Goal: Transaction & Acquisition: Purchase product/service

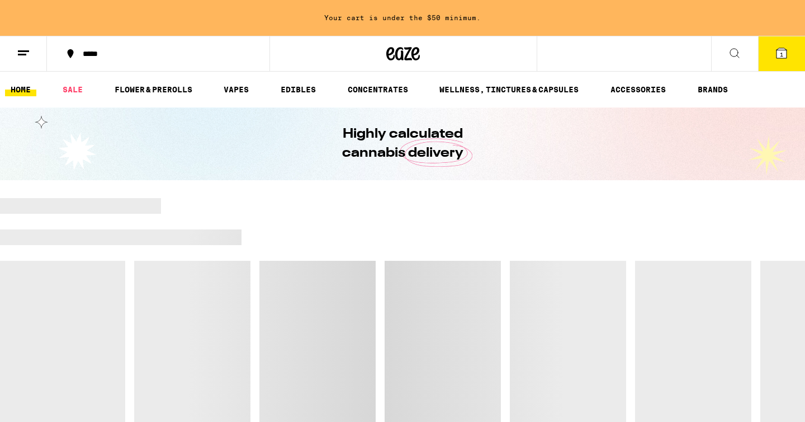
click at [32, 58] on button at bounding box center [23, 53] width 47 height 35
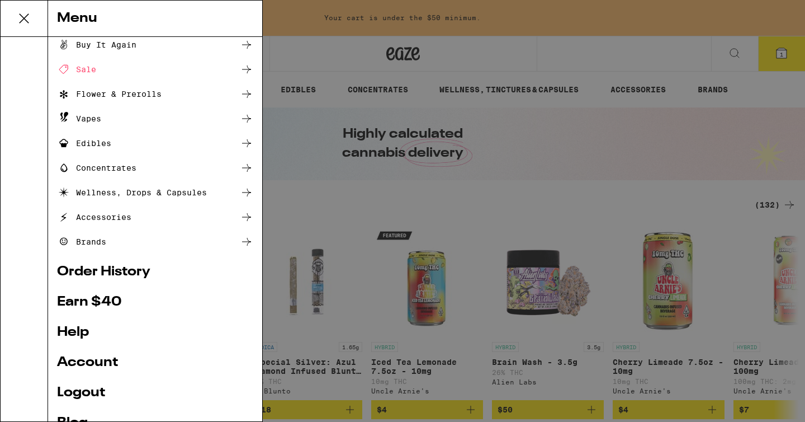
scroll to position [92, 0]
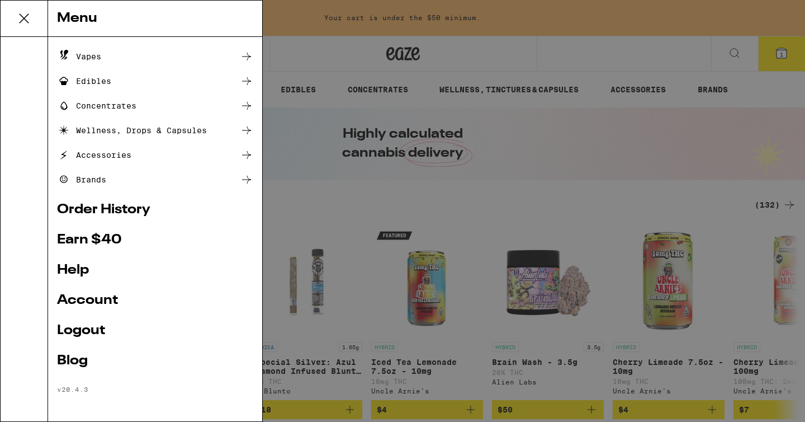
click at [388, 233] on div "Menu Shop Buy It Again Sale Flower & Prerolls Vapes Edibles Concentrates Wellne…" at bounding box center [402, 211] width 805 height 422
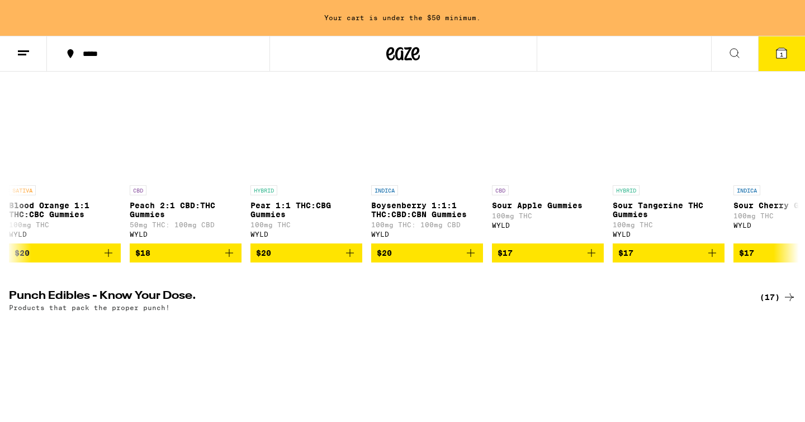
scroll to position [1073, 0]
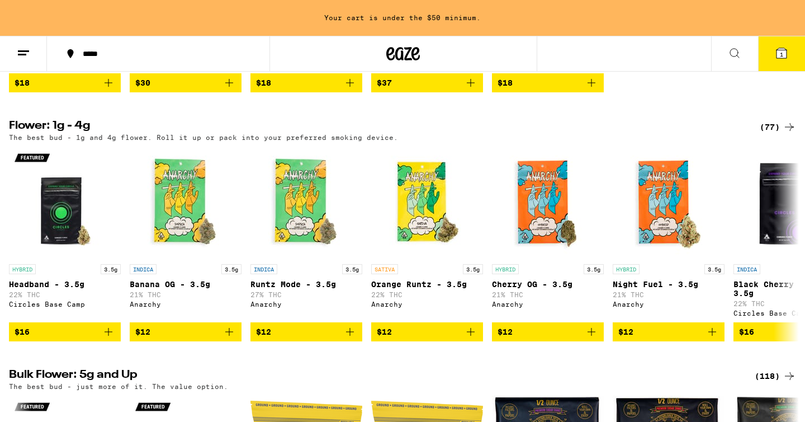
click at [782, 51] on span "1" at bounding box center [781, 54] width 3 height 7
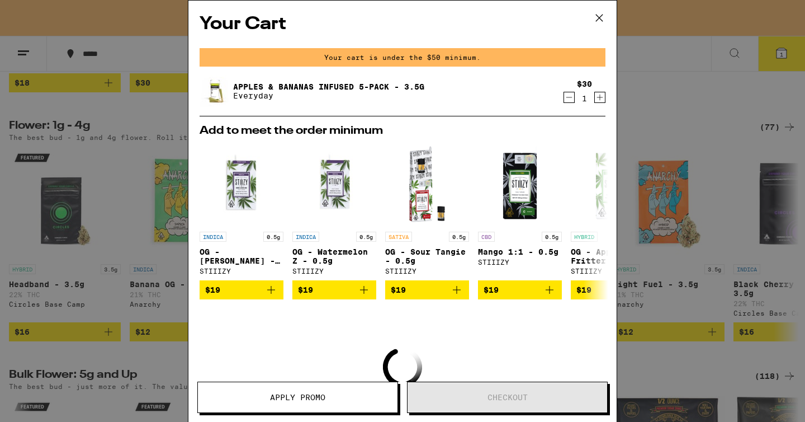
click at [600, 21] on icon at bounding box center [599, 18] width 17 height 17
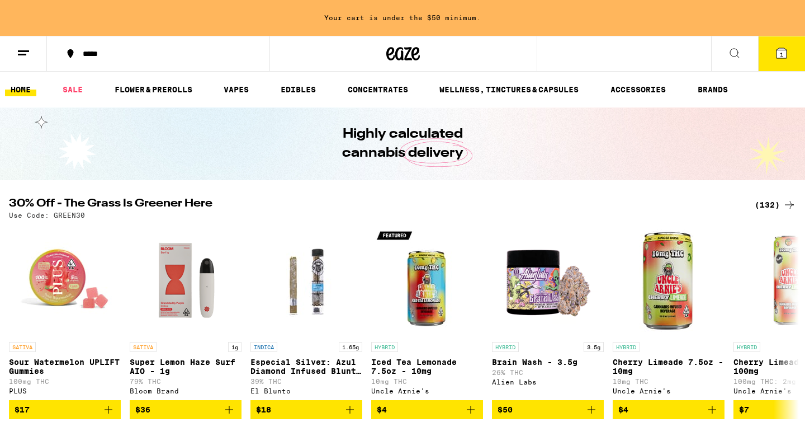
click at [73, 216] on p "Use Code: GREEN30" at bounding box center [47, 214] width 76 height 7
copy p "GREEN30"
click at [786, 46] on icon at bounding box center [781, 52] width 13 height 13
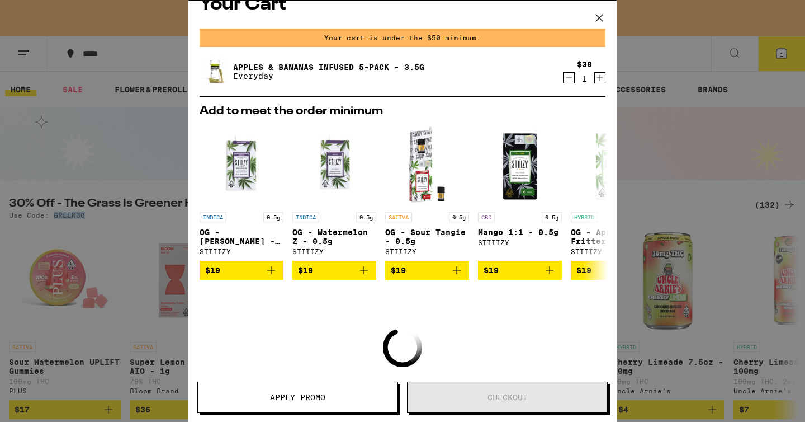
scroll to position [21, 0]
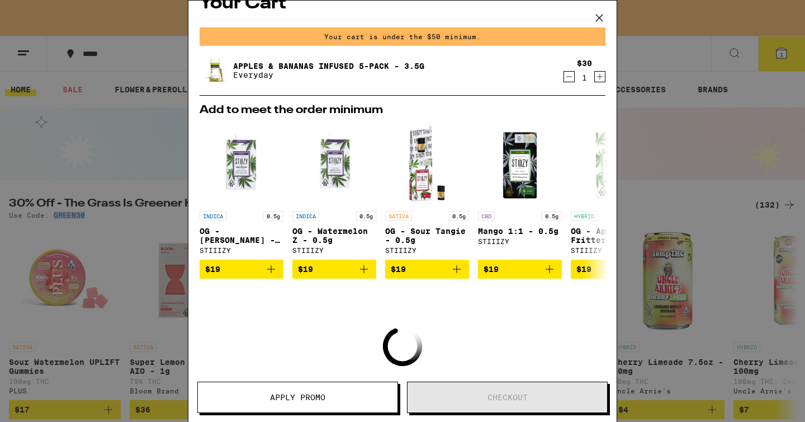
click at [317, 393] on span "Apply Promo" at bounding box center [297, 397] width 55 height 8
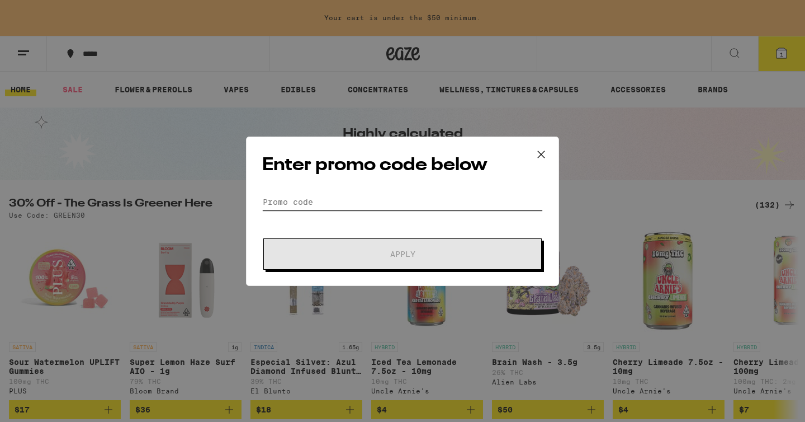
click at [298, 206] on input "Promo Code" at bounding box center [402, 202] width 281 height 17
paste input "GREEN30"
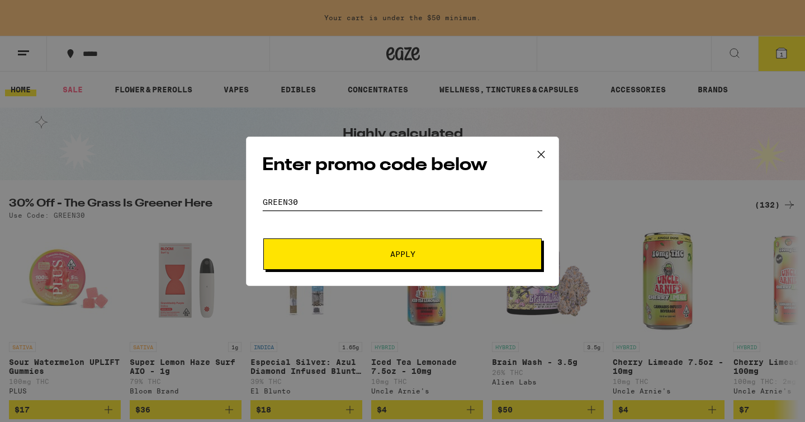
type input "GREEN30"
click at [376, 269] on button "Apply" at bounding box center [402, 253] width 279 height 31
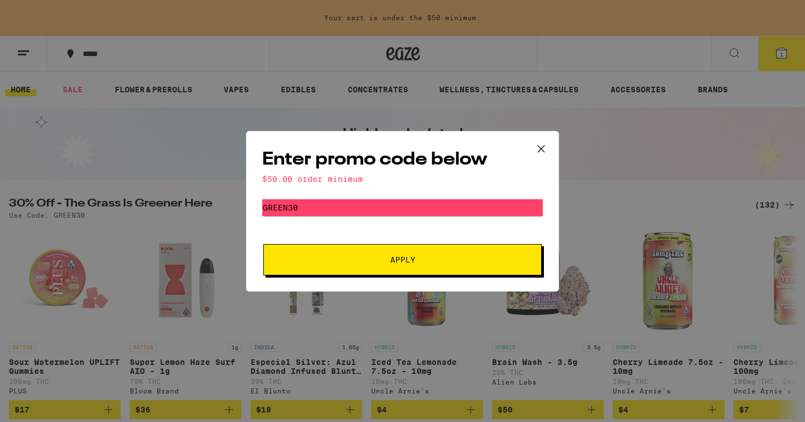
click at [544, 148] on icon at bounding box center [541, 148] width 17 height 17
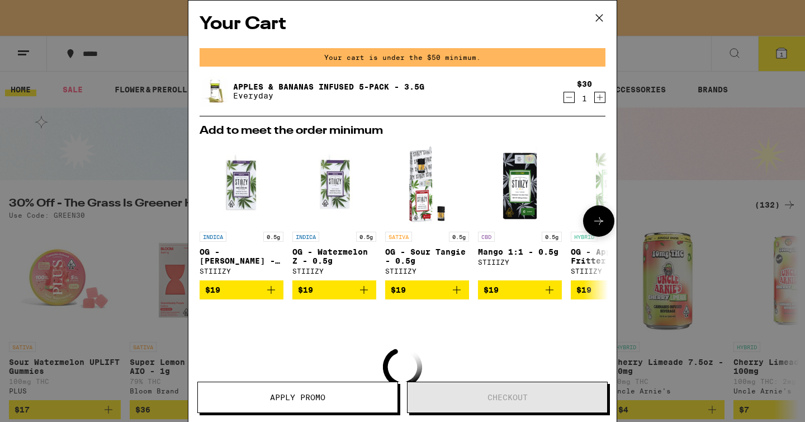
scroll to position [1, 0]
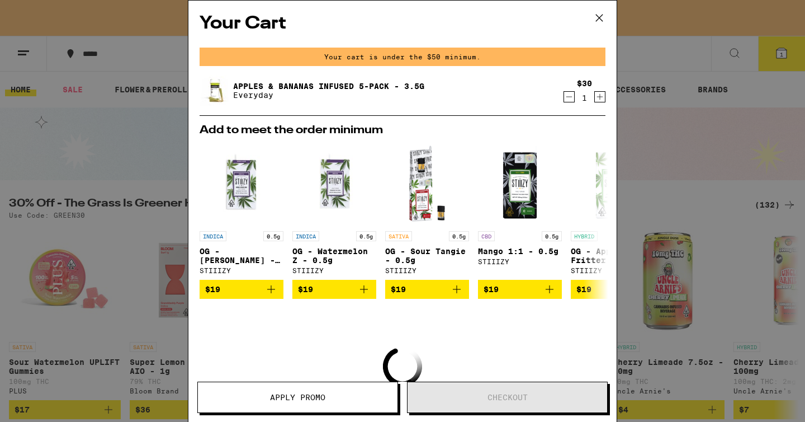
click at [597, 16] on icon at bounding box center [599, 18] width 17 height 17
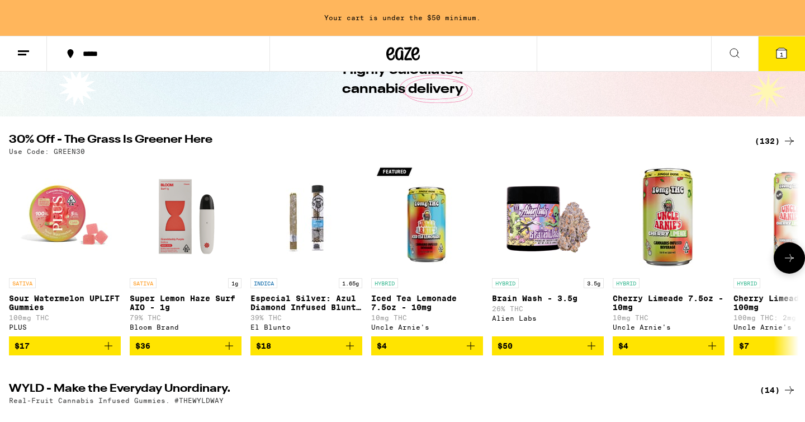
scroll to position [68, 0]
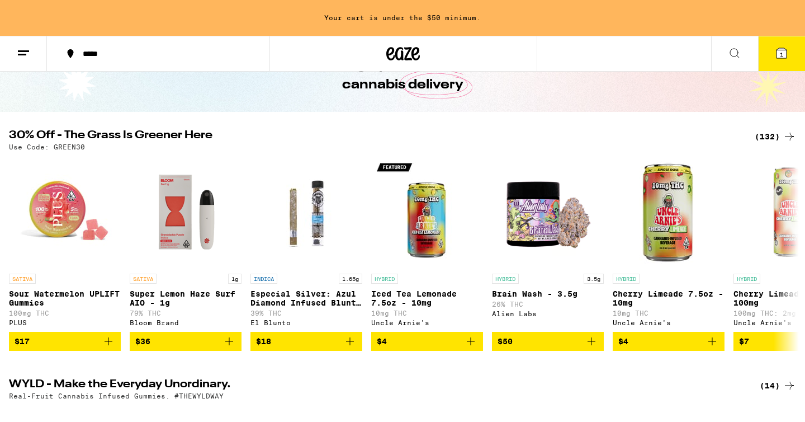
click at [779, 134] on div "(132)" at bounding box center [775, 136] width 41 height 13
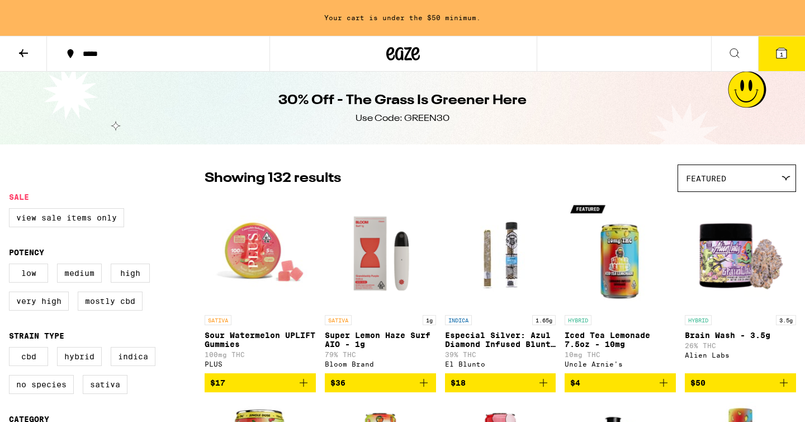
click at [732, 173] on div "Featured" at bounding box center [736, 178] width 117 height 26
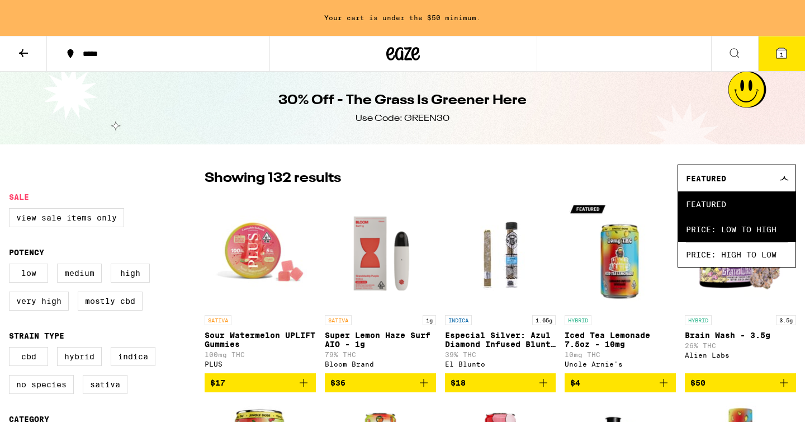
click at [730, 228] on span "Price: Low to High" at bounding box center [737, 228] width 102 height 25
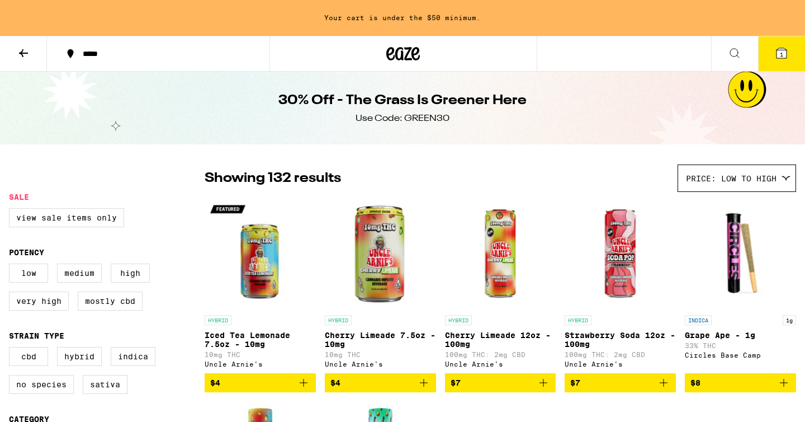
click at [26, 54] on icon at bounding box center [23, 52] width 13 height 13
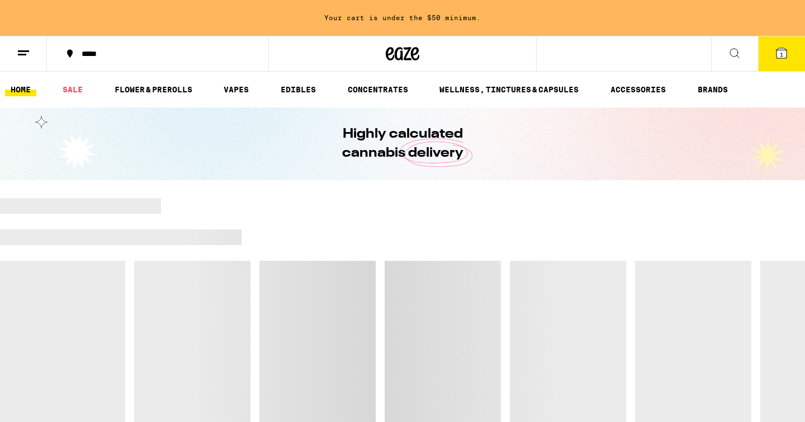
click at [26, 56] on icon at bounding box center [23, 52] width 13 height 13
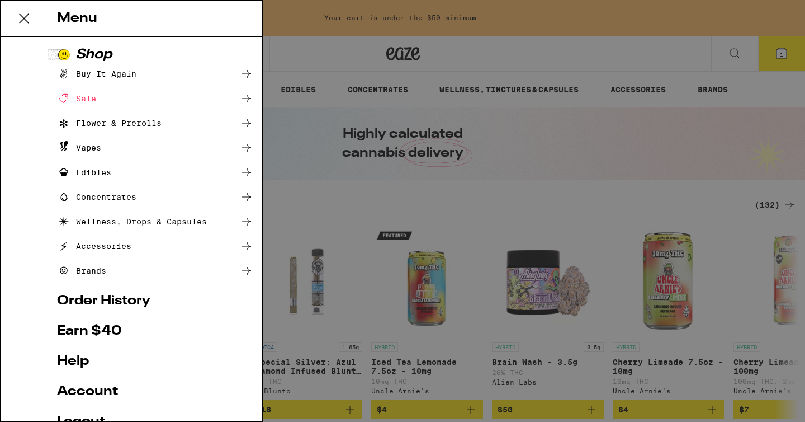
click at [110, 77] on div "Buy It Again" at bounding box center [96, 73] width 79 height 13
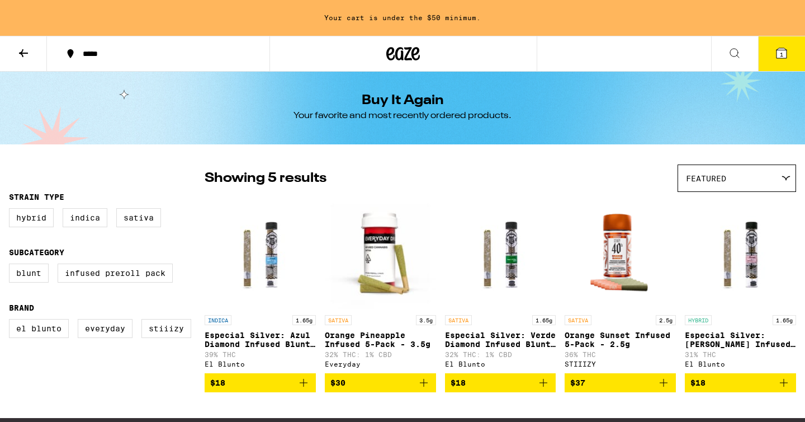
click at [782, 55] on span "1" at bounding box center [781, 54] width 3 height 7
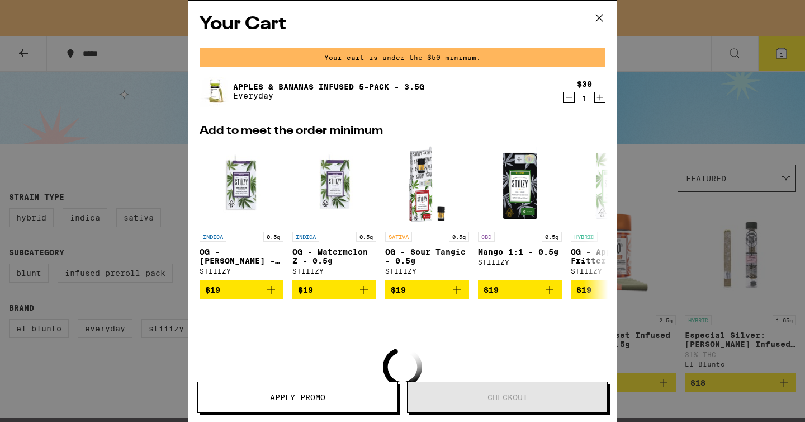
click at [600, 98] on icon "Increment" at bounding box center [600, 98] width 6 height 6
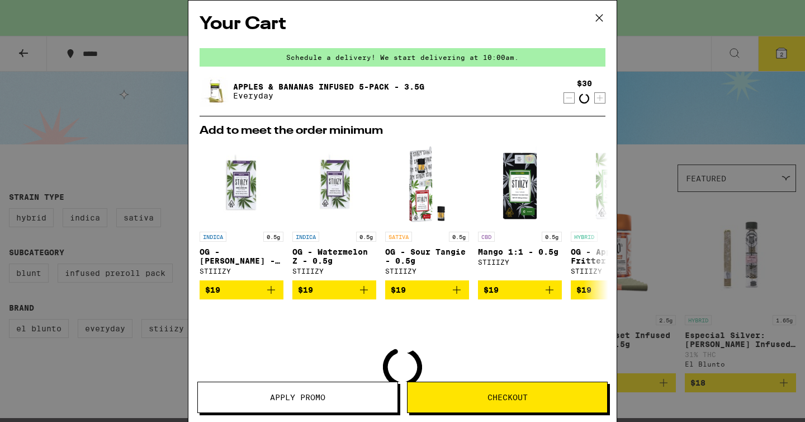
click at [600, 98] on icon "Increment" at bounding box center [600, 98] width 6 height 6
click at [572, 98] on icon "Decrement" at bounding box center [569, 97] width 10 height 13
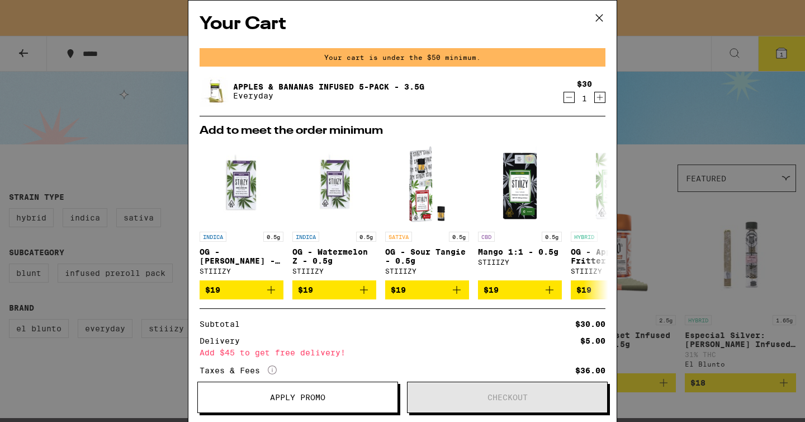
click at [570, 101] on icon "Decrement" at bounding box center [569, 97] width 10 height 13
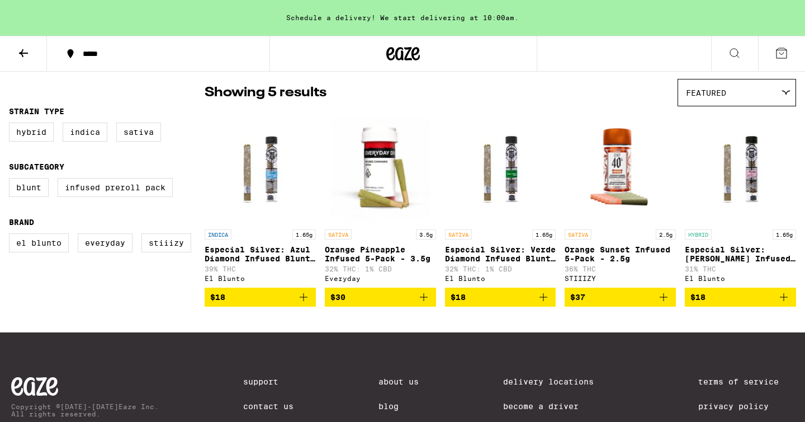
scroll to position [91, 0]
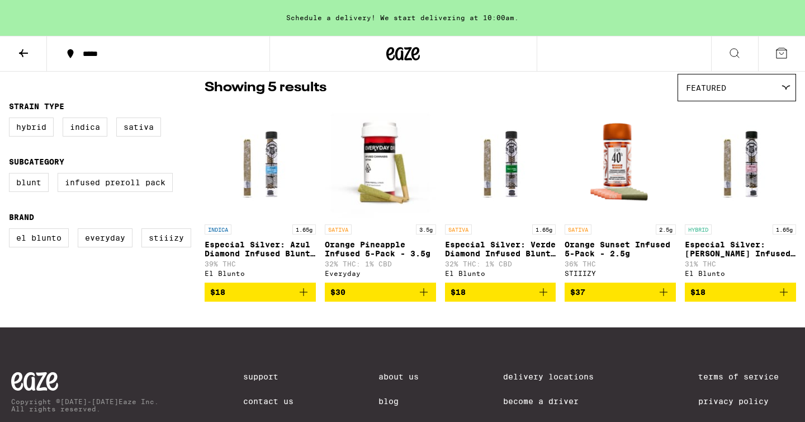
click at [389, 299] on span "$30" at bounding box center [381, 291] width 100 height 13
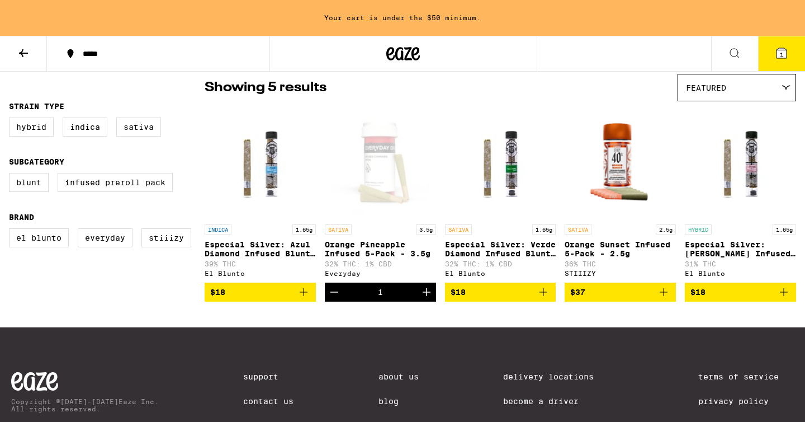
click at [359, 250] on p "Orange Pineapple Infused 5-Pack - 3.5g" at bounding box center [380, 249] width 111 height 18
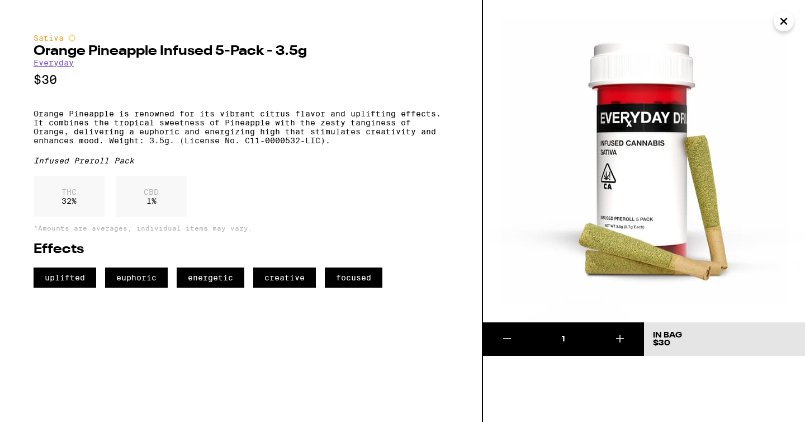
click at [65, 65] on link "Everyday" at bounding box center [54, 62] width 40 height 9
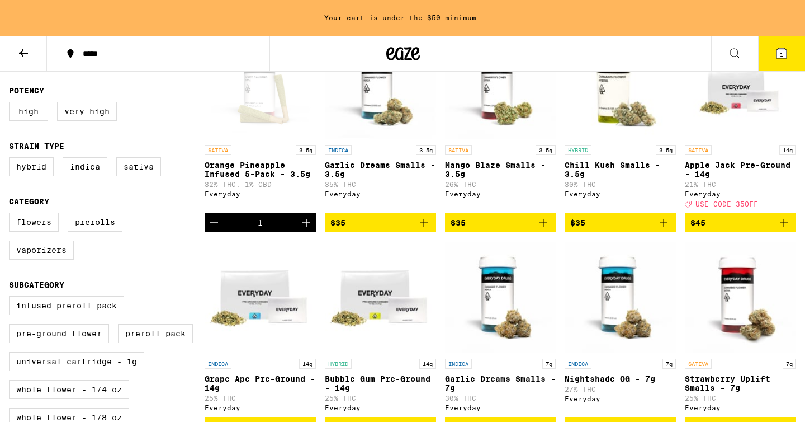
scroll to position [319, 0]
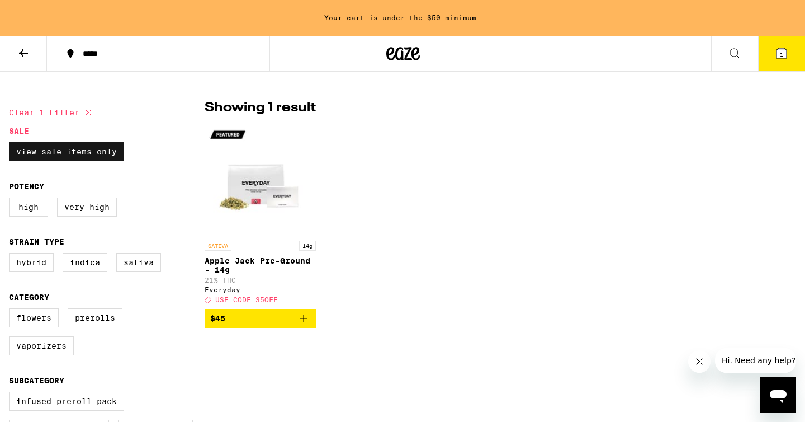
click at [97, 153] on label "View Sale Items Only" at bounding box center [66, 151] width 115 height 19
click at [12, 144] on input "View Sale Items Only" at bounding box center [11, 144] width 1 height 1
checkbox input "false"
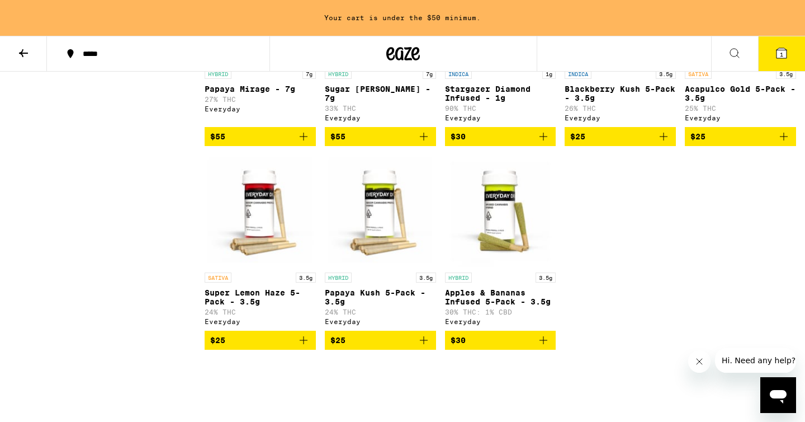
scroll to position [863, 0]
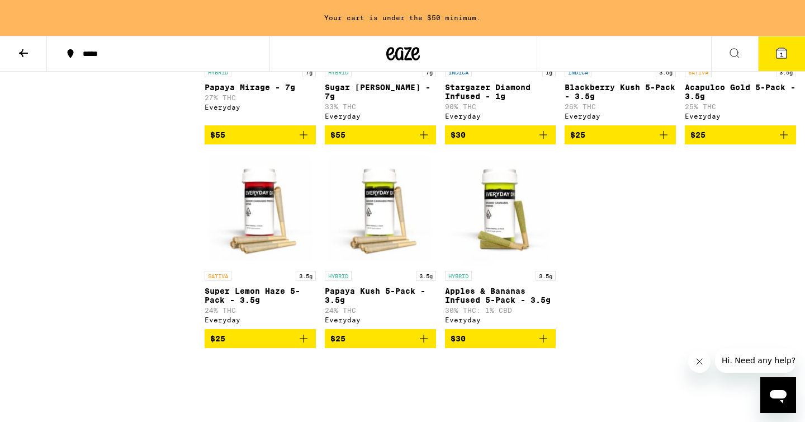
click at [493, 345] on span "$30" at bounding box center [501, 338] width 100 height 13
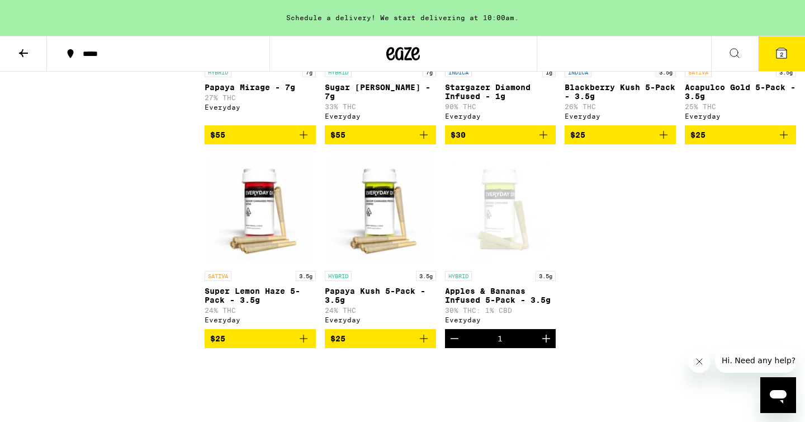
click at [778, 55] on icon at bounding box center [782, 53] width 10 height 10
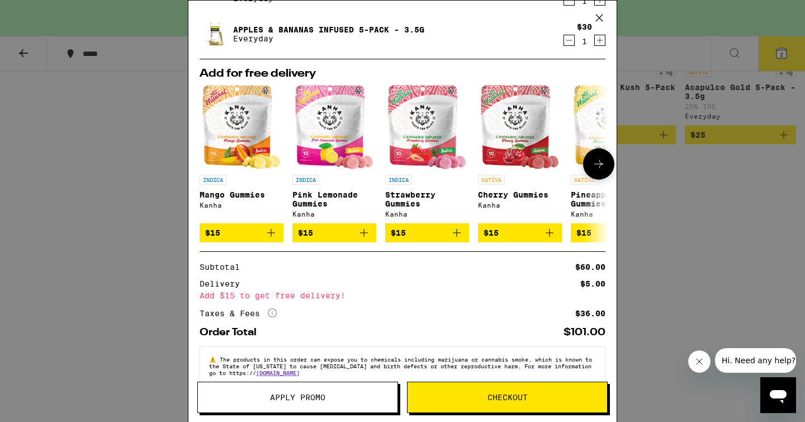
scroll to position [121, 0]
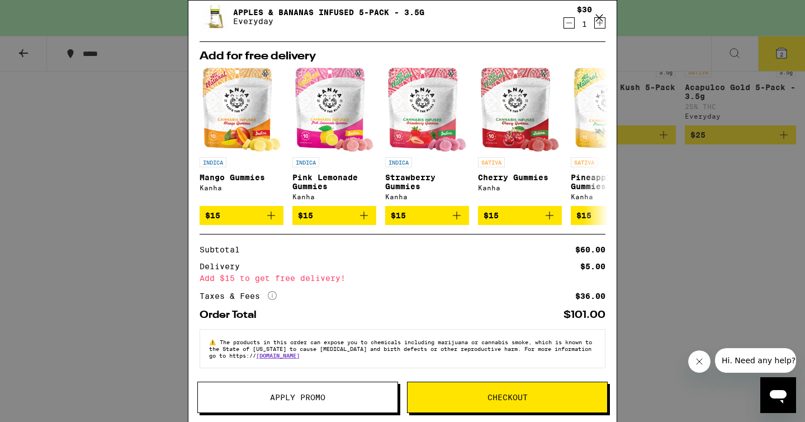
click at [294, 390] on button "Apply Promo" at bounding box center [297, 396] width 201 height 31
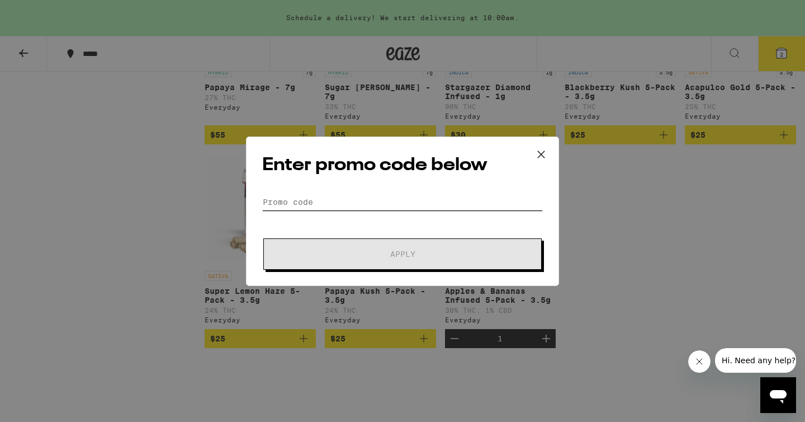
click at [285, 204] on input "Promo Code" at bounding box center [402, 202] width 281 height 17
paste input "GREEN30"
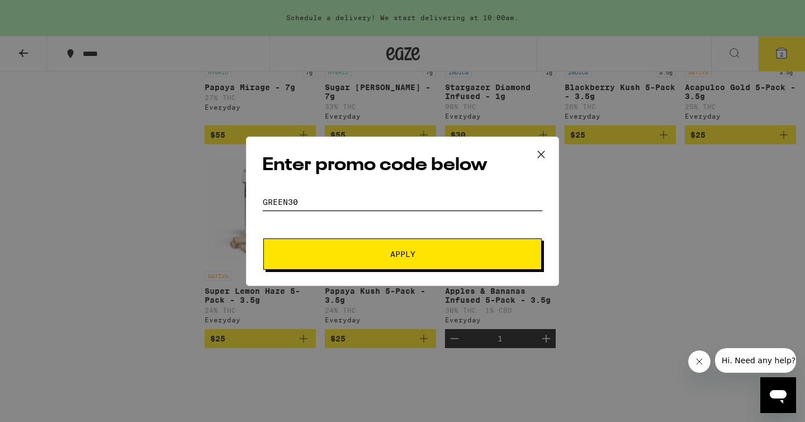
type input "GREEN30"
click at [375, 267] on button "Apply" at bounding box center [402, 253] width 279 height 31
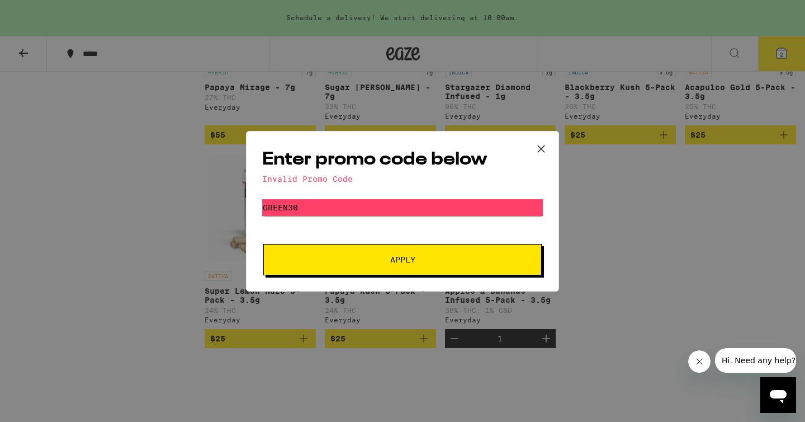
click at [549, 144] on icon at bounding box center [541, 148] width 17 height 17
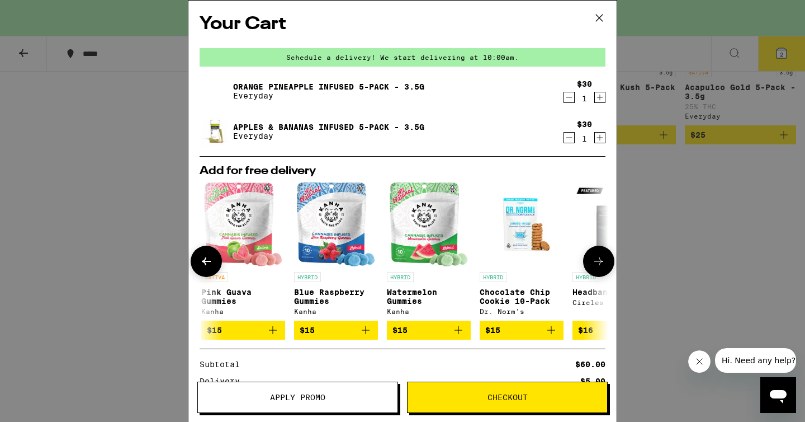
scroll to position [0, 522]
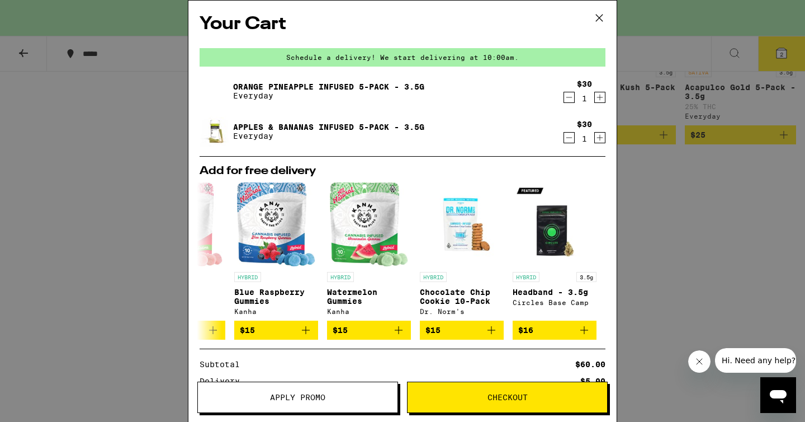
click at [711, 238] on div "Your Cart Schedule a delivery! We start delivering at 10:00am. Orange Pineapple…" at bounding box center [402, 211] width 805 height 422
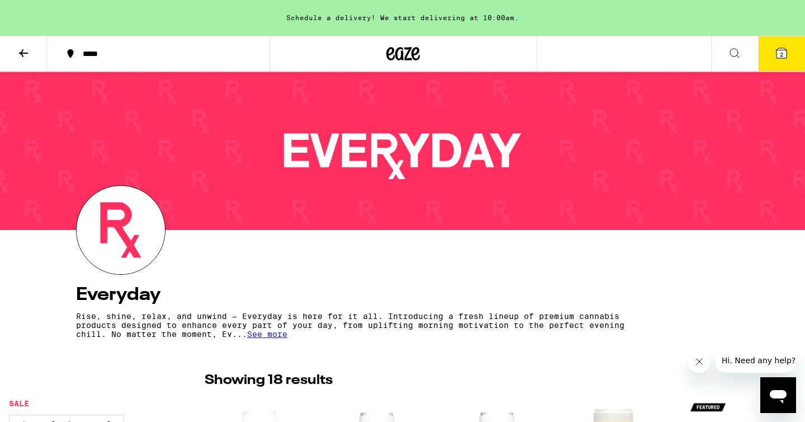
click at [780, 56] on span "2" at bounding box center [781, 54] width 3 height 7
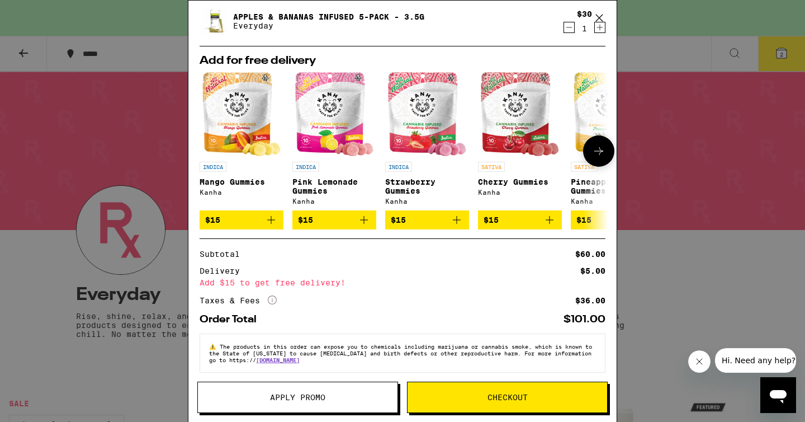
scroll to position [121, 0]
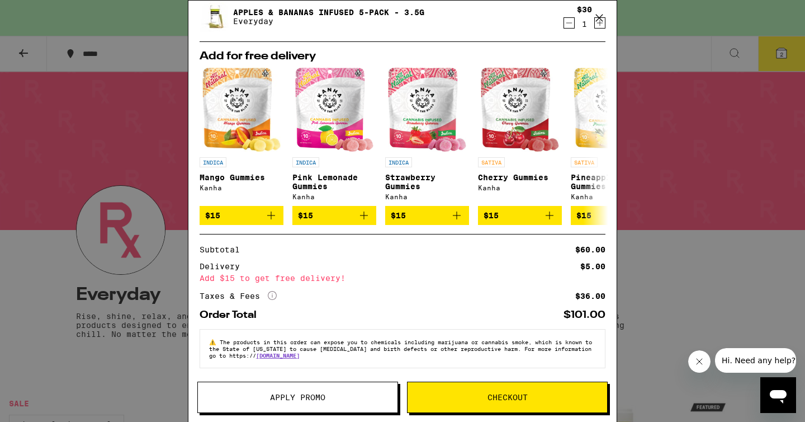
click at [725, 168] on div "Your Cart Schedule a delivery! We start delivering at 10:00am. Orange Pineapple…" at bounding box center [402, 211] width 805 height 422
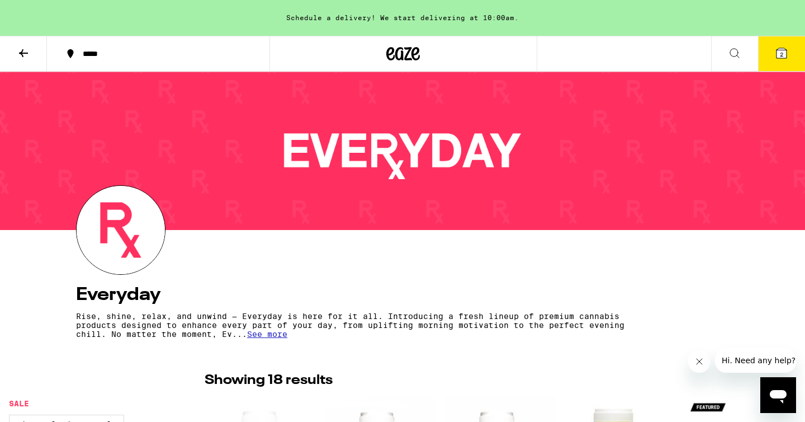
click at [16, 43] on button at bounding box center [23, 53] width 47 height 35
click at [21, 49] on icon at bounding box center [23, 52] width 13 height 13
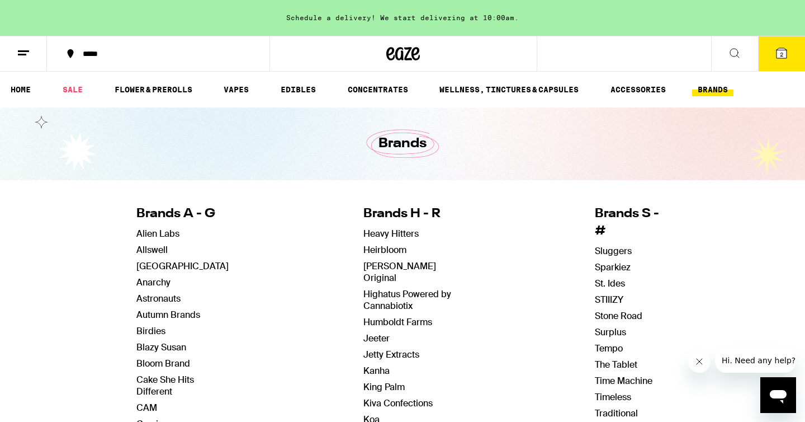
click at [25, 54] on line at bounding box center [22, 54] width 8 height 0
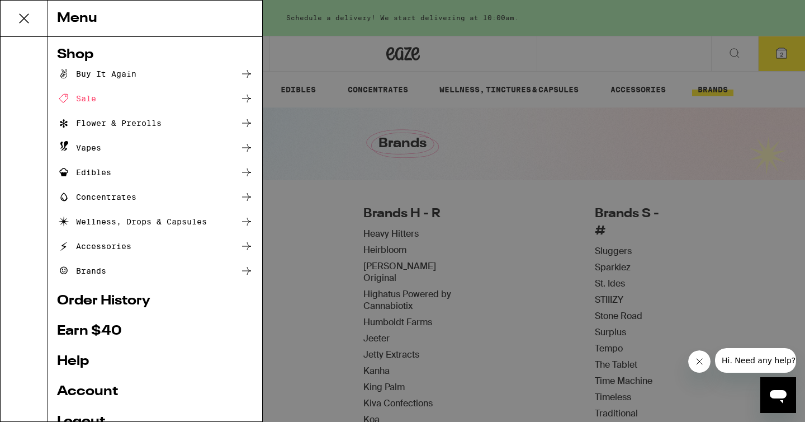
click at [81, 105] on ul "Buy It Again Sale Flower & Prerolls Vapes Edibles Concentrates Wellness, Drops …" at bounding box center [155, 172] width 196 height 210
click at [79, 95] on div "Sale" at bounding box center [76, 98] width 39 height 13
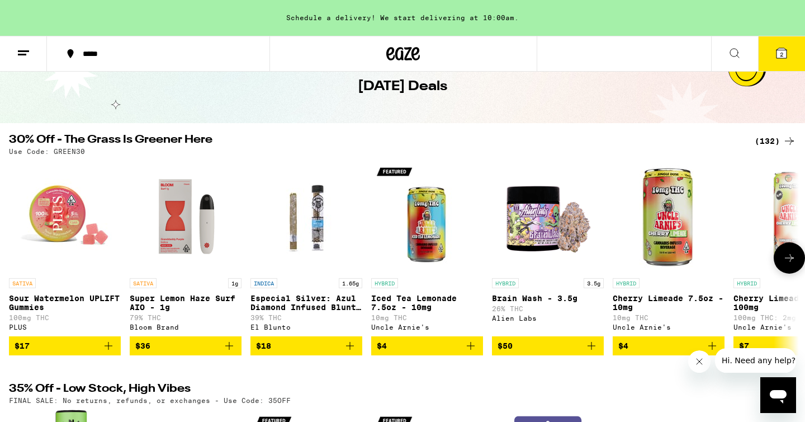
scroll to position [66, 0]
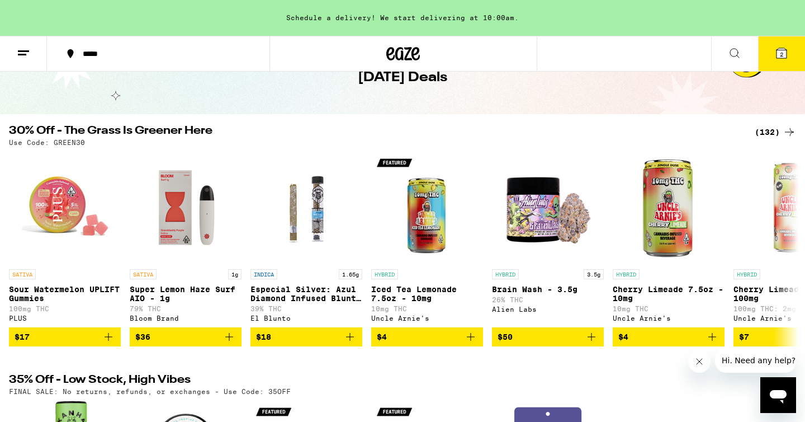
click at [21, 51] on line at bounding box center [23, 51] width 11 height 0
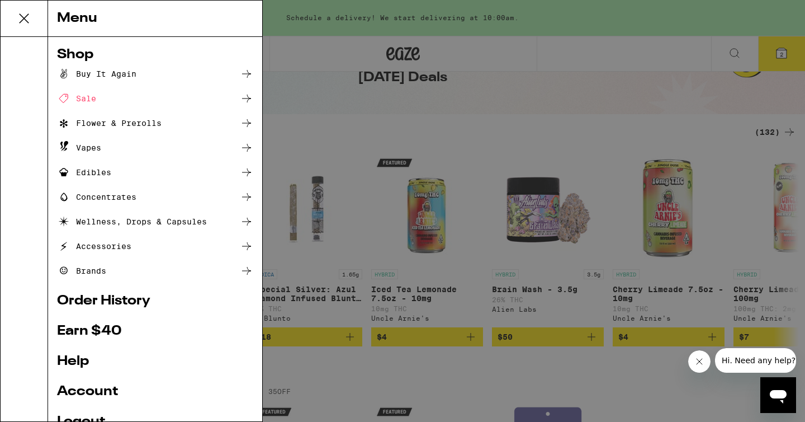
click at [376, 119] on div "Menu Shop Buy It Again Sale Flower & Prerolls Vapes Edibles Concentrates Wellne…" at bounding box center [402, 211] width 805 height 422
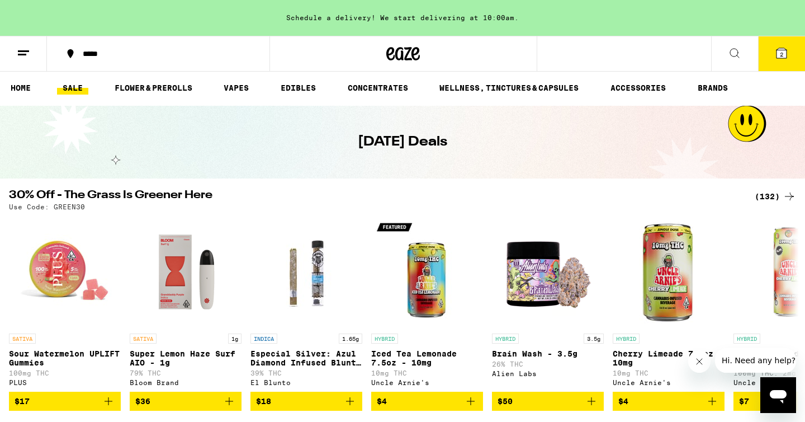
scroll to position [0, 0]
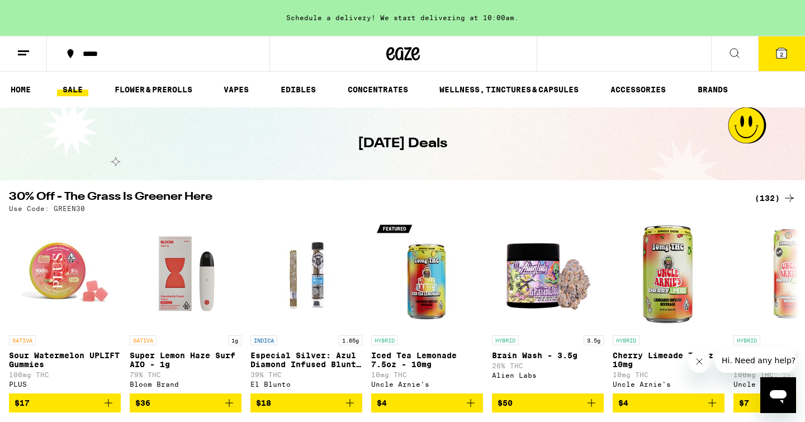
click at [785, 198] on icon at bounding box center [789, 198] width 9 height 8
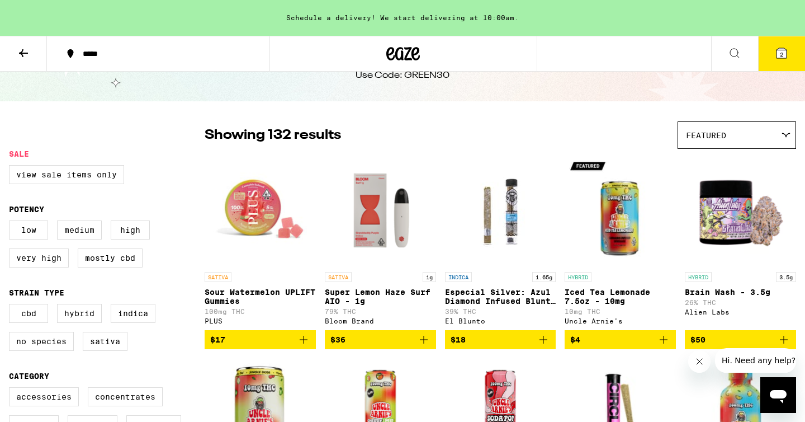
scroll to position [44, 0]
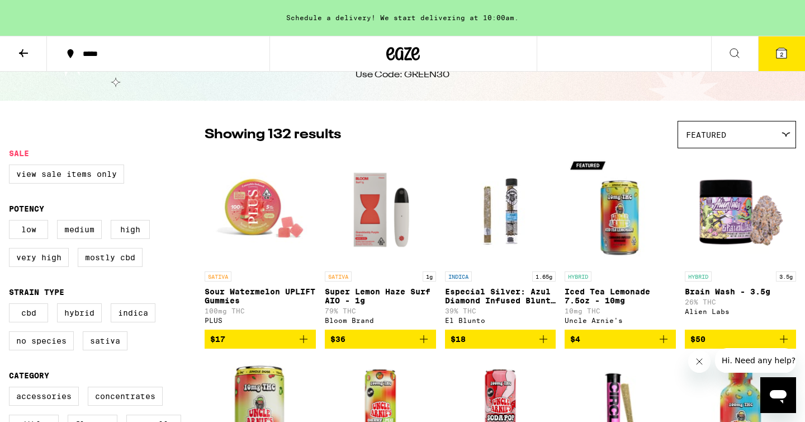
click at [700, 147] on div "Featured" at bounding box center [736, 134] width 117 height 26
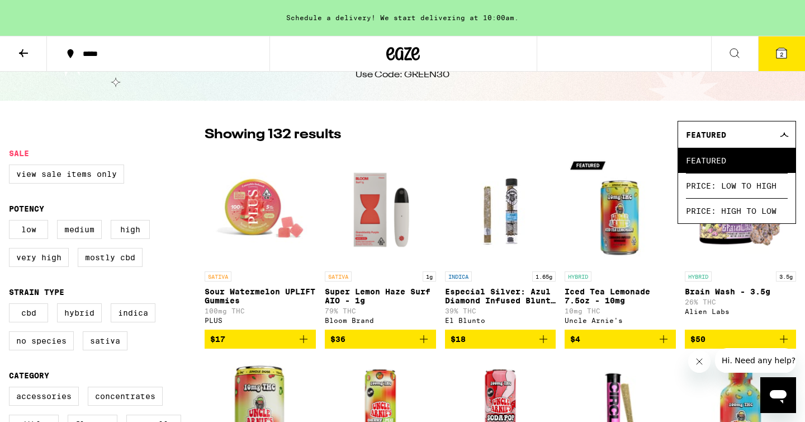
click at [706, 133] on span "Featured" at bounding box center [706, 134] width 40 height 9
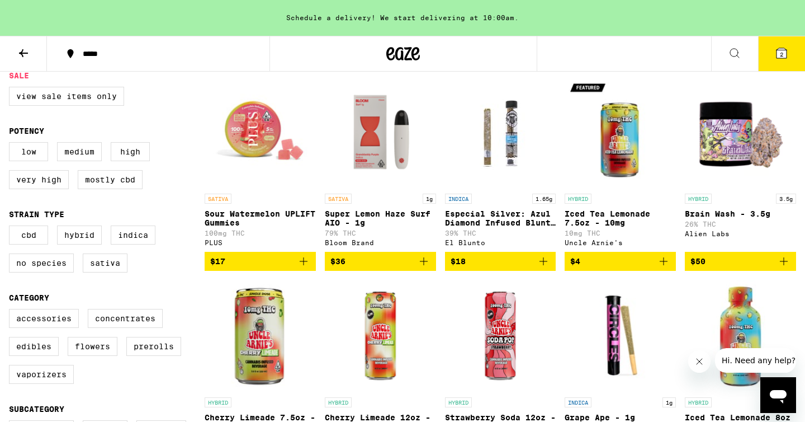
scroll to position [139, 0]
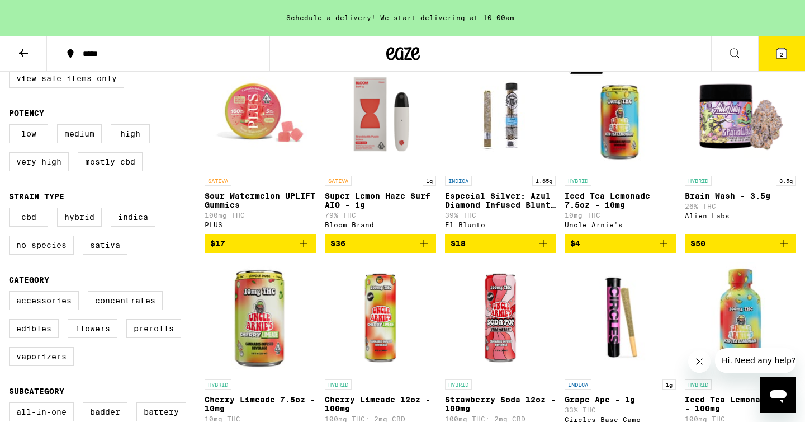
click at [381, 202] on p "Super Lemon Haze Surf AIO - 1g" at bounding box center [380, 200] width 111 height 18
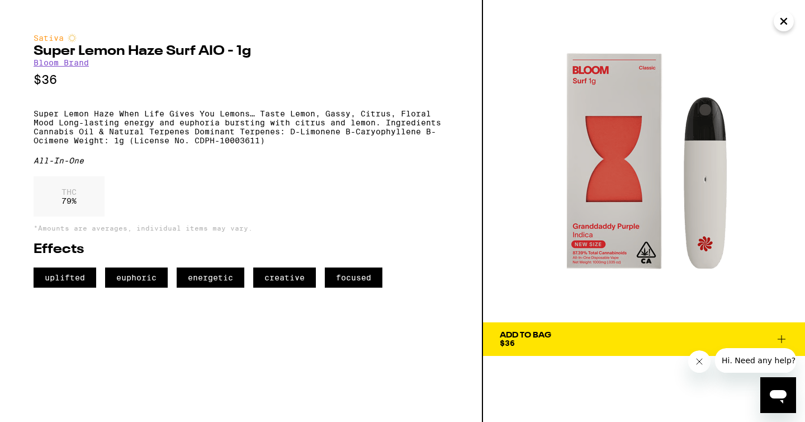
click at [172, 132] on p "Super Lemon Haze When Life Gives You Lemons… Taste Lemon, Gassy, Citrus, Floral…" at bounding box center [241, 127] width 415 height 36
click at [71, 64] on link "Bloom Brand" at bounding box center [61, 62] width 55 height 9
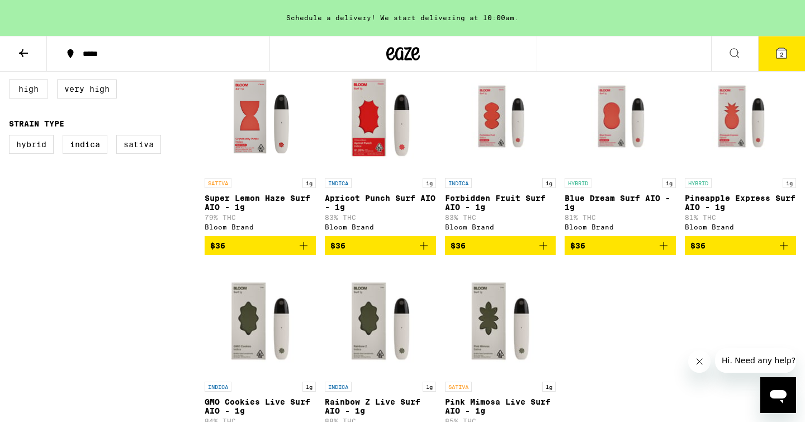
scroll to position [334, 0]
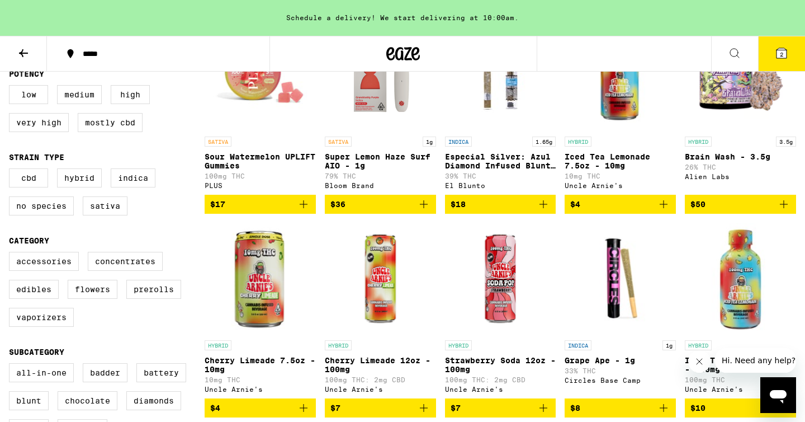
scroll to position [182, 0]
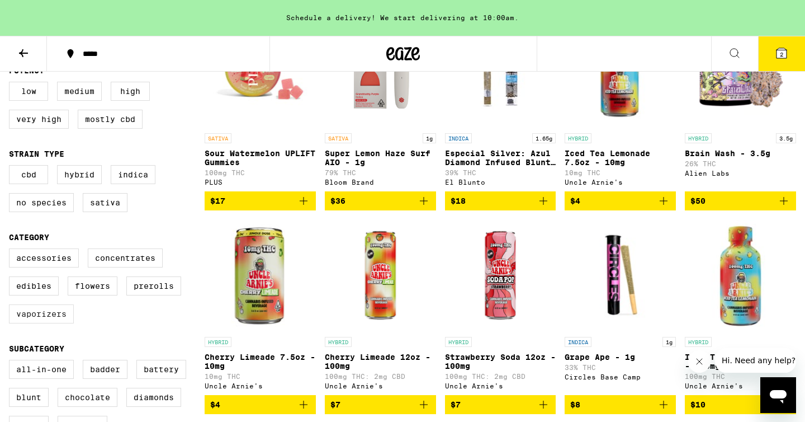
click at [59, 323] on label "Vaporizers" at bounding box center [41, 313] width 65 height 19
click at [12, 251] on input "Vaporizers" at bounding box center [11, 250] width 1 height 1
checkbox input "true"
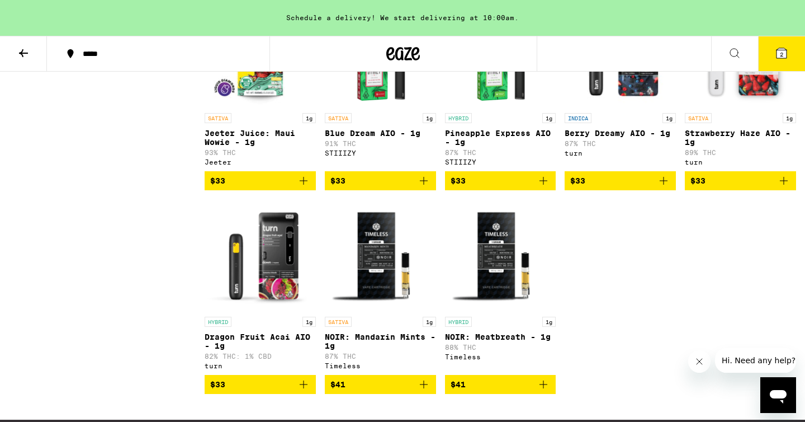
scroll to position [1423, 0]
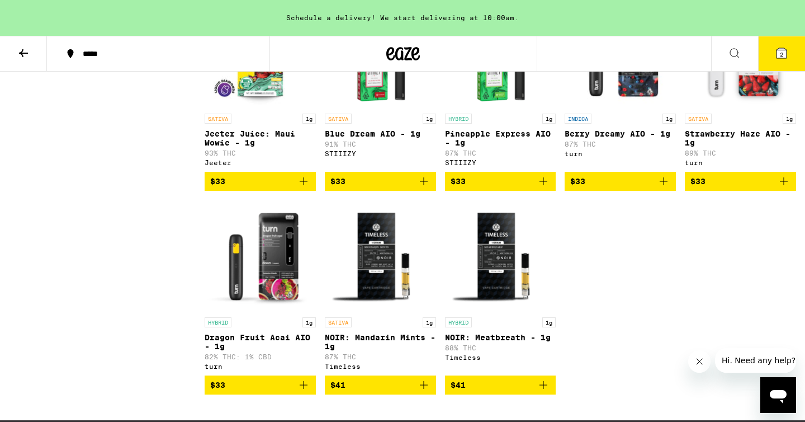
click at [722, 147] on p "Strawberry Haze AIO - 1g" at bounding box center [740, 138] width 111 height 18
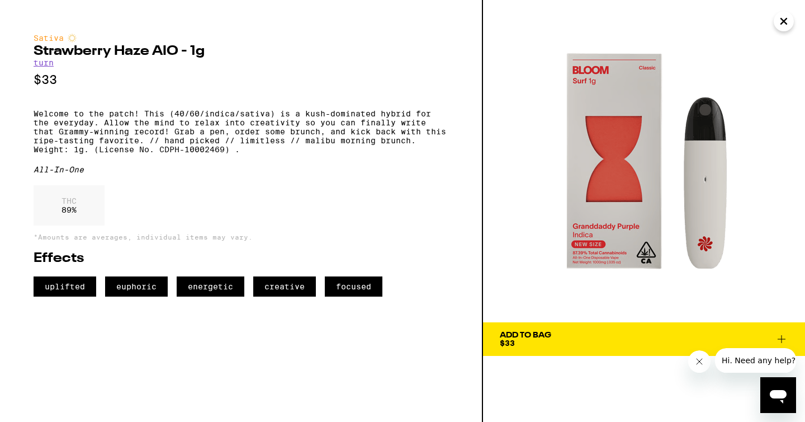
click at [782, 26] on icon "Close" at bounding box center [783, 21] width 13 height 17
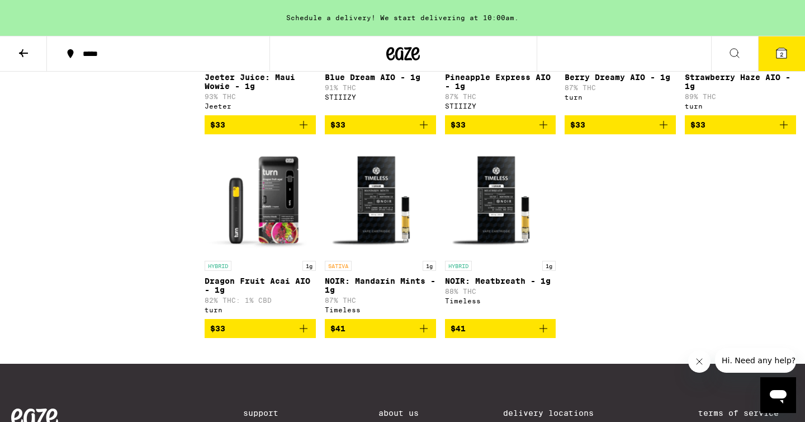
scroll to position [1508, 0]
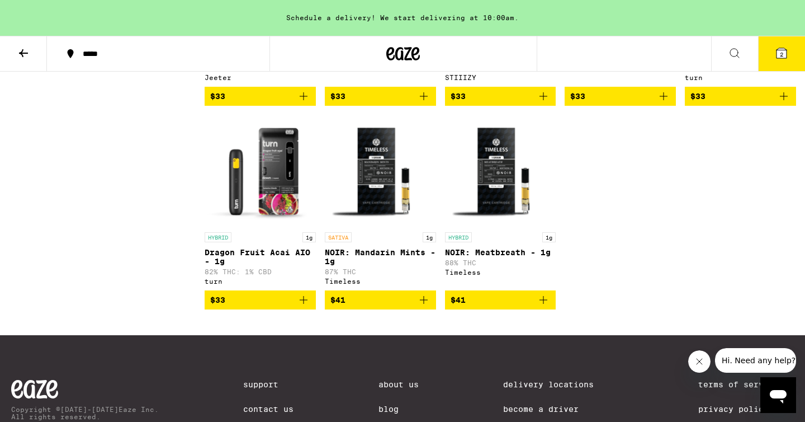
click at [370, 227] on img "Open page for NOIR: Mandarin Mints - 1g from Timeless" at bounding box center [380, 171] width 111 height 112
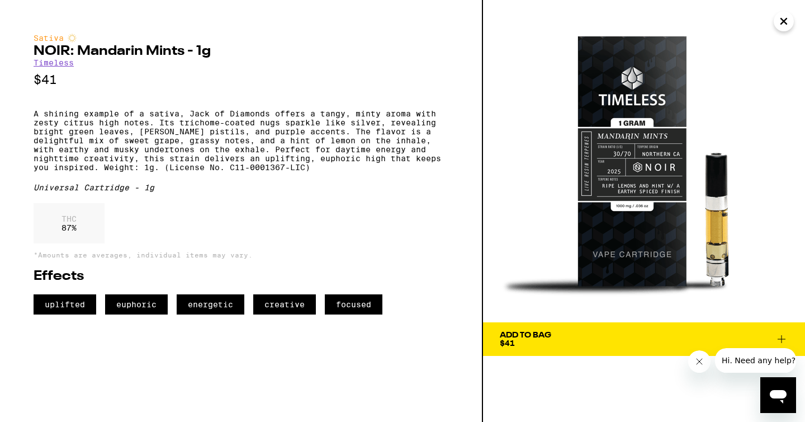
click at [786, 21] on icon "Close" at bounding box center [783, 21] width 13 height 17
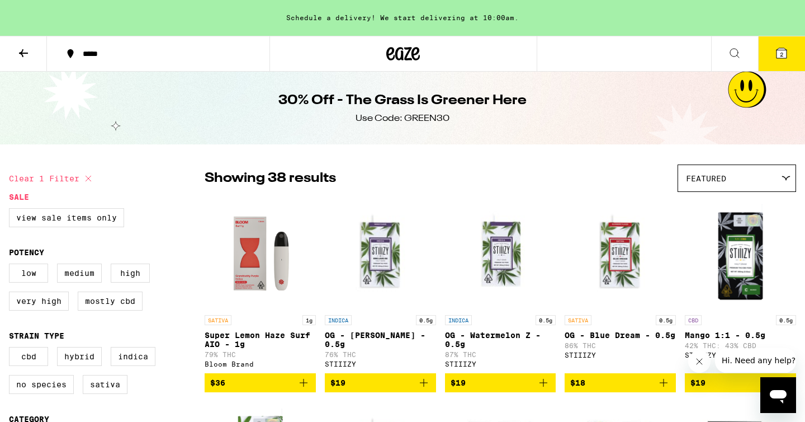
click at [258, 293] on img "Open page for Super Lemon Haze Surf AIO - 1g from Bloom Brand" at bounding box center [260, 253] width 111 height 112
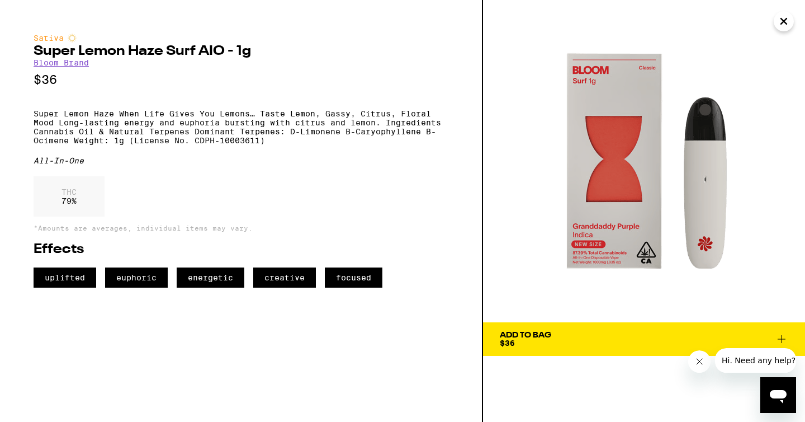
click at [780, 25] on icon "Close" at bounding box center [783, 21] width 13 height 17
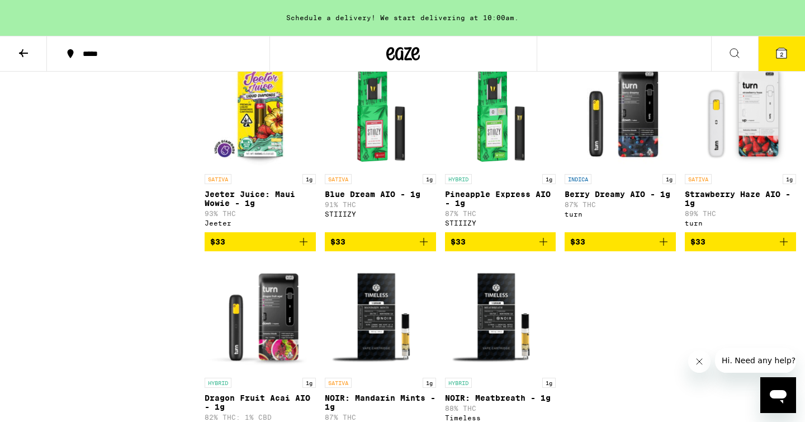
scroll to position [1360, 0]
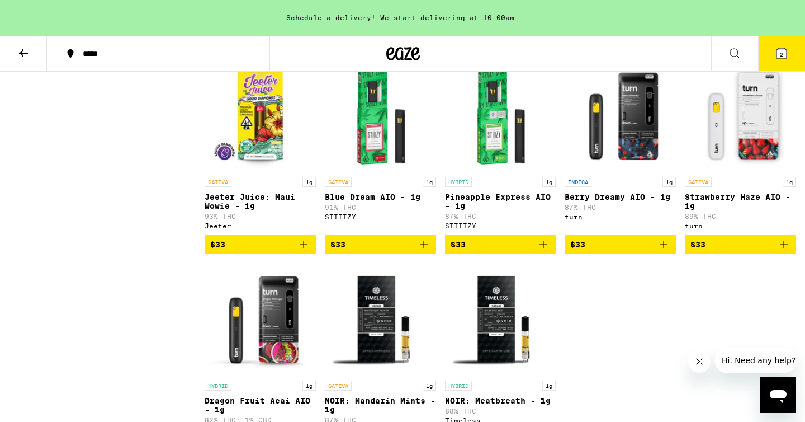
click at [744, 171] on img "Open page for Strawberry Haze AIO - 1g from turn" at bounding box center [740, 115] width 111 height 112
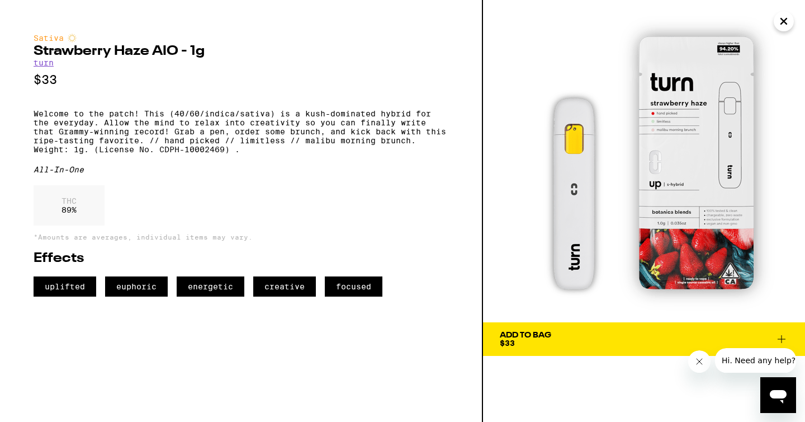
click at [659, 168] on img at bounding box center [644, 161] width 322 height 322
click at [785, 24] on icon "Close" at bounding box center [783, 21] width 13 height 17
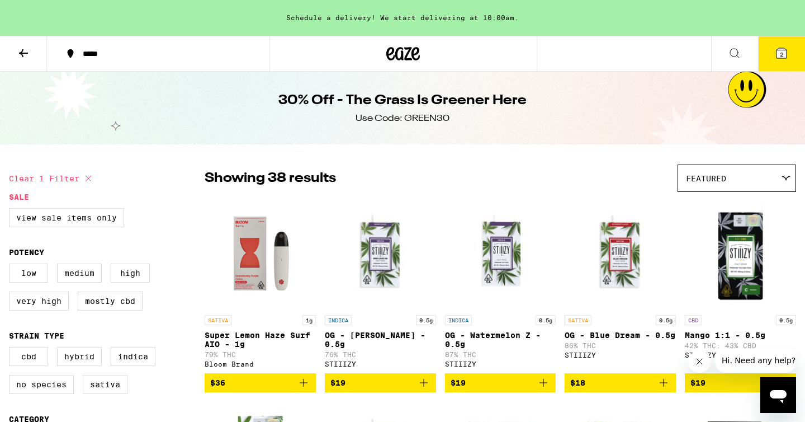
click at [260, 258] on img "Open page for Super Lemon Haze Surf AIO - 1g from Bloom Brand" at bounding box center [260, 253] width 111 height 112
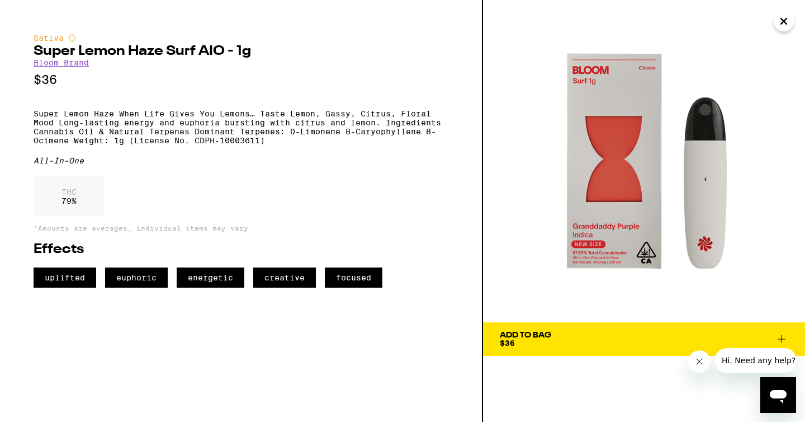
click at [784, 25] on icon "Close" at bounding box center [783, 21] width 13 height 17
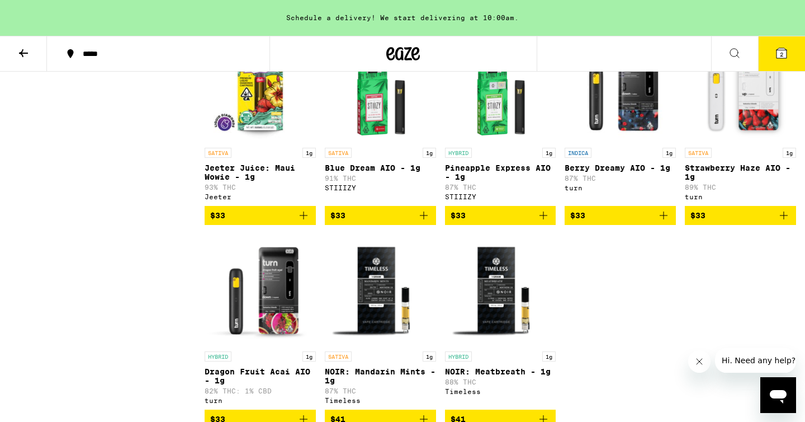
scroll to position [1383, 0]
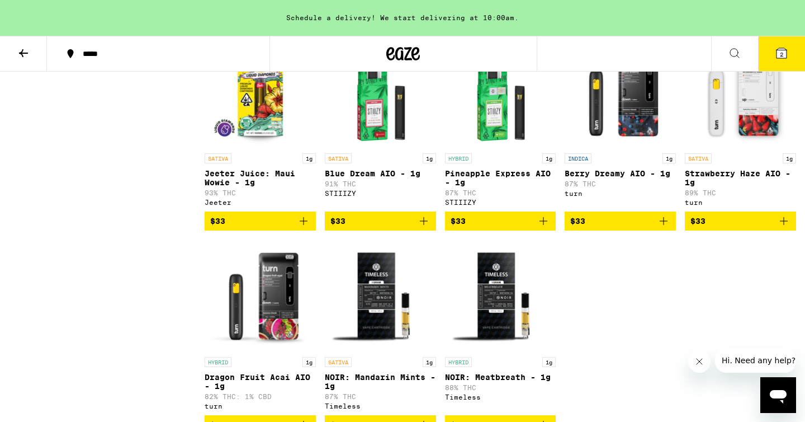
click at [718, 228] on span "$33" at bounding box center [741, 220] width 100 height 13
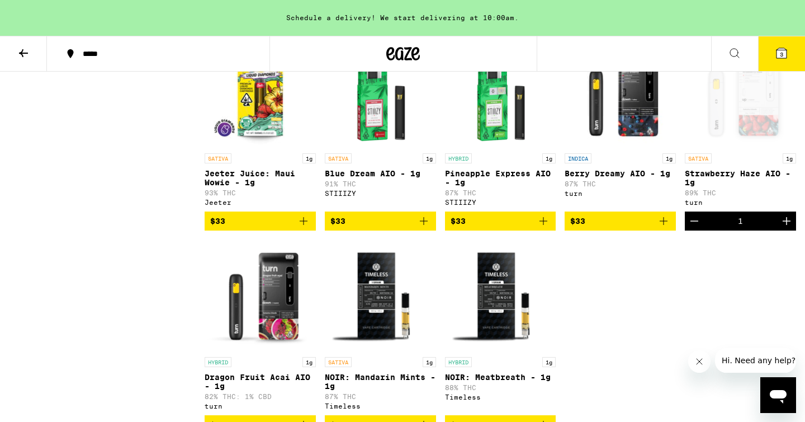
click at [716, 148] on div "Open page for Strawberry Haze AIO - 1g from turn" at bounding box center [740, 92] width 111 height 112
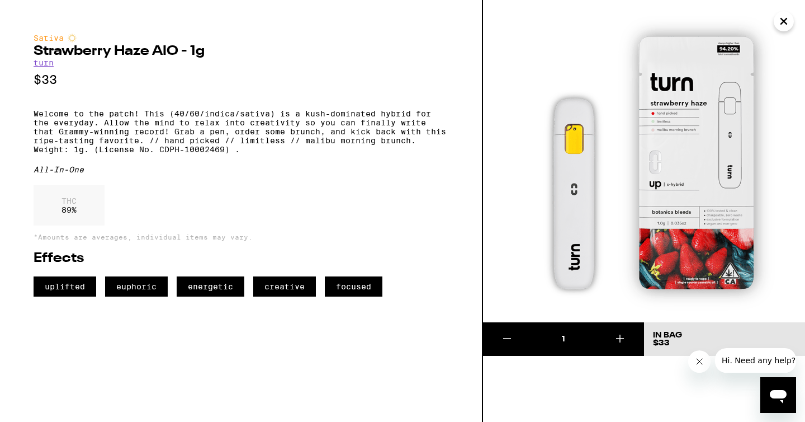
click at [780, 22] on icon "Close" at bounding box center [783, 21] width 13 height 17
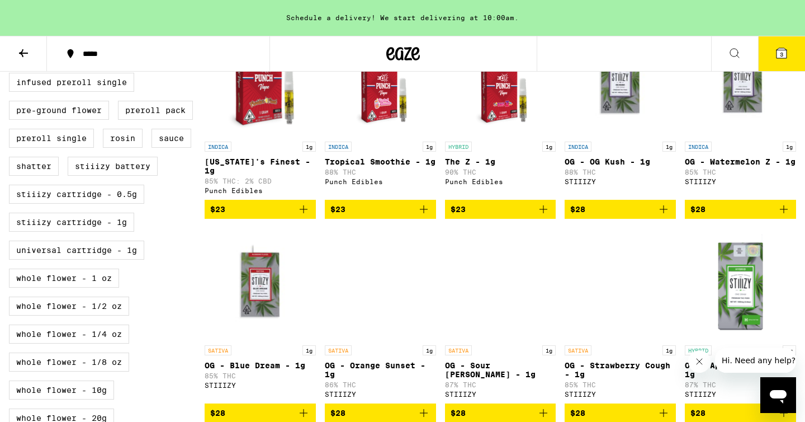
scroll to position [480, 0]
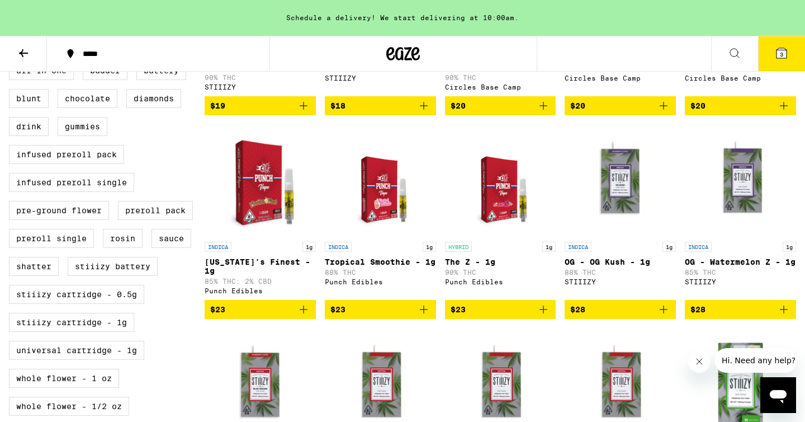
click at [784, 58] on icon at bounding box center [781, 52] width 13 height 13
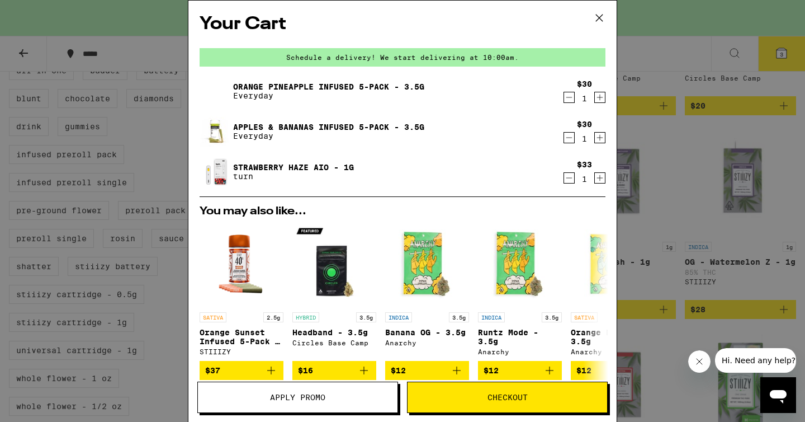
click at [320, 389] on button "Apply Promo" at bounding box center [297, 396] width 201 height 31
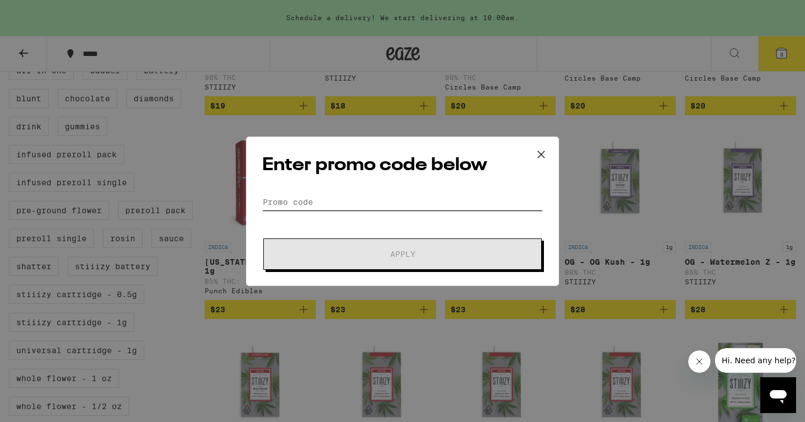
click at [305, 195] on input "Promo Code" at bounding box center [402, 202] width 281 height 17
paste input "GREEN30"
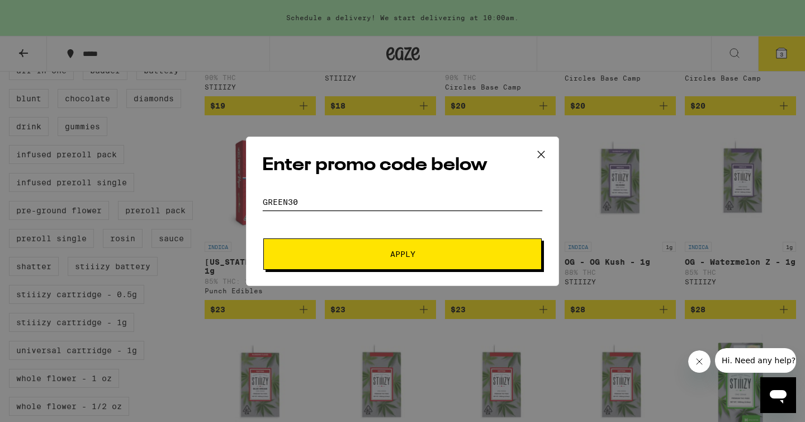
type input "GREEN30"
click at [367, 256] on span "Apply" at bounding box center [402, 254] width 201 height 8
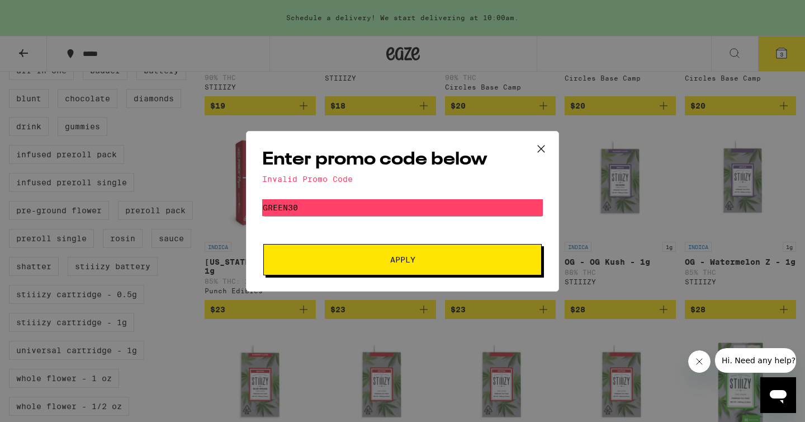
click at [537, 141] on icon at bounding box center [541, 148] width 17 height 17
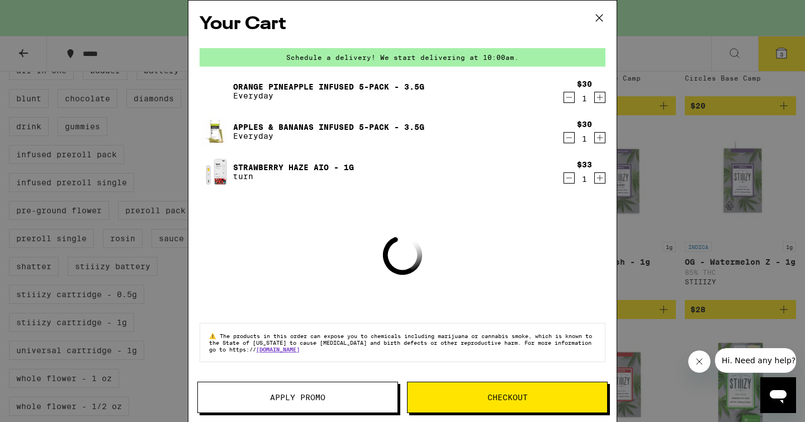
click at [597, 11] on icon at bounding box center [599, 18] width 17 height 17
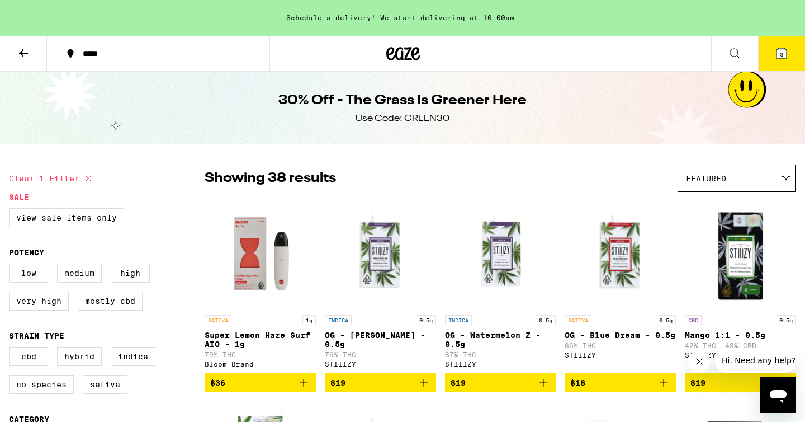
click at [431, 115] on div "Use Code: GREEN30" at bounding box center [403, 118] width 94 height 12
copy div "GREEN30"
click at [782, 50] on icon at bounding box center [782, 53] width 10 height 10
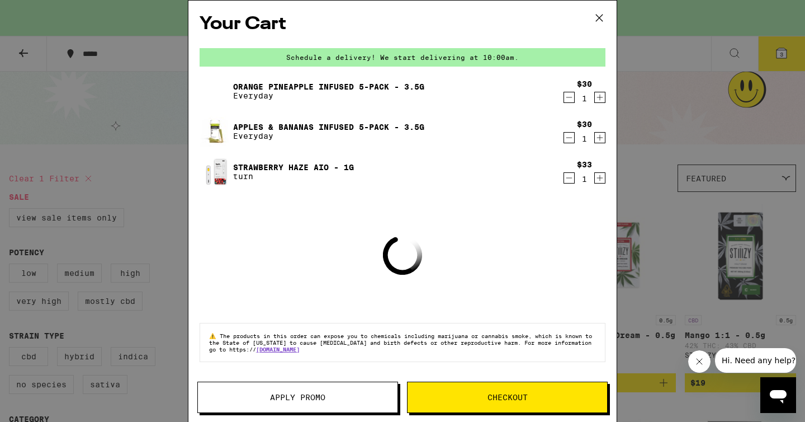
click at [311, 398] on span "Apply Promo" at bounding box center [297, 397] width 55 height 8
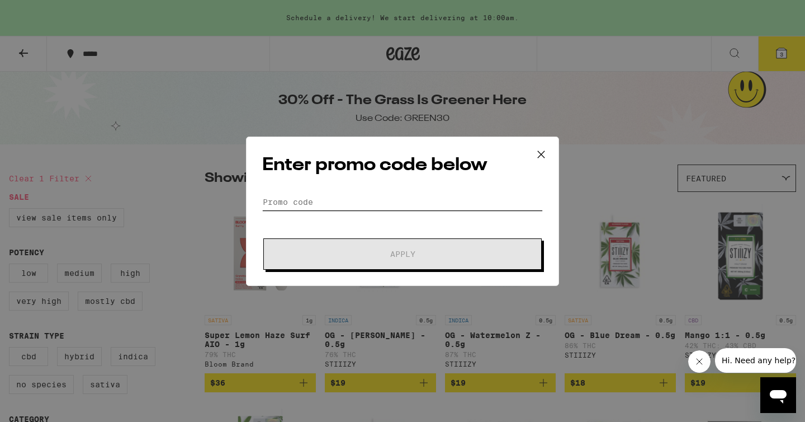
click at [301, 195] on input "Promo Code" at bounding box center [402, 202] width 281 height 17
paste input "GREEN30"
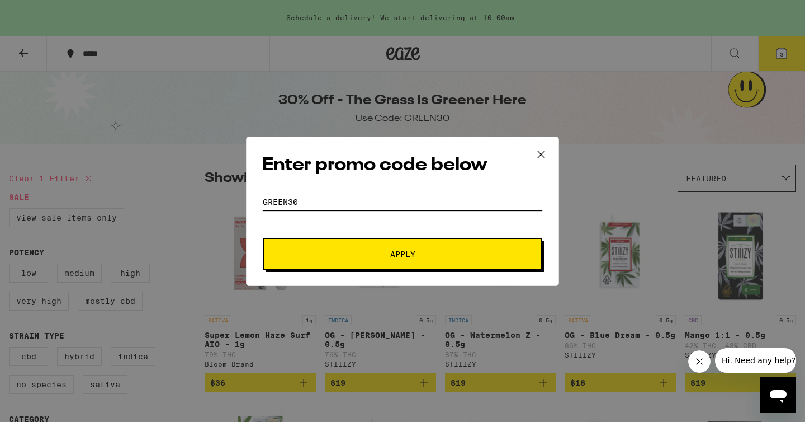
type input "GREEN30"
click at [399, 256] on span "Apply" at bounding box center [402, 254] width 25 height 8
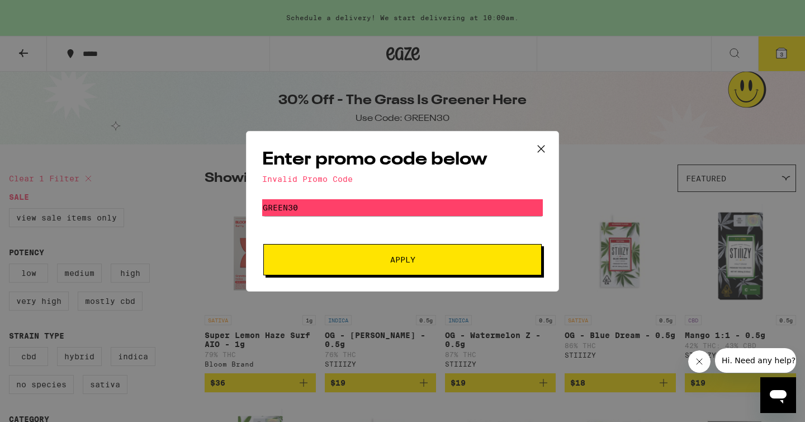
click at [547, 149] on icon at bounding box center [541, 148] width 17 height 17
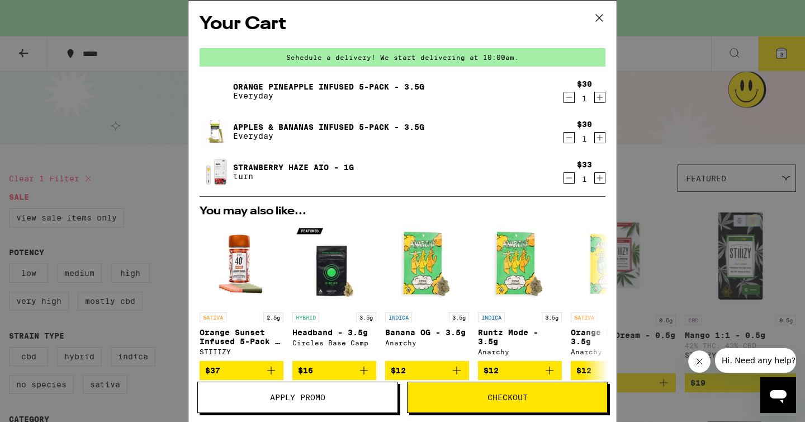
click at [572, 178] on icon "Decrement" at bounding box center [570, 178] width 6 height 0
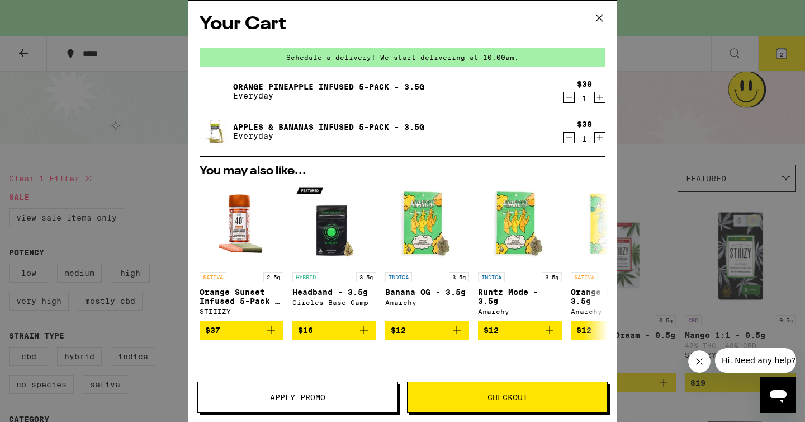
click at [603, 13] on icon at bounding box center [599, 18] width 17 height 17
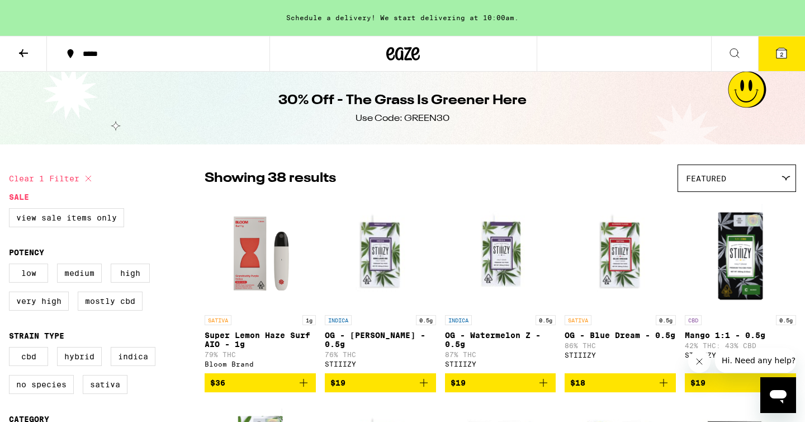
click at [736, 51] on icon at bounding box center [734, 52] width 13 height 13
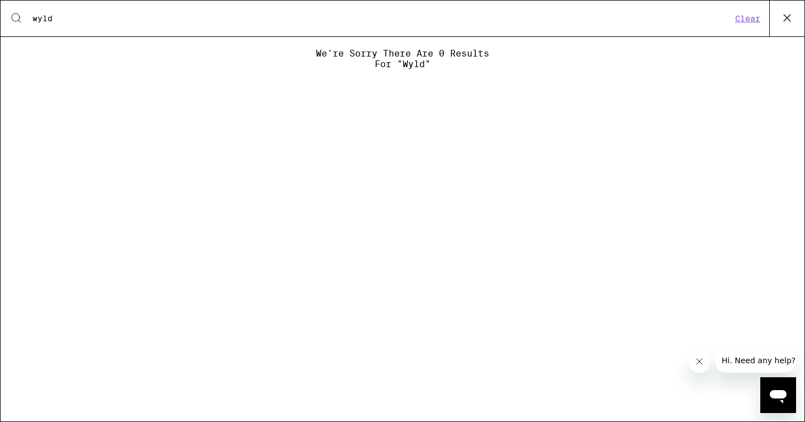
type input "wyld"
click at [785, 18] on icon at bounding box center [787, 18] width 17 height 17
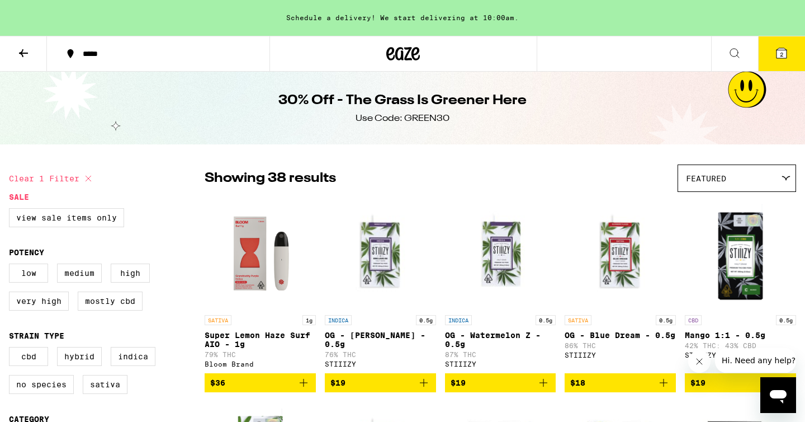
click at [95, 55] on div "*****" at bounding box center [165, 54] width 176 height 8
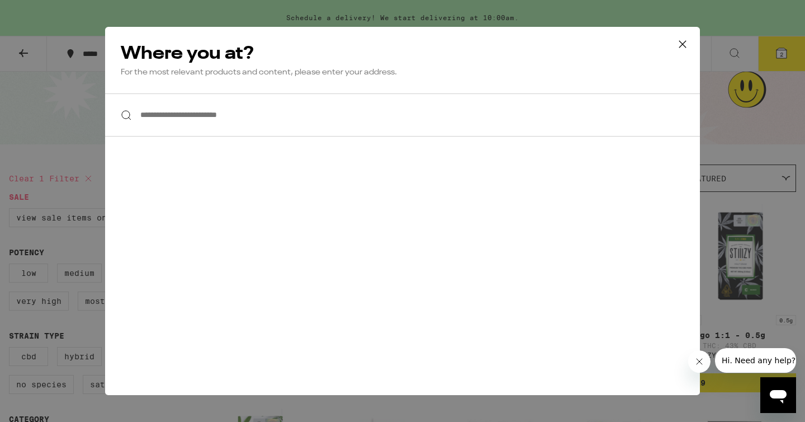
click at [156, 124] on input "**********" at bounding box center [402, 114] width 595 height 43
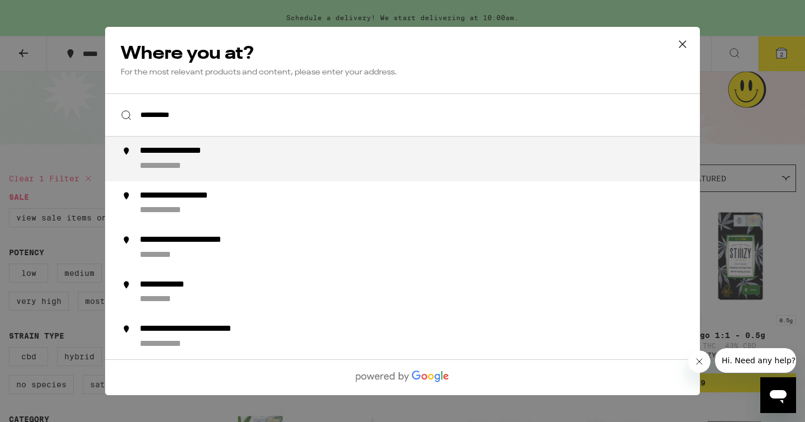
click at [213, 149] on div "**********" at bounding box center [192, 151] width 104 height 12
type input "**********"
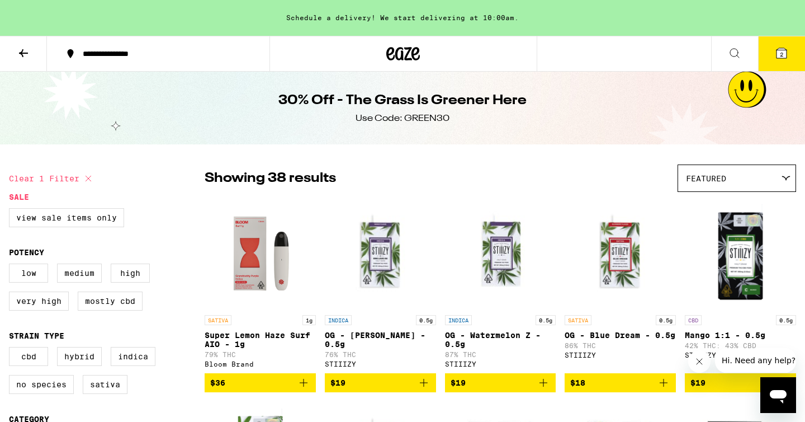
click at [20, 56] on icon at bounding box center [23, 52] width 13 height 13
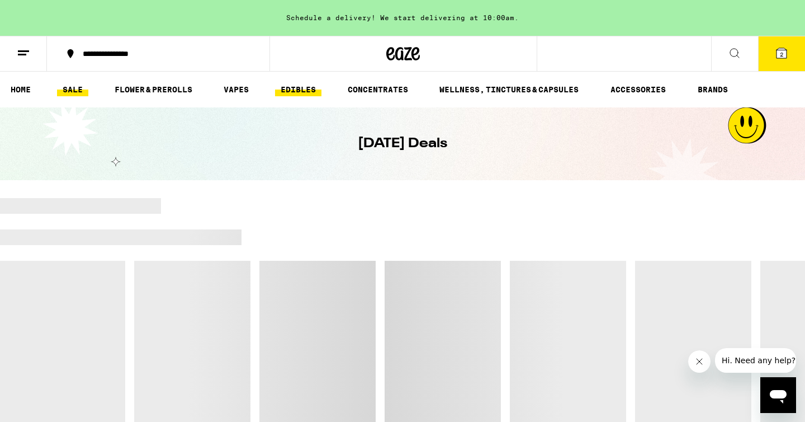
click at [299, 90] on link "EDIBLES" at bounding box center [298, 89] width 46 height 13
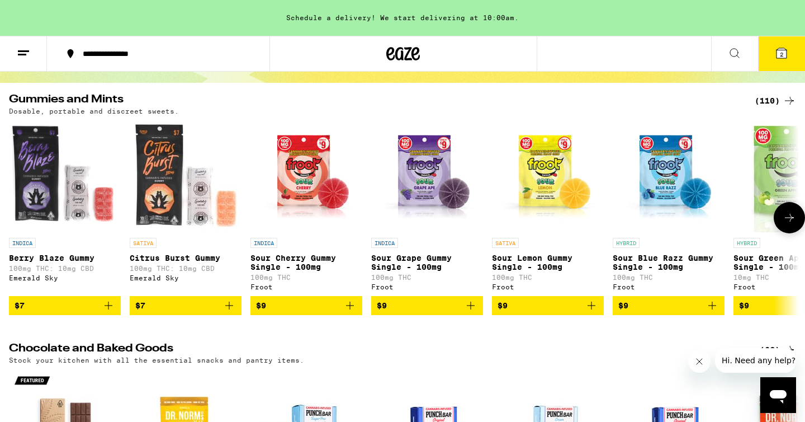
scroll to position [116, 0]
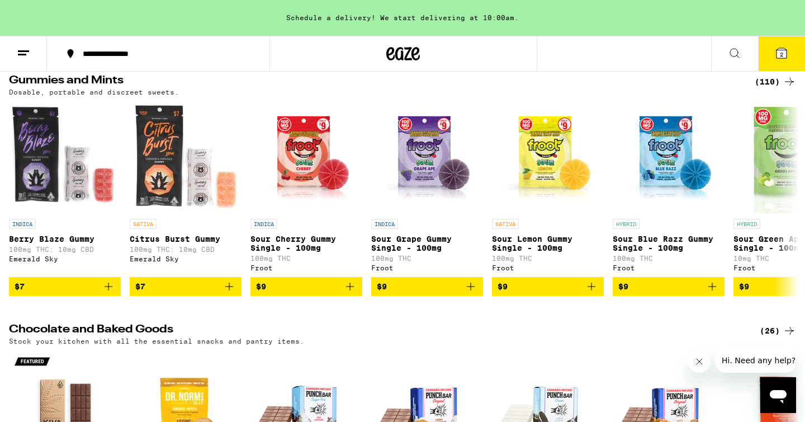
click at [777, 83] on div "(110)" at bounding box center [775, 81] width 41 height 13
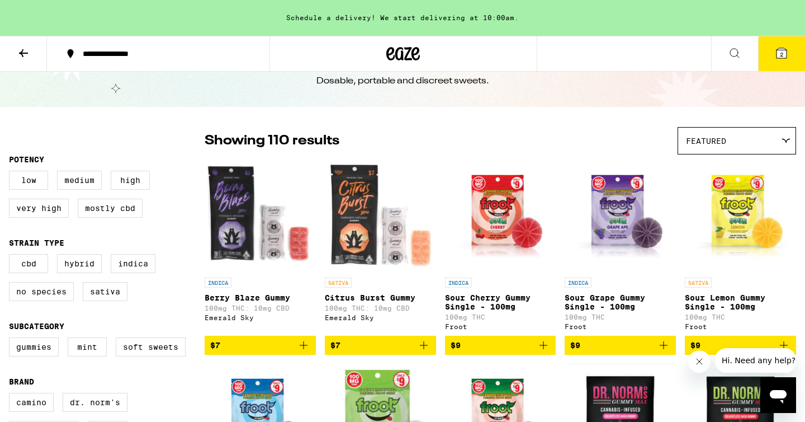
scroll to position [44, 0]
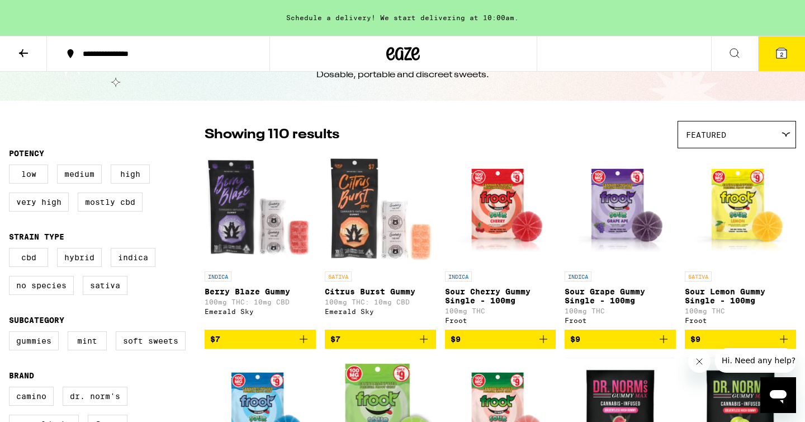
click at [696, 143] on div "Featured" at bounding box center [736, 134] width 117 height 26
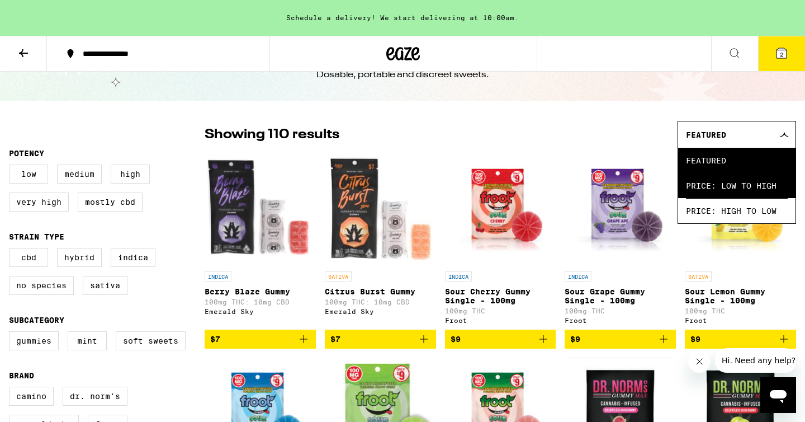
click at [716, 192] on span "Price: Low to High" at bounding box center [737, 185] width 102 height 25
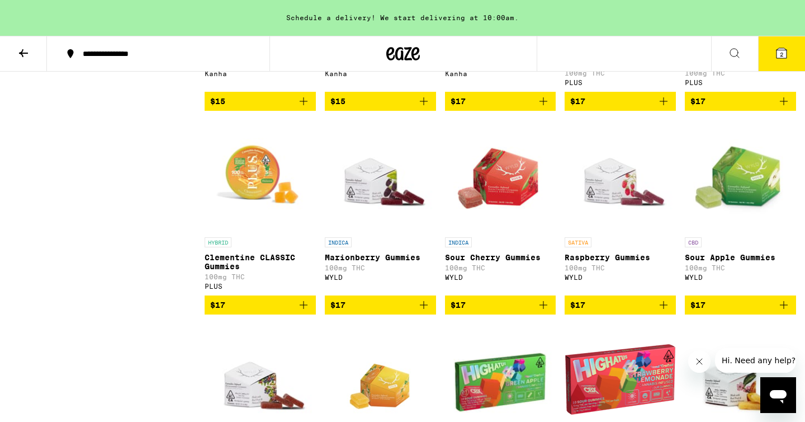
scroll to position [1699, 0]
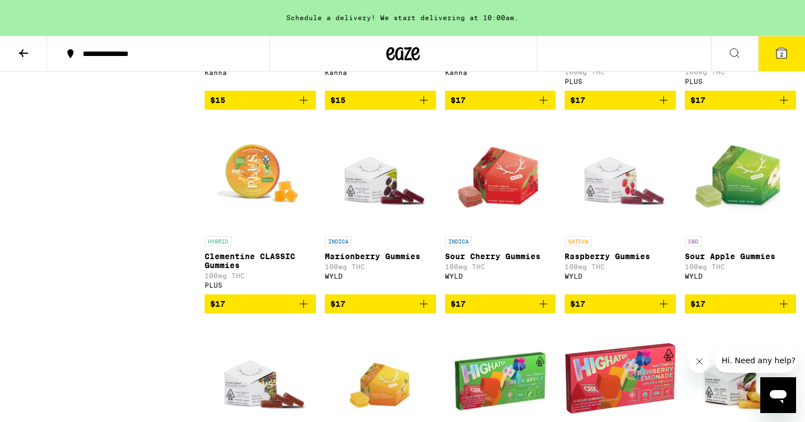
click at [593, 289] on div "SATIVA Raspberry Gummies 100mg THC WYLD" at bounding box center [620, 262] width 111 height 53
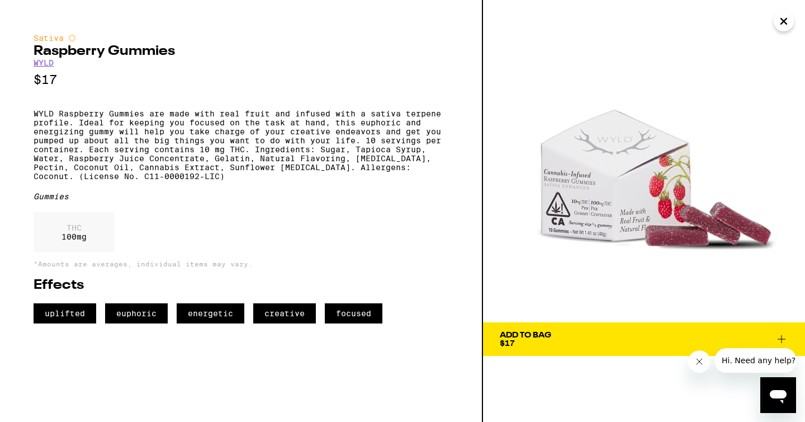
click at [48, 63] on link "WYLD" at bounding box center [44, 62] width 20 height 9
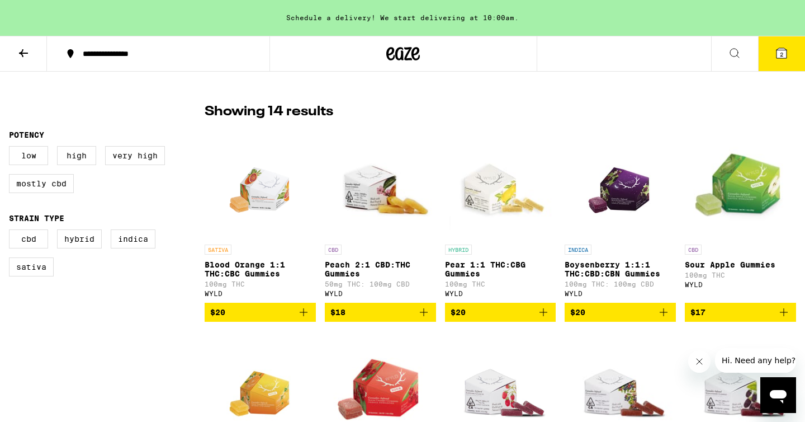
scroll to position [264, 0]
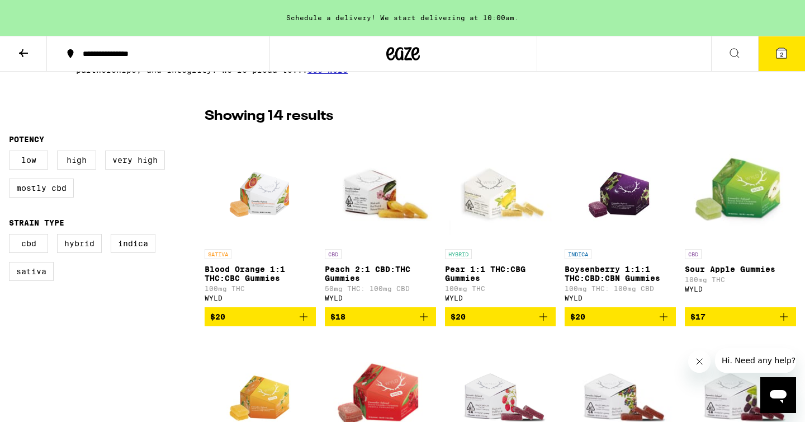
click at [264, 203] on img "Open page for Blood Orange 1:1 THC:CBC Gummies from WYLD" at bounding box center [260, 187] width 80 height 112
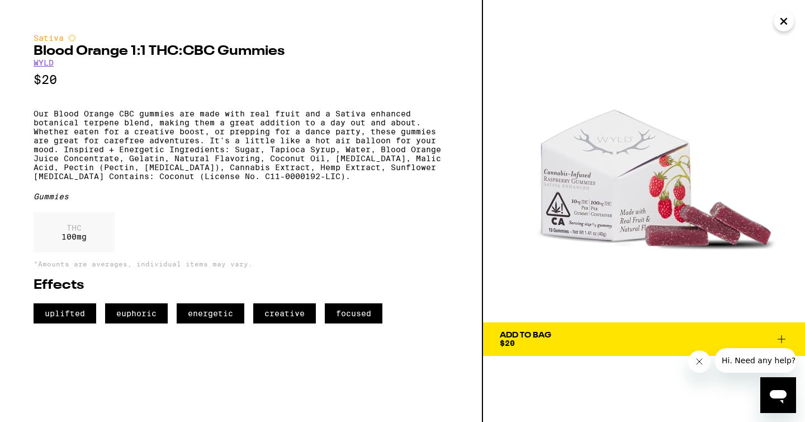
click at [788, 25] on icon "Close" at bounding box center [783, 21] width 13 height 17
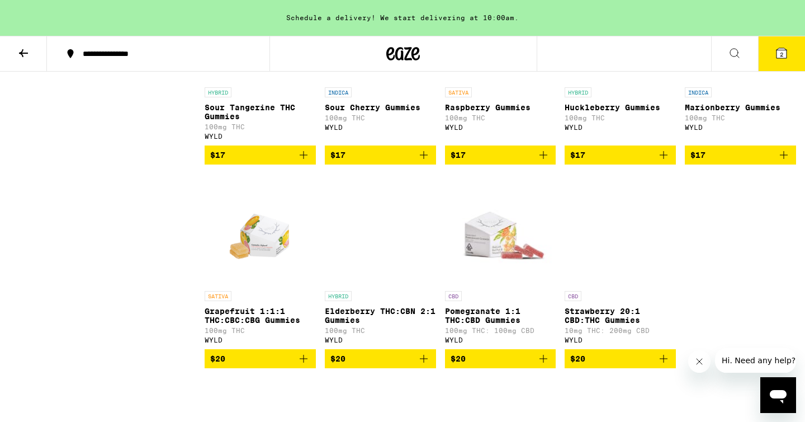
scroll to position [631, 0]
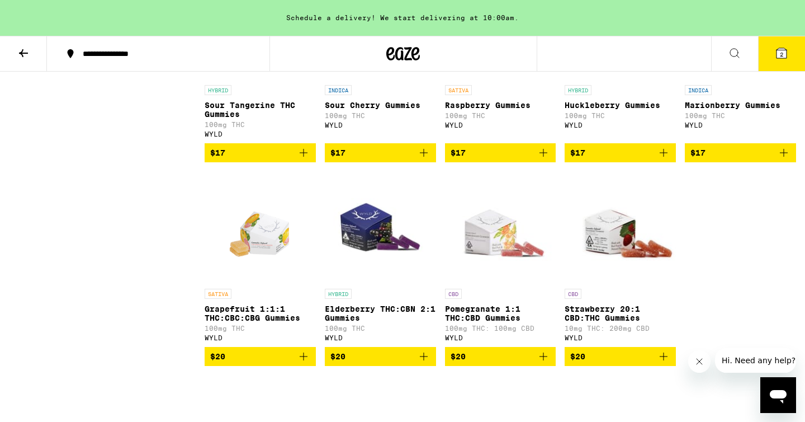
click at [276, 262] on img "Open page for Grapefruit 1:1:1 THC:CBC:CBG Gummies from WYLD" at bounding box center [260, 227] width 80 height 112
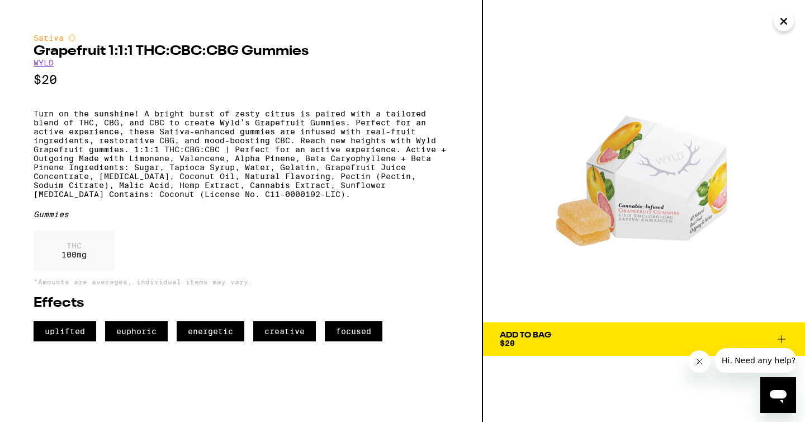
click at [792, 17] on button "Close" at bounding box center [784, 21] width 20 height 20
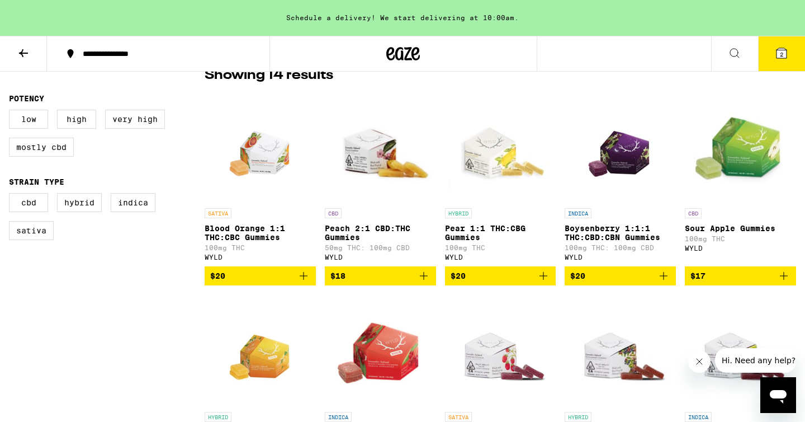
scroll to position [187, 0]
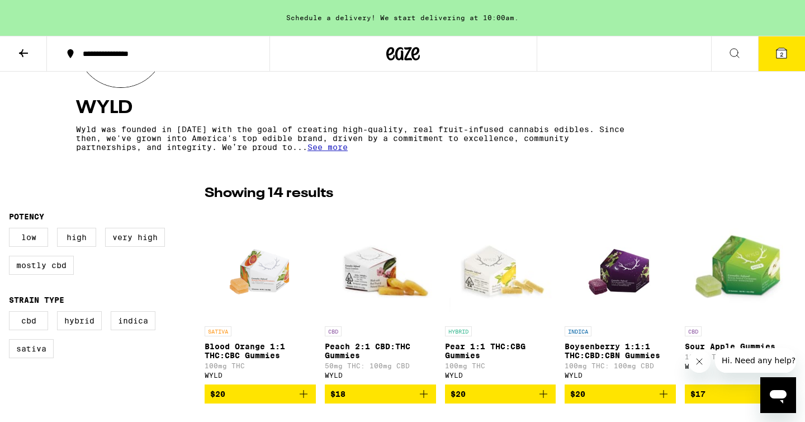
click at [506, 297] on img "Open page for Pear 1:1 THC:CBG Gummies from WYLD" at bounding box center [500, 265] width 111 height 112
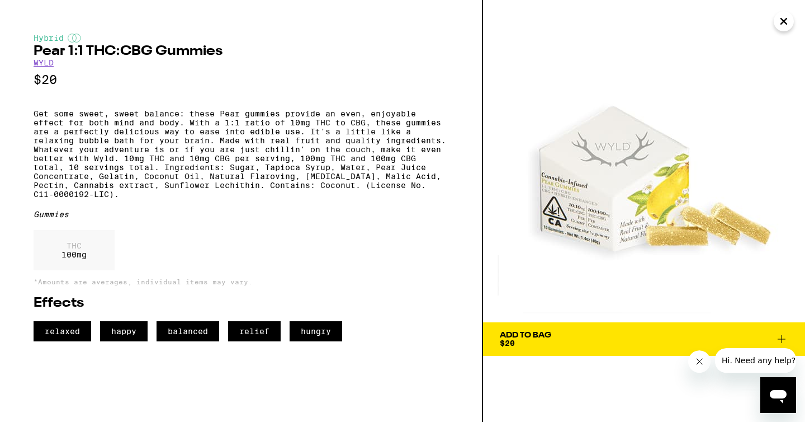
click at [785, 22] on icon "Close" at bounding box center [784, 21] width 6 height 6
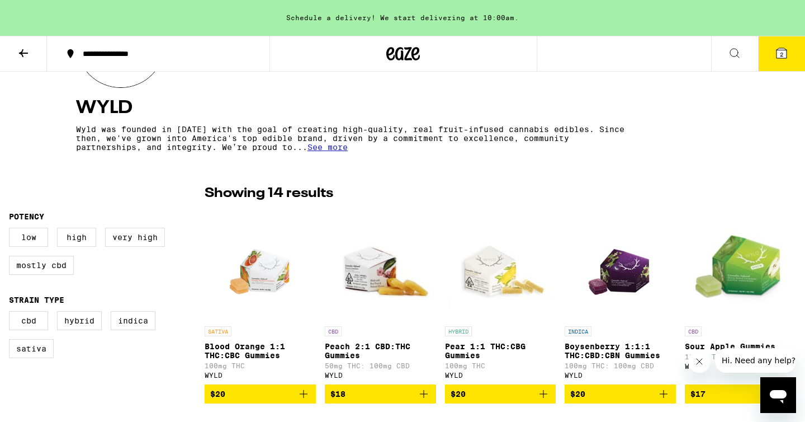
click at [276, 280] on img "Open page for Blood Orange 1:1 THC:CBC Gummies from WYLD" at bounding box center [260, 265] width 80 height 112
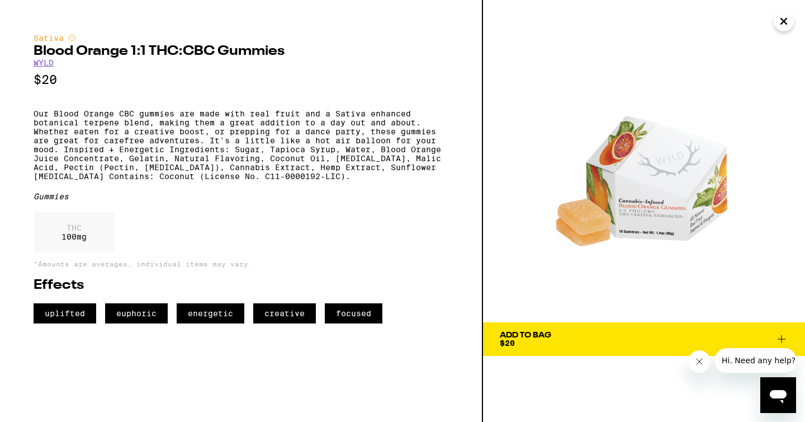
click at [787, 23] on icon "Close" at bounding box center [784, 21] width 6 height 6
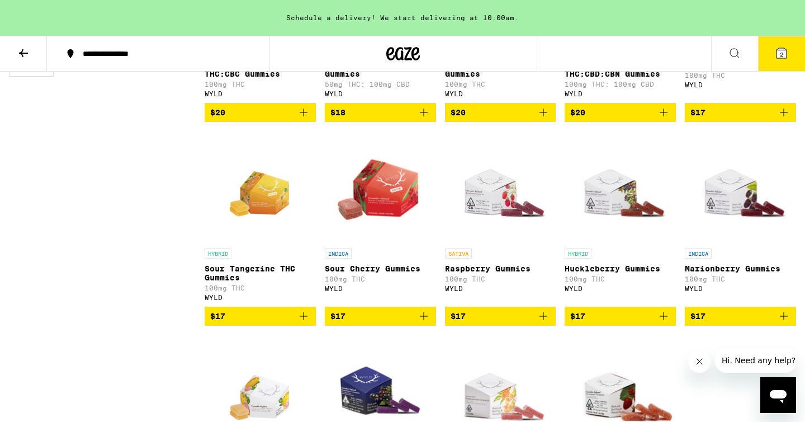
scroll to position [472, 0]
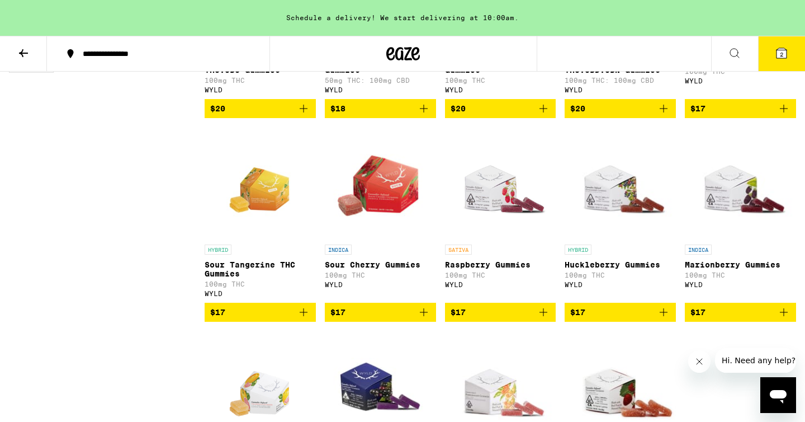
click at [491, 225] on img "Open page for Raspberry Gummies from WYLD" at bounding box center [500, 183] width 111 height 112
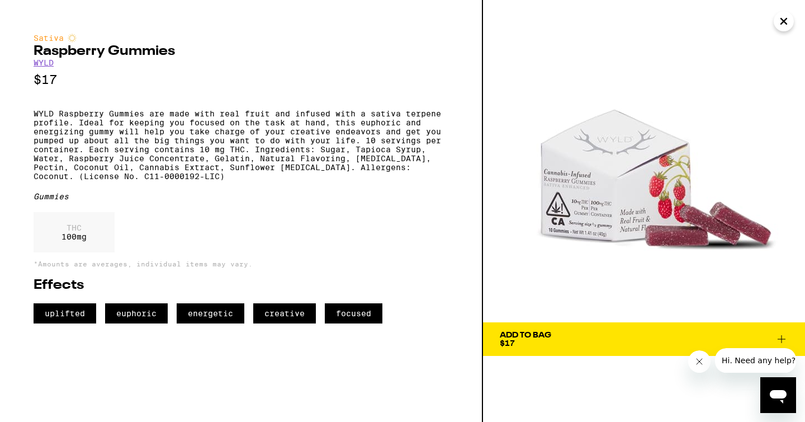
click at [785, 20] on icon "Close" at bounding box center [784, 21] width 6 height 6
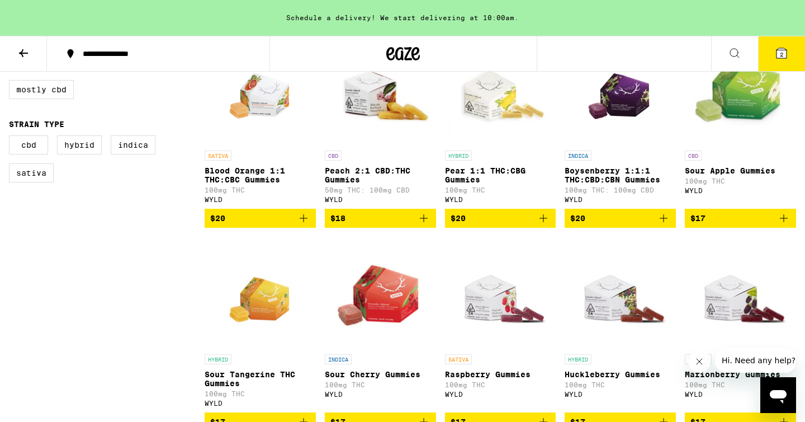
scroll to position [310, 0]
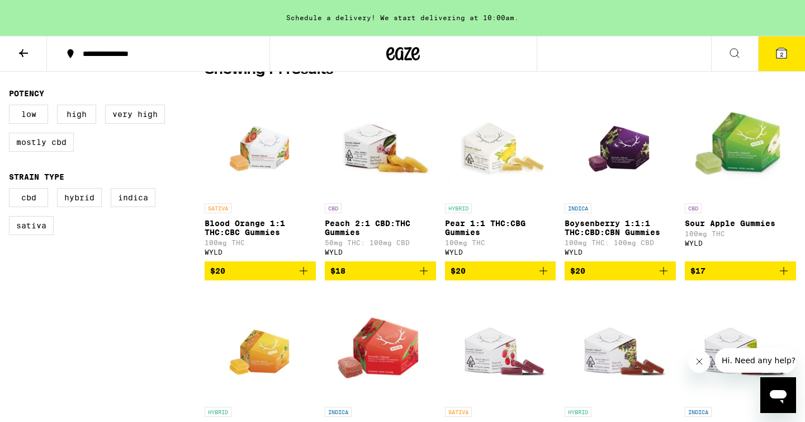
click at [268, 155] on img "Open page for Blood Orange 1:1 THC:CBC Gummies from WYLD" at bounding box center [260, 142] width 80 height 112
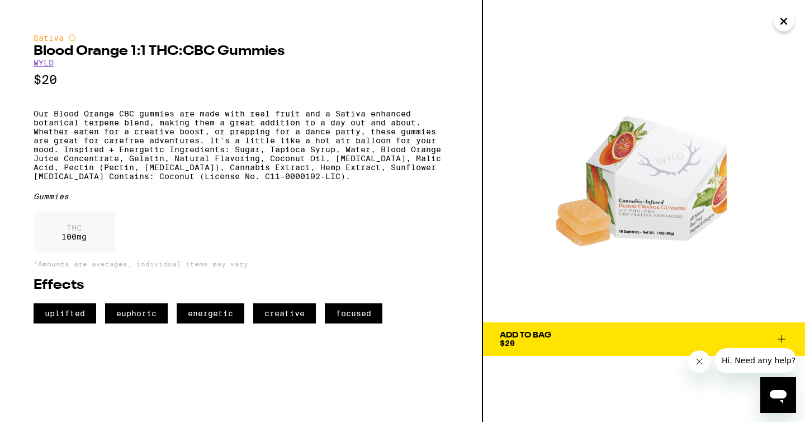
click at [788, 24] on icon "Close" at bounding box center [783, 21] width 13 height 17
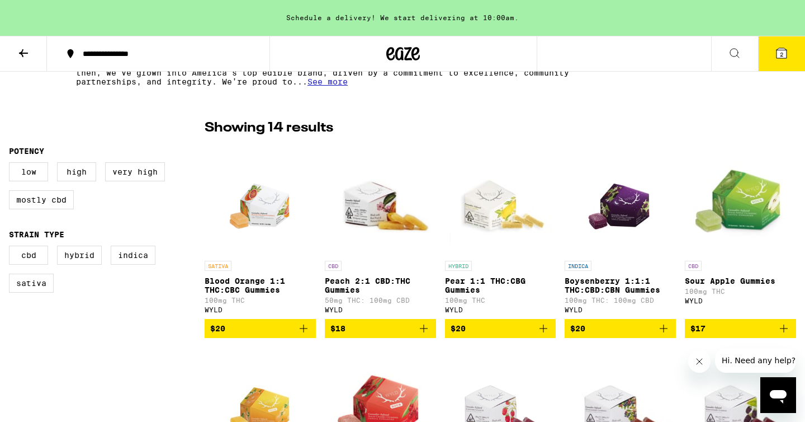
scroll to position [253, 0]
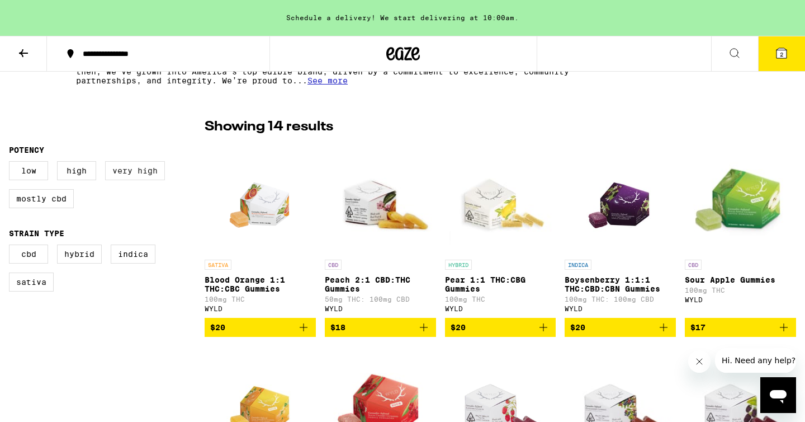
click at [149, 168] on label "Very High" at bounding box center [135, 170] width 60 height 19
click at [12, 163] on input "Very High" at bounding box center [11, 163] width 1 height 1
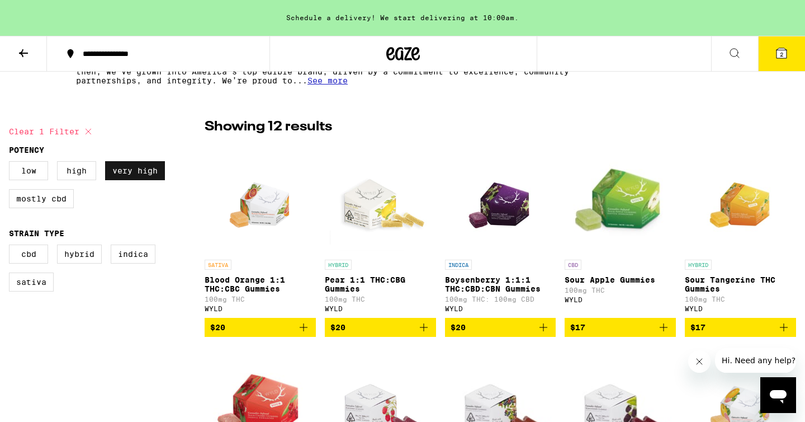
click at [149, 168] on label "Very High" at bounding box center [135, 170] width 60 height 19
click at [12, 163] on input "Very High" at bounding box center [11, 163] width 1 height 1
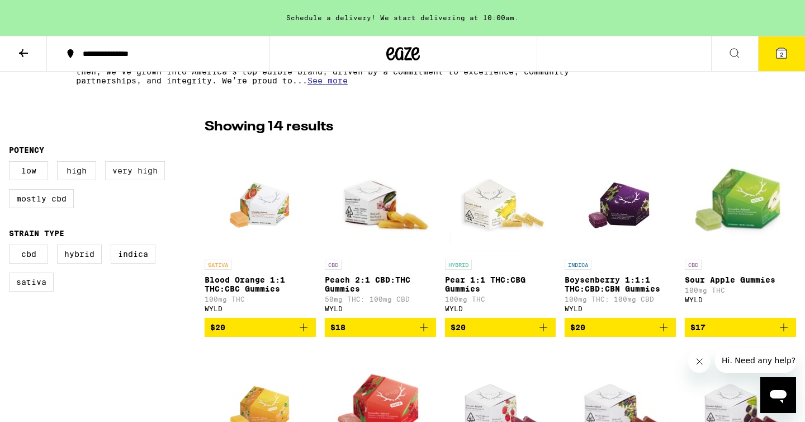
click at [124, 176] on label "Very High" at bounding box center [135, 170] width 60 height 19
click at [12, 163] on input "Very High" at bounding box center [11, 163] width 1 height 1
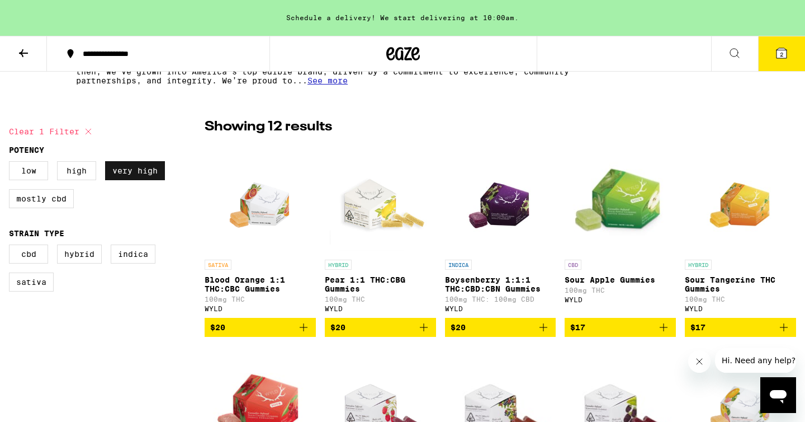
click at [124, 176] on label "Very High" at bounding box center [135, 170] width 60 height 19
click at [12, 163] on input "Very High" at bounding box center [11, 163] width 1 height 1
checkbox input "false"
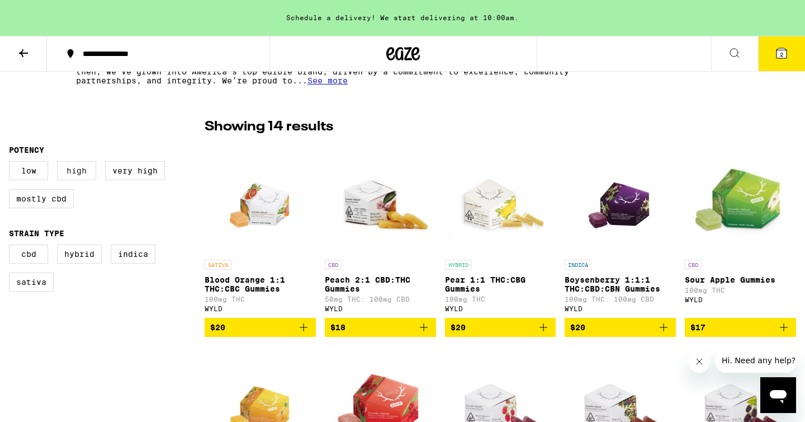
click at [81, 175] on label "High" at bounding box center [76, 170] width 39 height 19
click at [12, 163] on input "High" at bounding box center [11, 163] width 1 height 1
checkbox input "true"
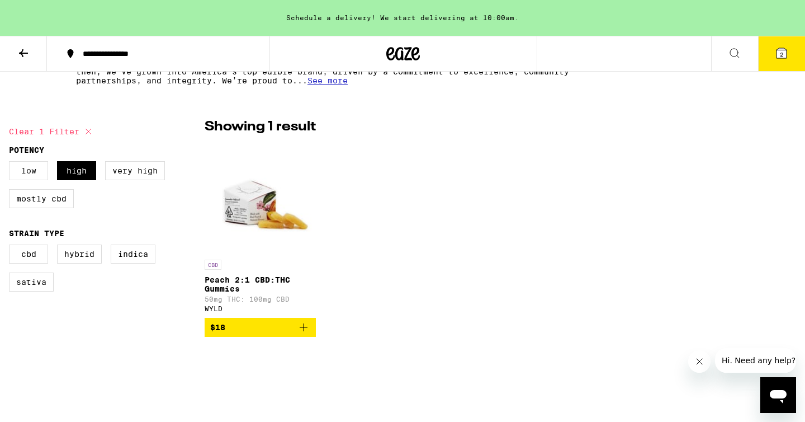
click at [35, 170] on label "Low" at bounding box center [28, 170] width 39 height 19
click at [12, 163] on input "Low" at bounding box center [11, 163] width 1 height 1
checkbox input "true"
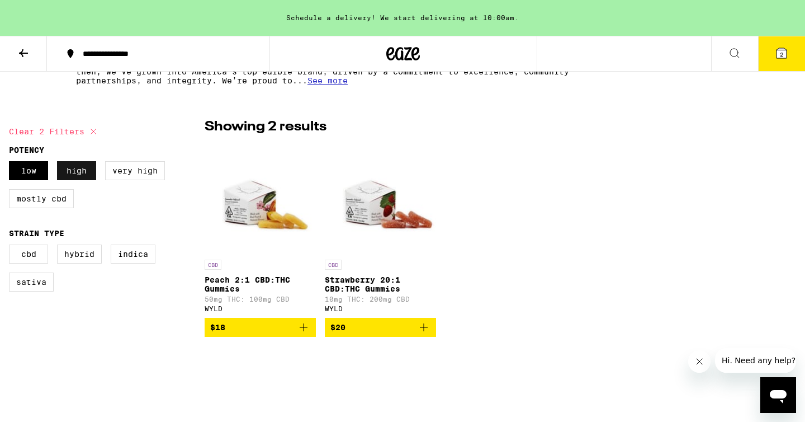
click at [62, 173] on label "High" at bounding box center [76, 170] width 39 height 19
click at [12, 163] on input "High" at bounding box center [11, 163] width 1 height 1
checkbox input "false"
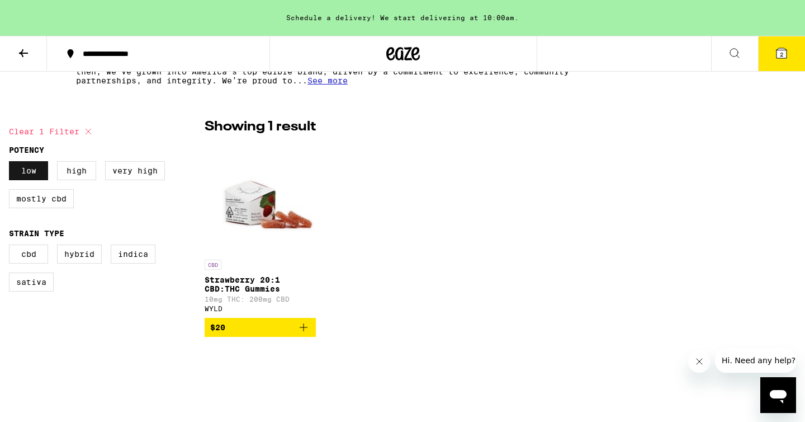
click at [34, 173] on label "Low" at bounding box center [28, 170] width 39 height 19
click at [12, 163] on input "Low" at bounding box center [11, 163] width 1 height 1
checkbox input "false"
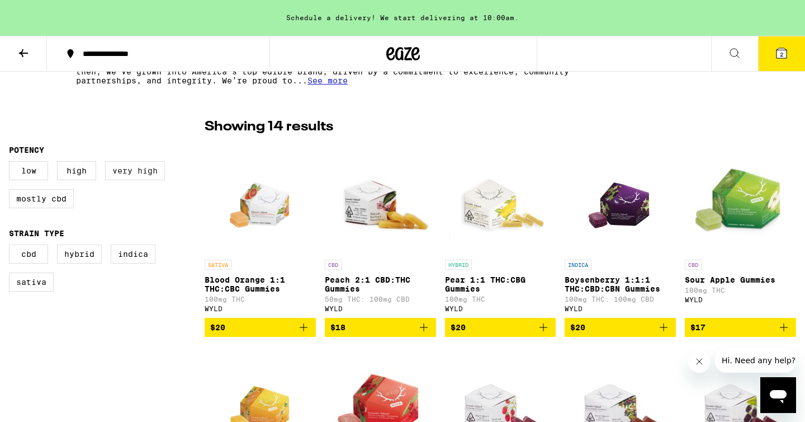
click at [136, 175] on label "Very High" at bounding box center [135, 170] width 60 height 19
click at [12, 163] on input "Very High" at bounding box center [11, 163] width 1 height 1
checkbox input "true"
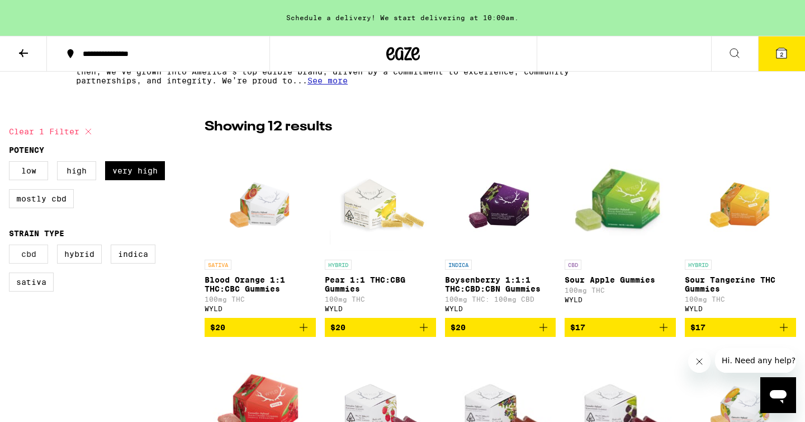
click at [41, 261] on label "CBD" at bounding box center [28, 253] width 39 height 19
click at [12, 247] on input "CBD" at bounding box center [11, 246] width 1 height 1
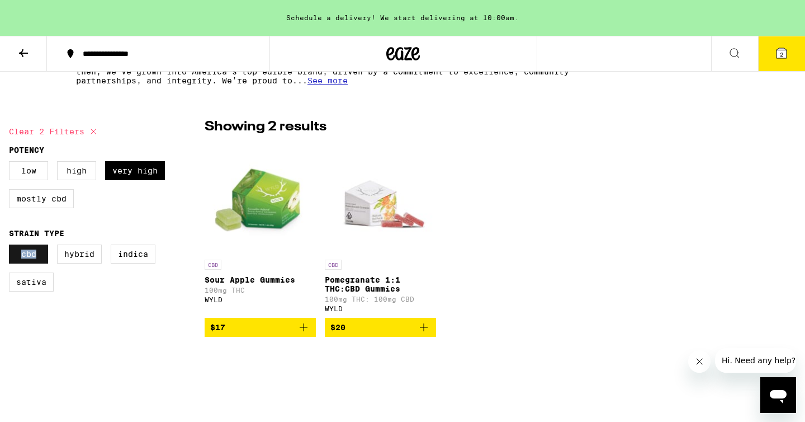
click at [41, 261] on label "CBD" at bounding box center [28, 253] width 39 height 19
click at [12, 247] on input "CBD" at bounding box center [11, 246] width 1 height 1
checkbox input "false"
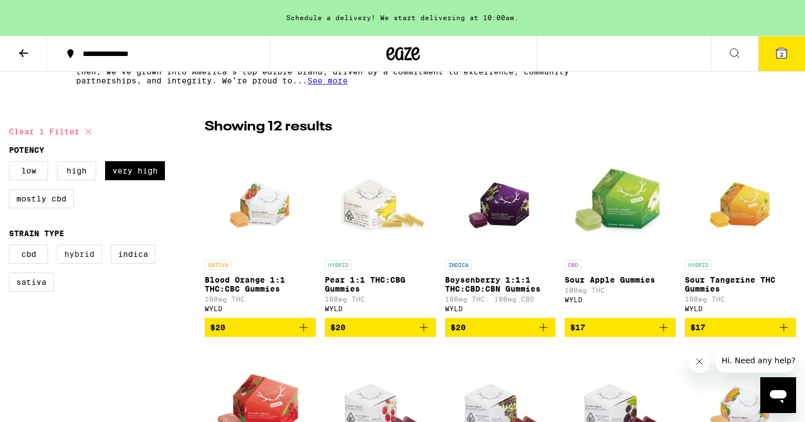
click at [88, 261] on label "Hybrid" at bounding box center [79, 253] width 45 height 19
click at [12, 247] on input "Hybrid" at bounding box center [11, 246] width 1 height 1
checkbox input "true"
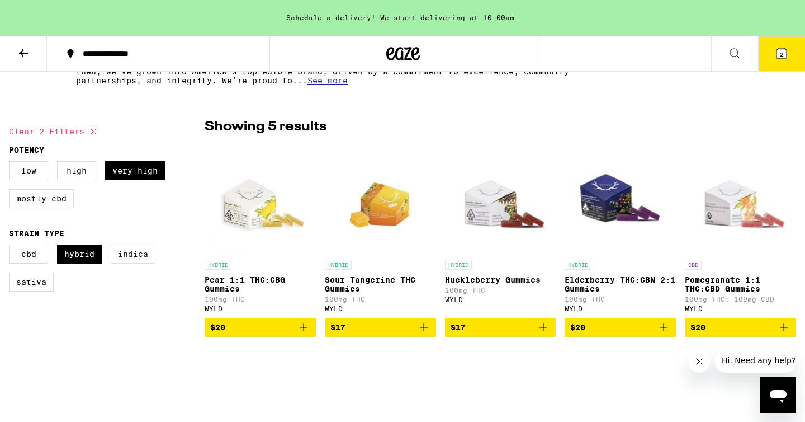
click at [131, 261] on label "Indica" at bounding box center [133, 253] width 45 height 19
click at [12, 247] on input "Indica" at bounding box center [11, 246] width 1 height 1
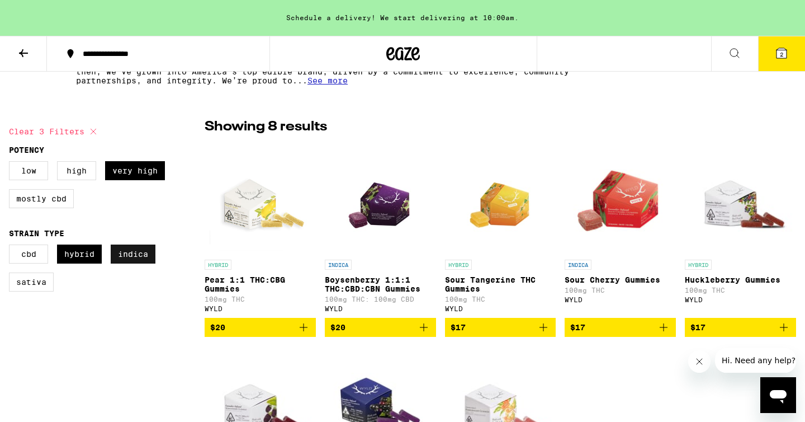
click at [140, 256] on label "Indica" at bounding box center [133, 253] width 45 height 19
click at [12, 247] on input "Indica" at bounding box center [11, 246] width 1 height 1
checkbox input "false"
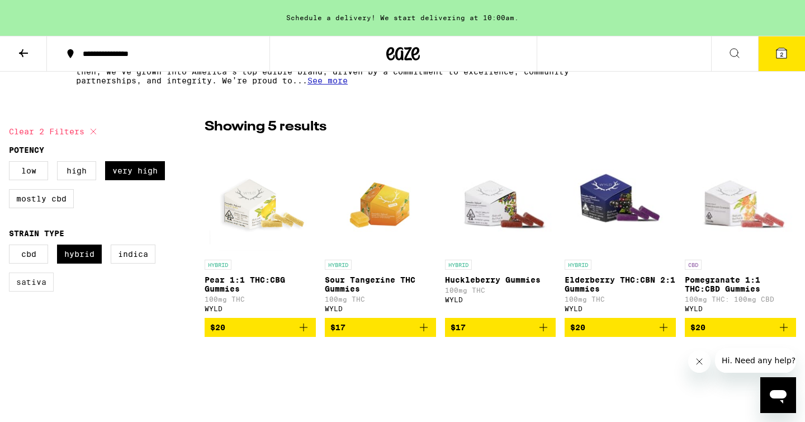
click at [41, 287] on label "Sativa" at bounding box center [31, 281] width 45 height 19
click at [12, 247] on input "Sativa" at bounding box center [11, 246] width 1 height 1
checkbox input "true"
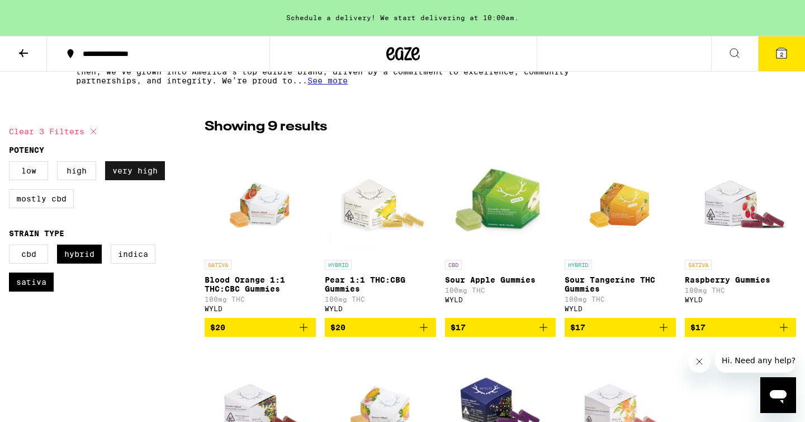
click at [147, 173] on label "Very High" at bounding box center [135, 170] width 60 height 19
click at [12, 163] on input "Very High" at bounding box center [11, 163] width 1 height 1
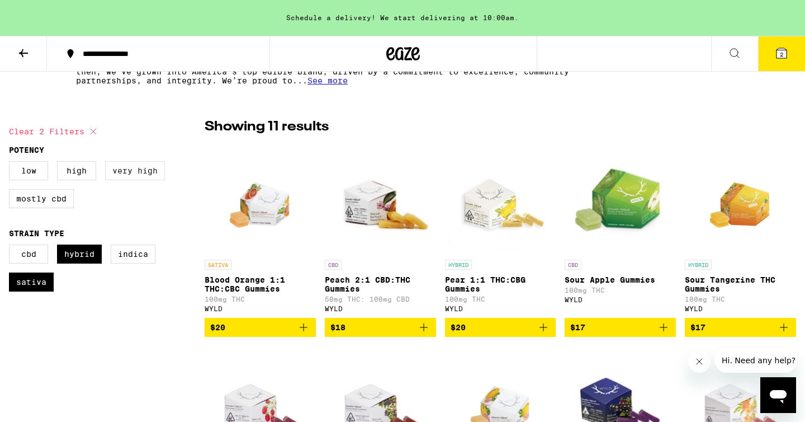
click at [145, 173] on label "Very High" at bounding box center [135, 170] width 60 height 19
click at [12, 163] on input "Very High" at bounding box center [11, 163] width 1 height 1
checkbox input "true"
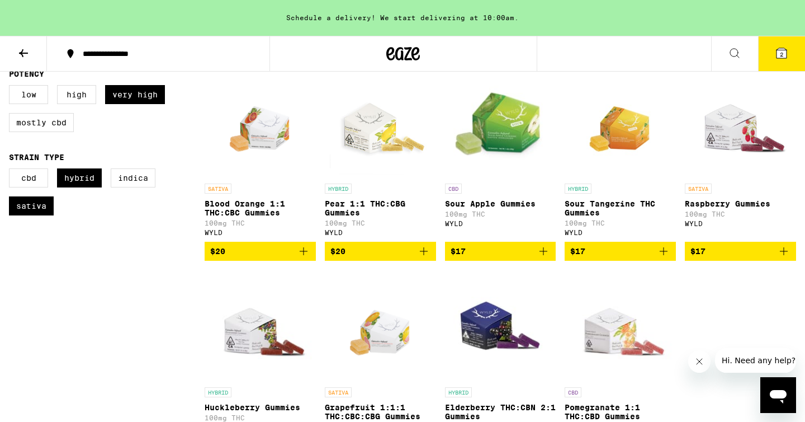
scroll to position [313, 0]
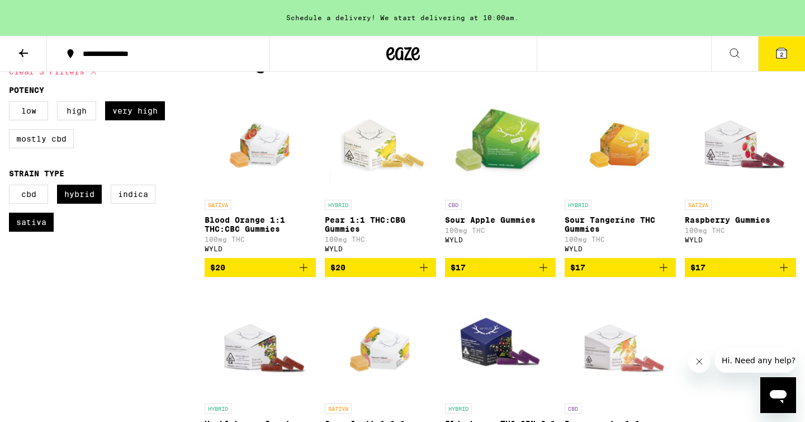
click at [267, 165] on img "Open page for Blood Orange 1:1 THC:CBC Gummies from WYLD" at bounding box center [260, 138] width 80 height 112
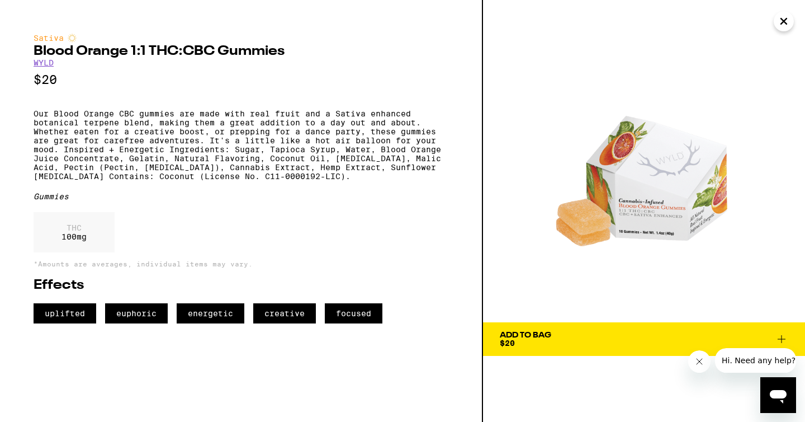
click at [781, 25] on icon "Close" at bounding box center [783, 21] width 13 height 17
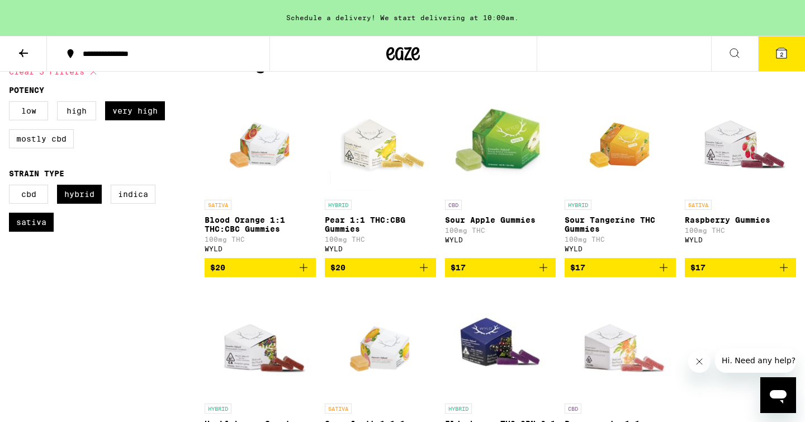
click at [386, 158] on img "Open page for Pear 1:1 THC:CBG Gummies from WYLD" at bounding box center [380, 138] width 111 height 112
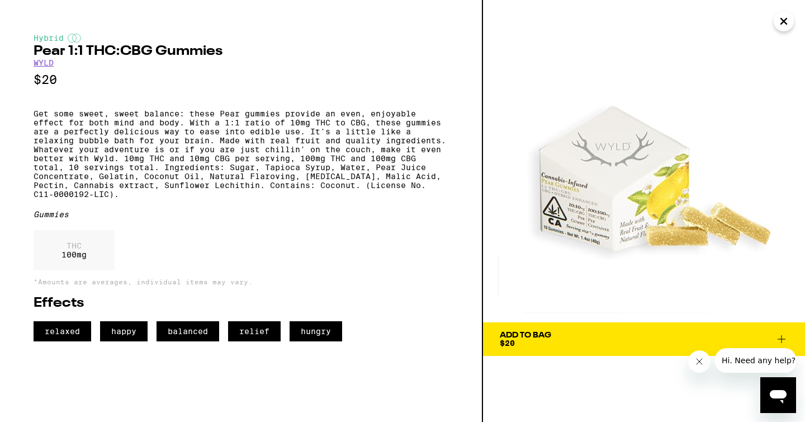
click at [785, 13] on icon "Close" at bounding box center [783, 21] width 13 height 17
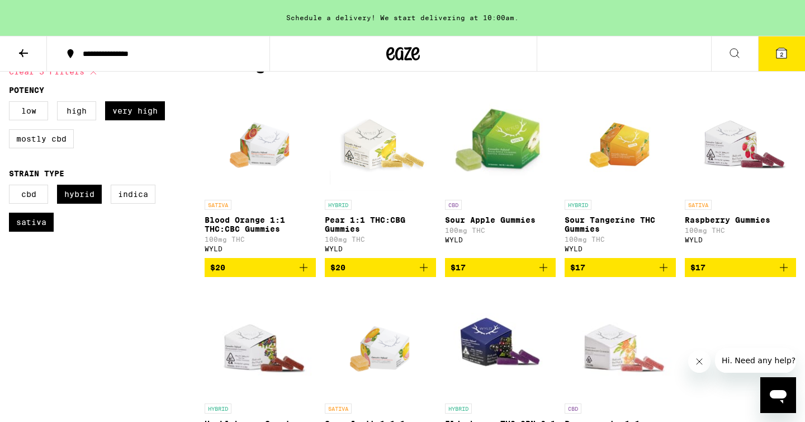
click at [479, 176] on img "Open page for Sour Apple Gummies from WYLD" at bounding box center [500, 138] width 111 height 112
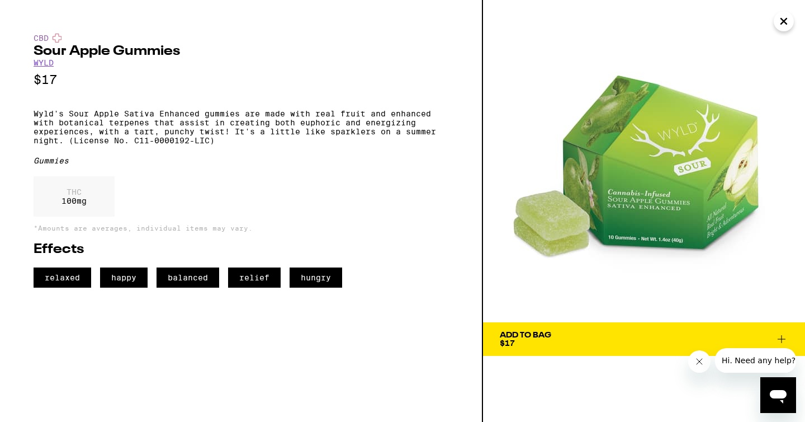
click at [788, 22] on icon "Close" at bounding box center [783, 21] width 13 height 17
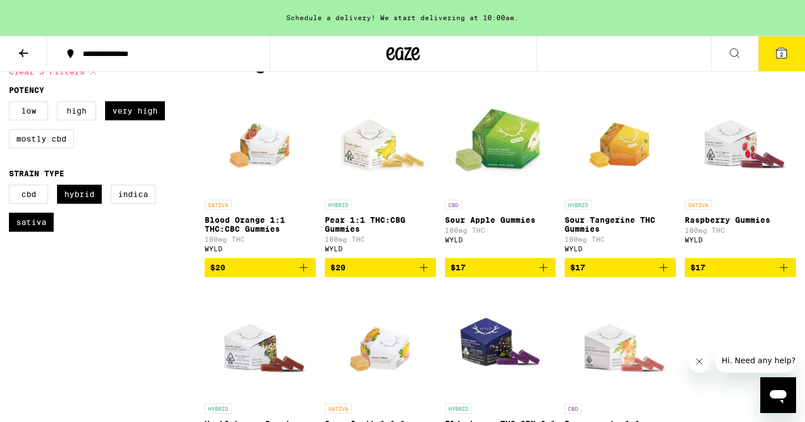
click at [719, 147] on img "Open page for Raspberry Gummies from WYLD" at bounding box center [740, 138] width 111 height 112
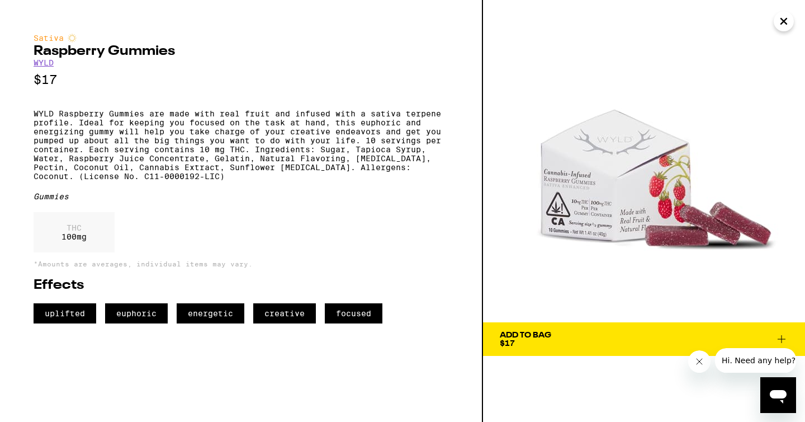
click at [779, 27] on icon "Close" at bounding box center [783, 21] width 13 height 17
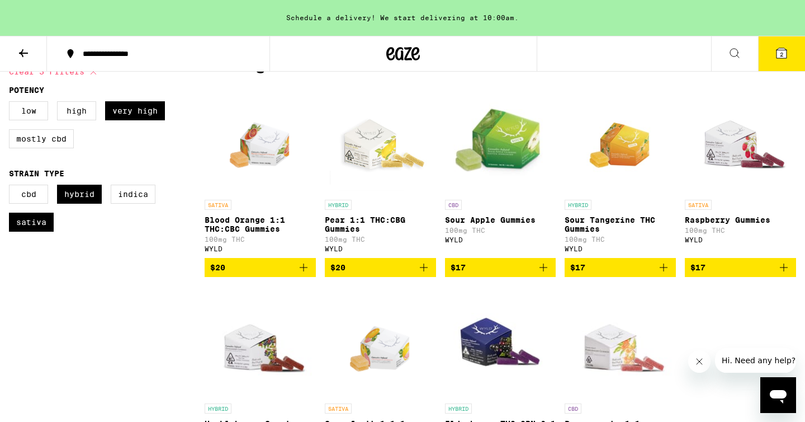
click at [270, 274] on span "$20" at bounding box center [260, 267] width 100 height 13
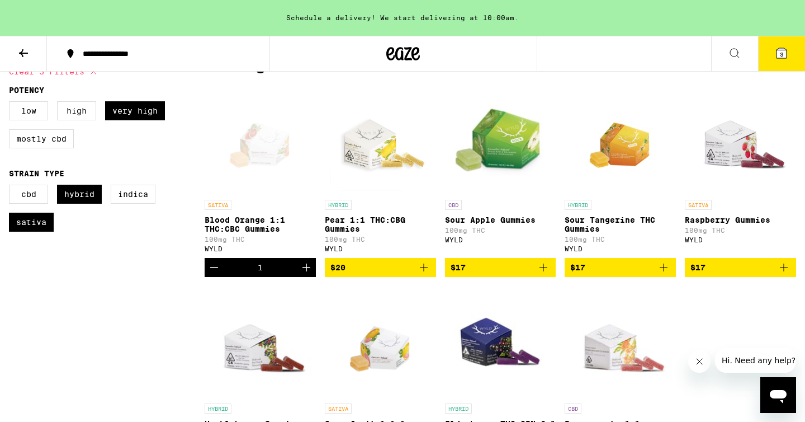
click at [782, 44] on button "3" at bounding box center [781, 53] width 47 height 35
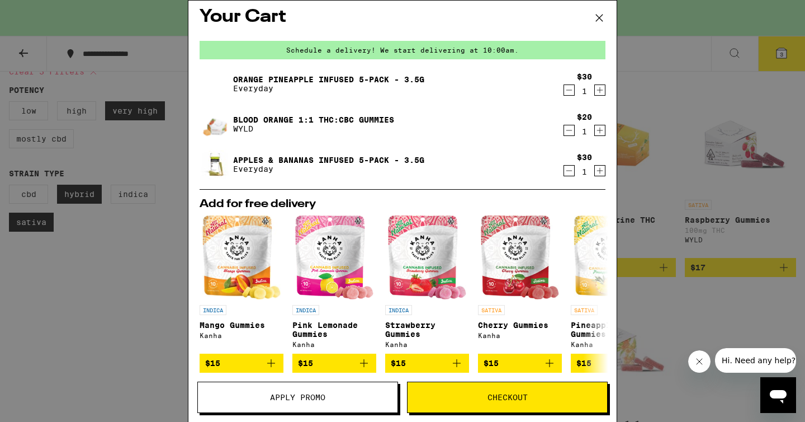
scroll to position [3, 0]
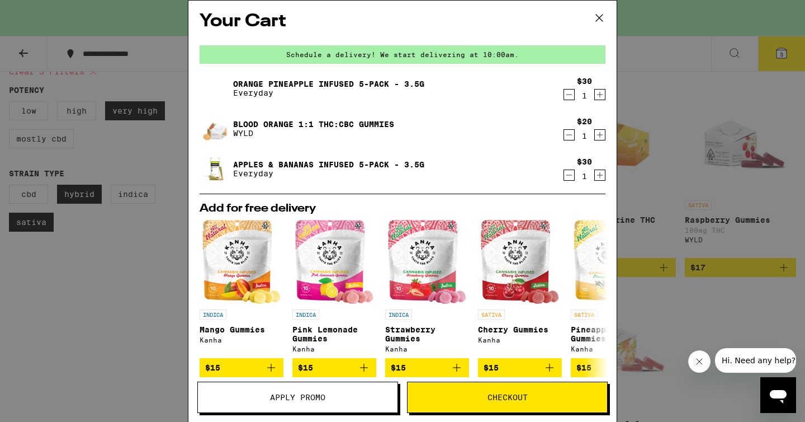
click at [508, 395] on span "Checkout" at bounding box center [508, 397] width 40 height 8
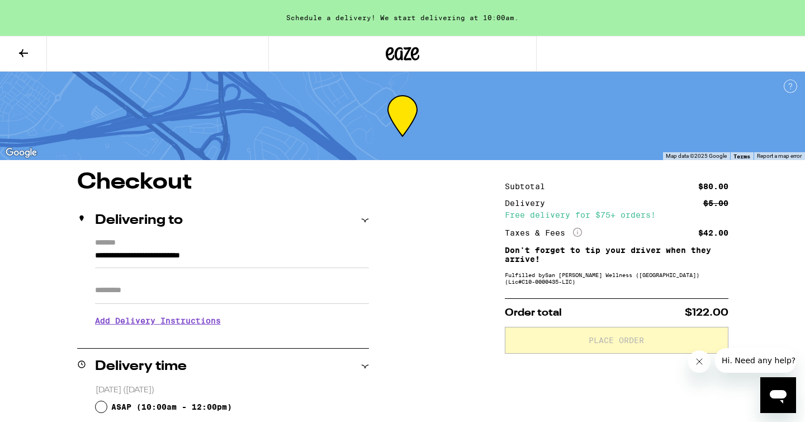
click at [18, 54] on icon at bounding box center [23, 52] width 13 height 13
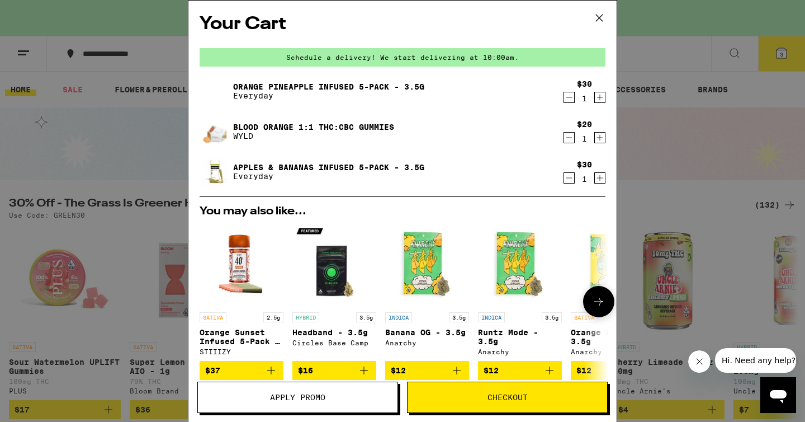
scroll to position [15, 0]
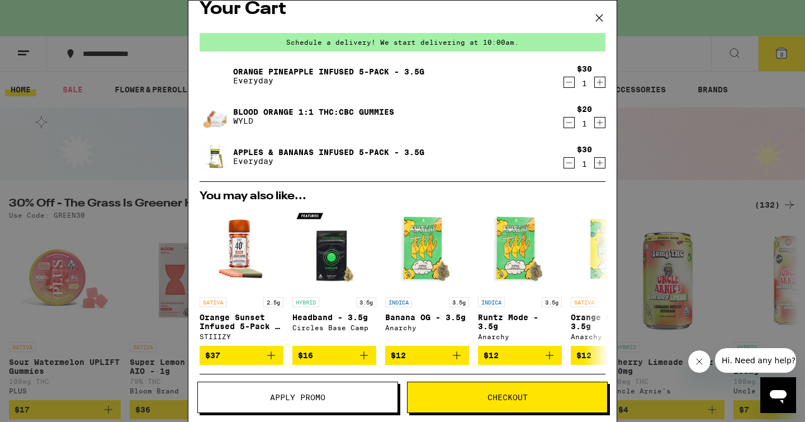
click at [598, 12] on icon at bounding box center [599, 18] width 17 height 17
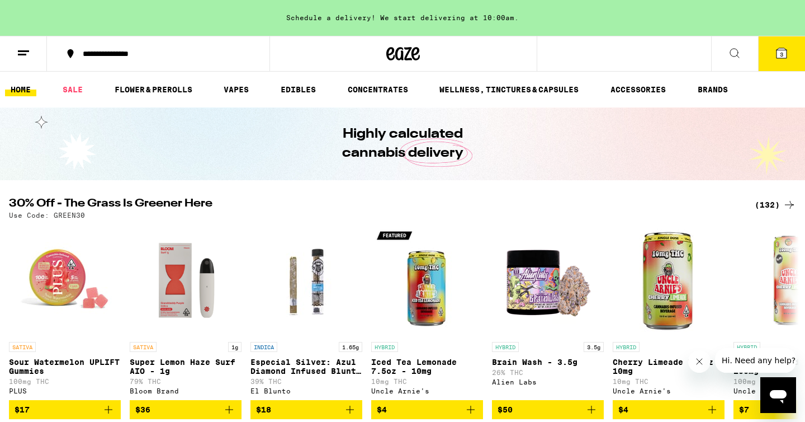
click at [236, 98] on ul "HOME SALE FLOWER & PREROLLS VAPES EDIBLES CONCENTRATES WELLNESS, TINCTURES & CA…" at bounding box center [402, 90] width 805 height 36
click at [234, 96] on link "VAPES" at bounding box center [236, 89] width 36 height 13
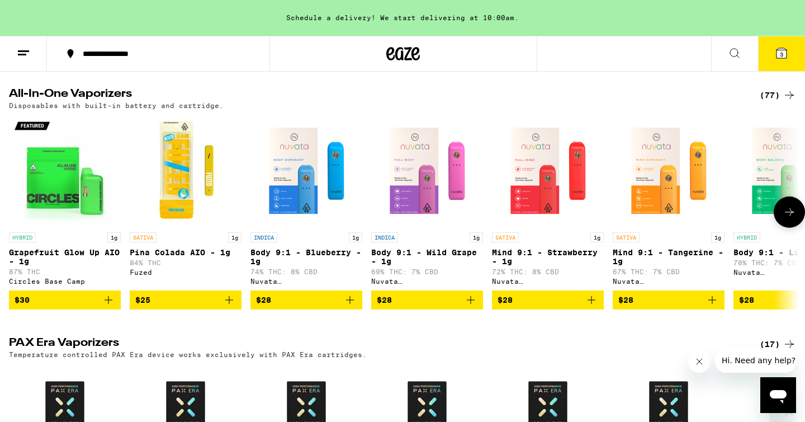
scroll to position [347, 0]
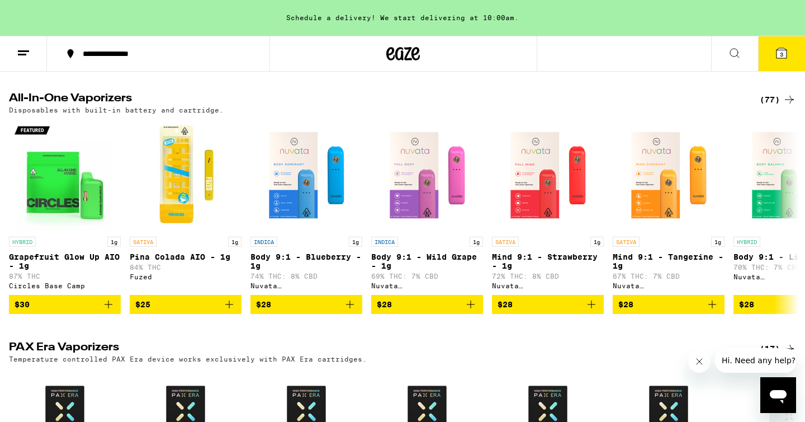
click at [784, 100] on icon at bounding box center [789, 99] width 13 height 13
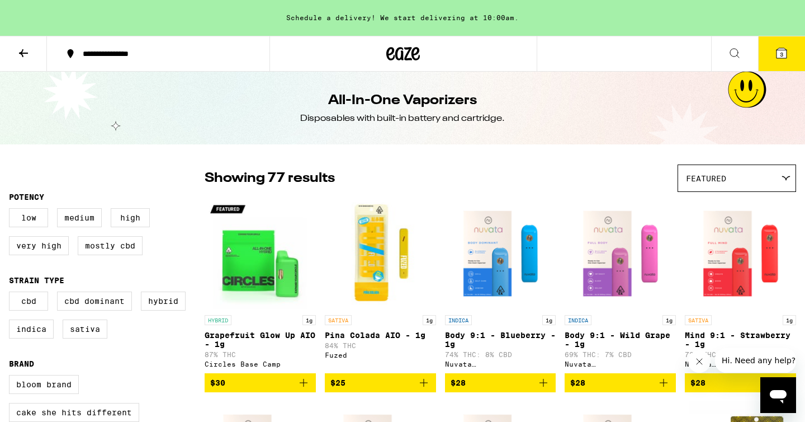
click at [753, 185] on div "Featured" at bounding box center [736, 178] width 117 height 26
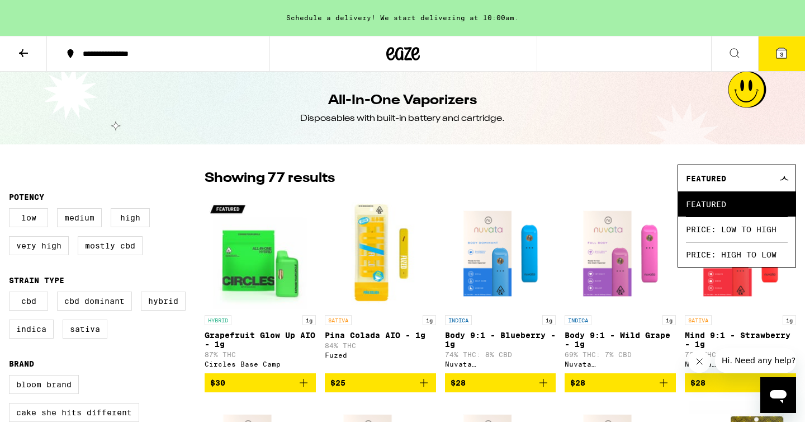
click at [180, 192] on fieldset "Potency Low Medium High Very High Mostly CBD" at bounding box center [107, 228] width 196 height 72
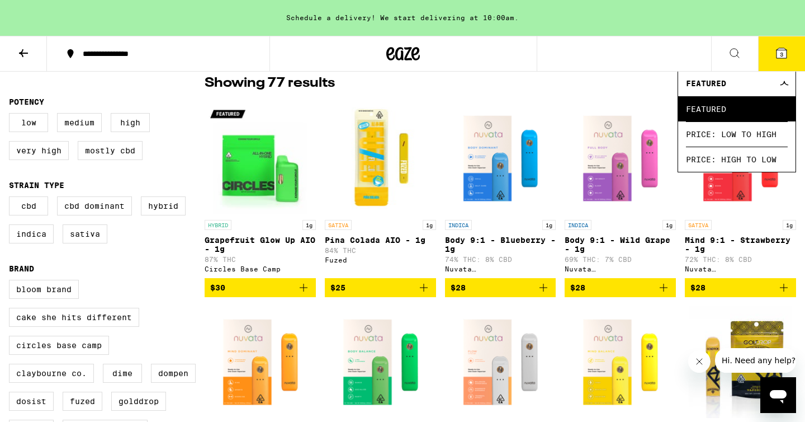
scroll to position [96, 0]
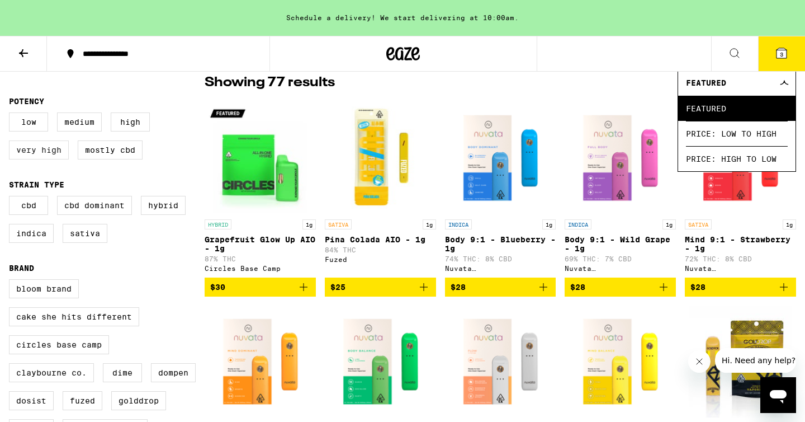
click at [49, 159] on label "Very High" at bounding box center [39, 149] width 60 height 19
click at [12, 115] on input "Very High" at bounding box center [11, 114] width 1 height 1
checkbox input "true"
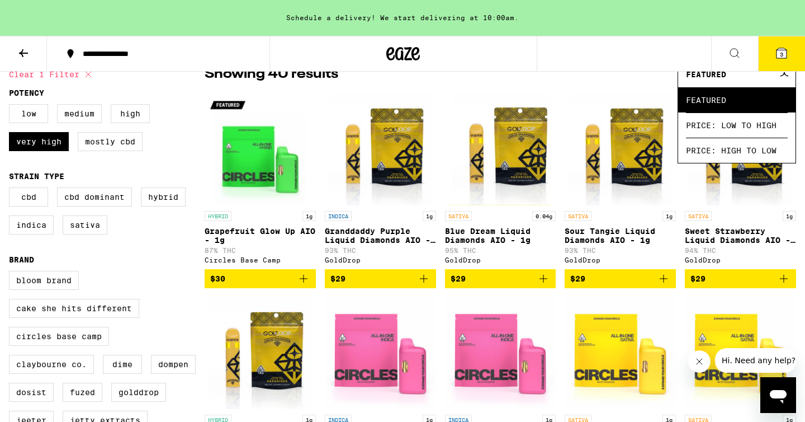
scroll to position [106, 0]
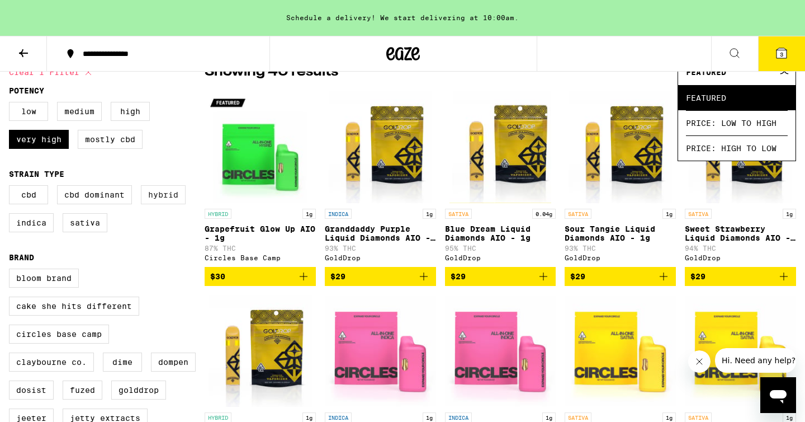
click at [158, 201] on label "Hybrid" at bounding box center [163, 194] width 45 height 19
click at [12, 187] on input "Hybrid" at bounding box center [11, 187] width 1 height 1
checkbox input "true"
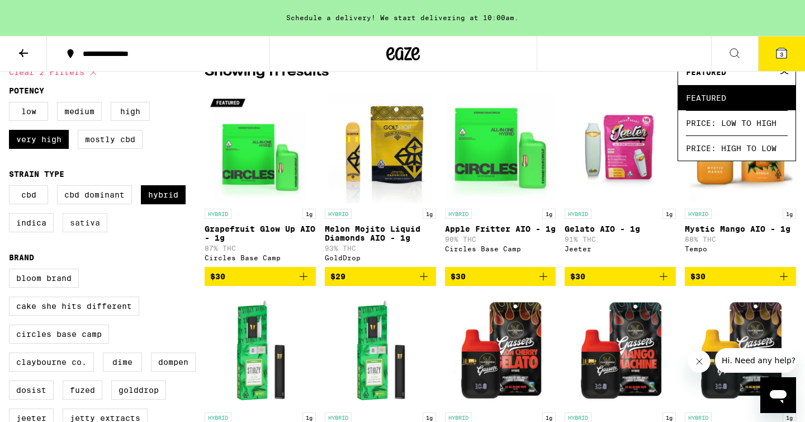
click at [89, 232] on label "Sativa" at bounding box center [85, 222] width 45 height 19
click at [12, 187] on input "Sativa" at bounding box center [11, 187] width 1 height 1
checkbox input "true"
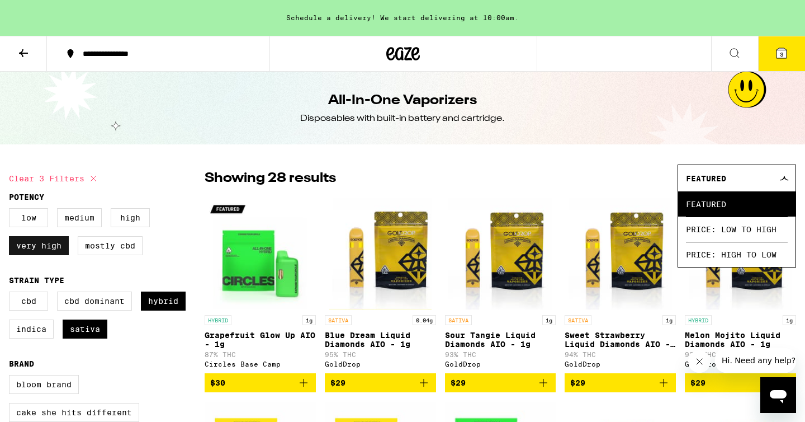
click at [53, 246] on label "Very High" at bounding box center [39, 245] width 60 height 19
click at [12, 210] on input "Very High" at bounding box center [11, 210] width 1 height 1
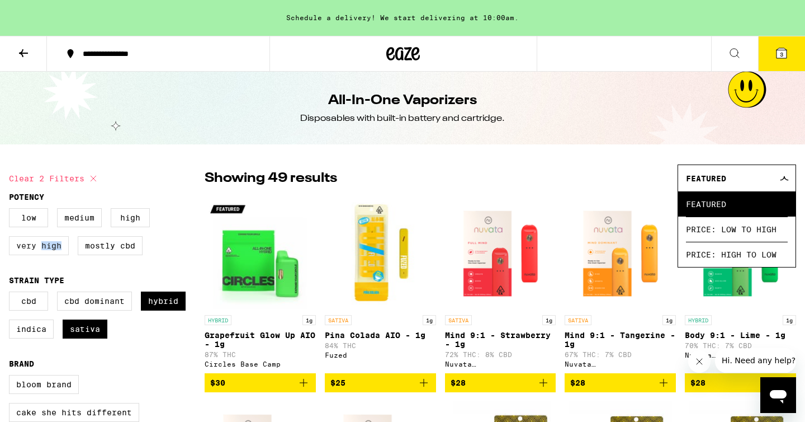
click at [53, 246] on label "Very High" at bounding box center [39, 245] width 60 height 19
click at [12, 210] on input "Very High" at bounding box center [11, 210] width 1 height 1
checkbox input "true"
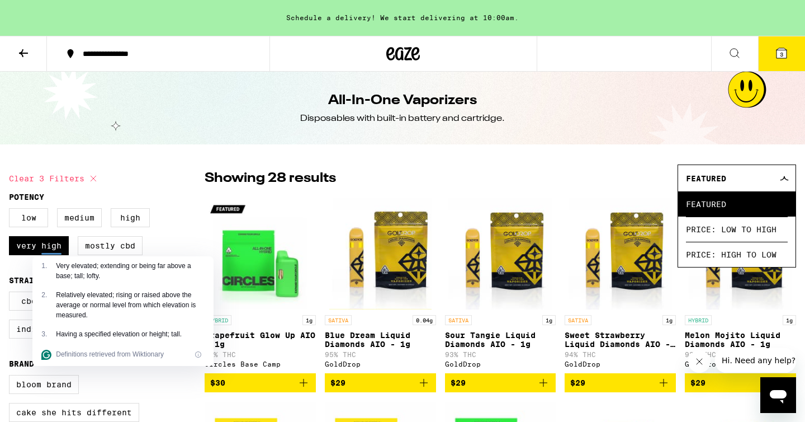
click at [191, 169] on div "Clear 3 filters" at bounding box center [107, 178] width 196 height 28
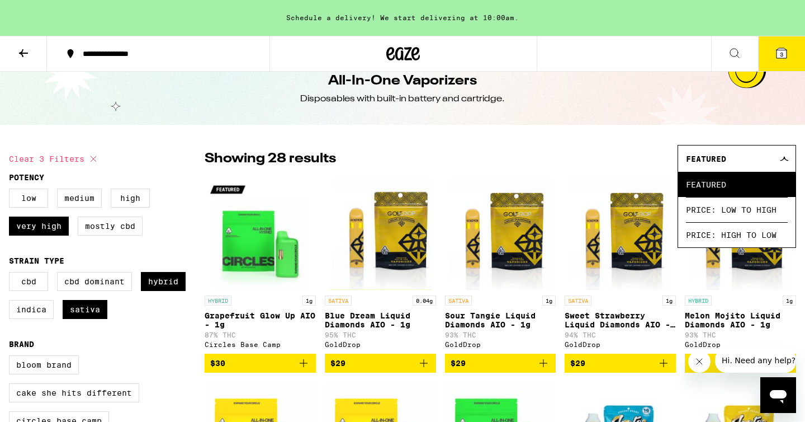
scroll to position [21, 0]
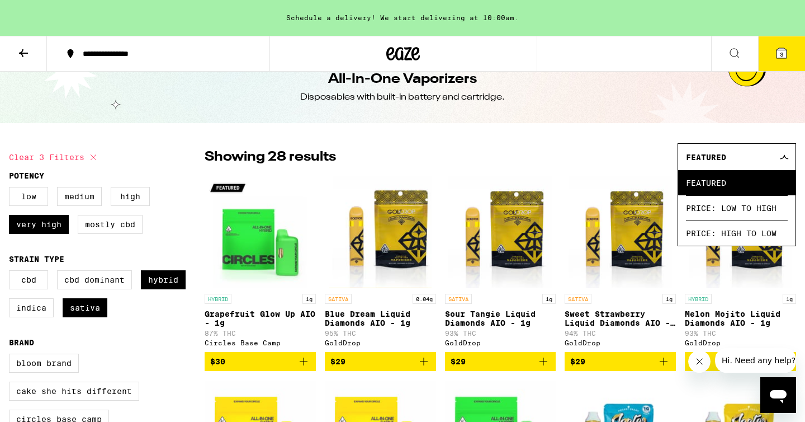
click at [241, 251] on img "Open page for Grapefruit Glow Up AIO - 1g from Circles Base Camp" at bounding box center [260, 232] width 111 height 112
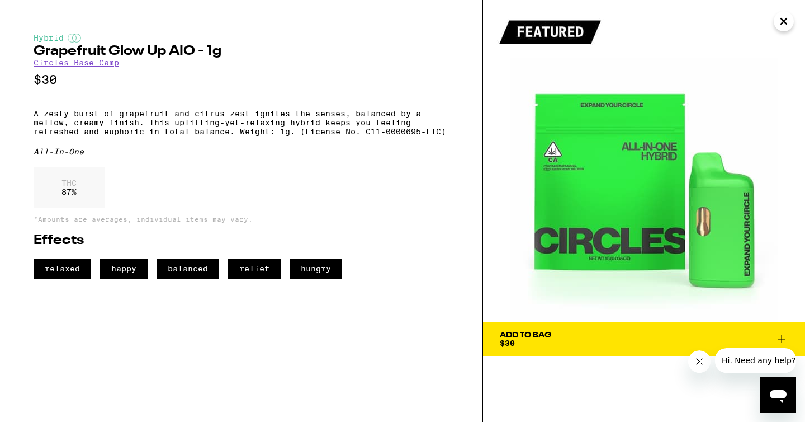
click at [783, 26] on icon "Close" at bounding box center [783, 21] width 13 height 17
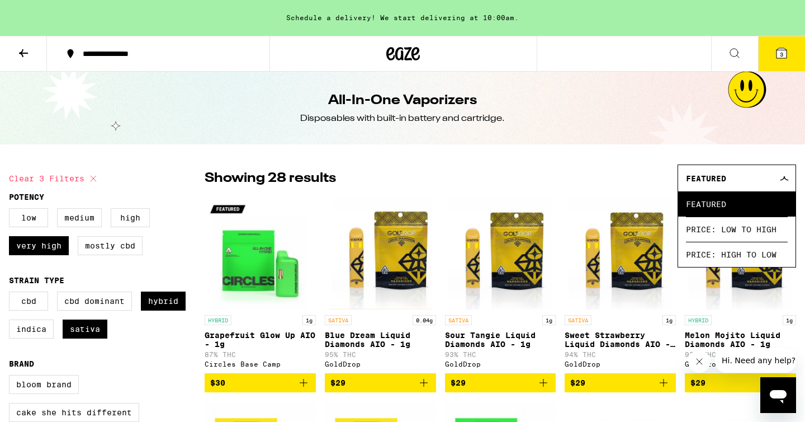
click at [780, 176] on icon at bounding box center [784, 178] width 9 height 5
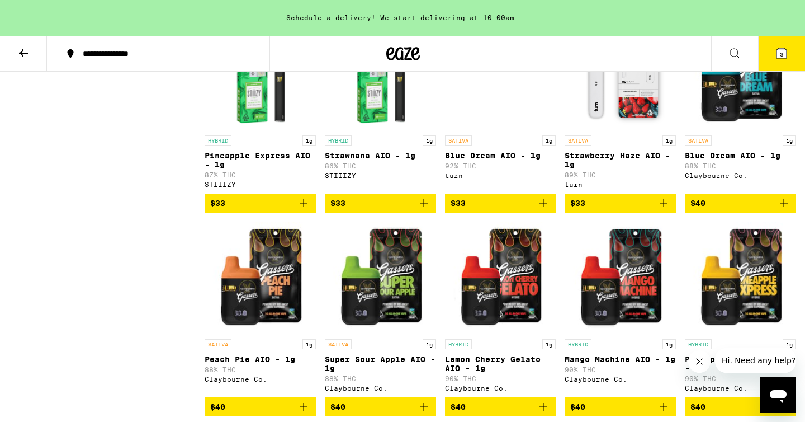
scroll to position [768, 0]
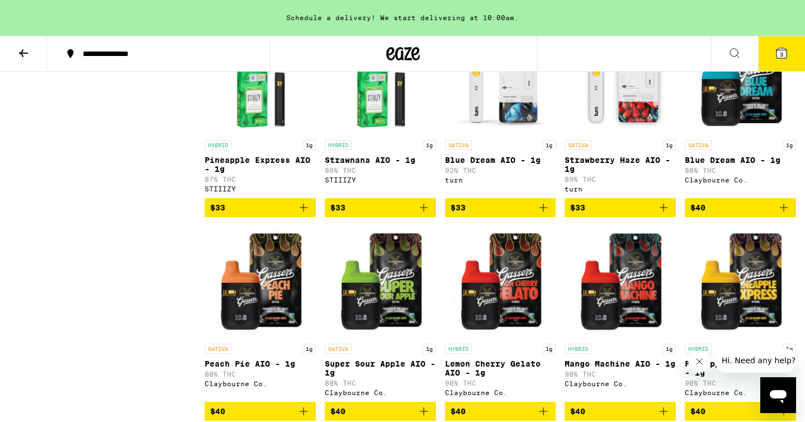
click at [716, 134] on img "Open page for Blue Dream AIO - 1g from Claybourne Co." at bounding box center [740, 78] width 111 height 112
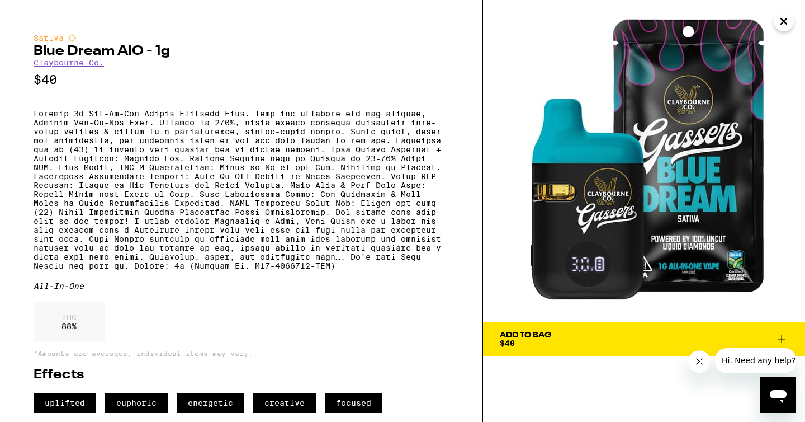
click at [782, 26] on icon "Close" at bounding box center [783, 21] width 13 height 17
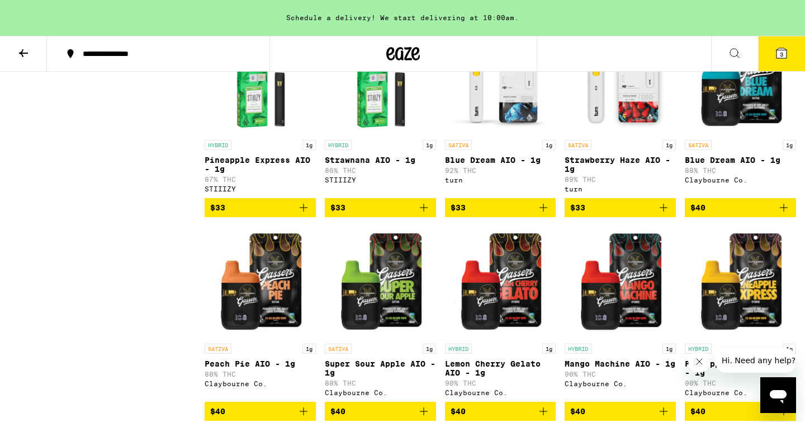
scroll to position [770, 0]
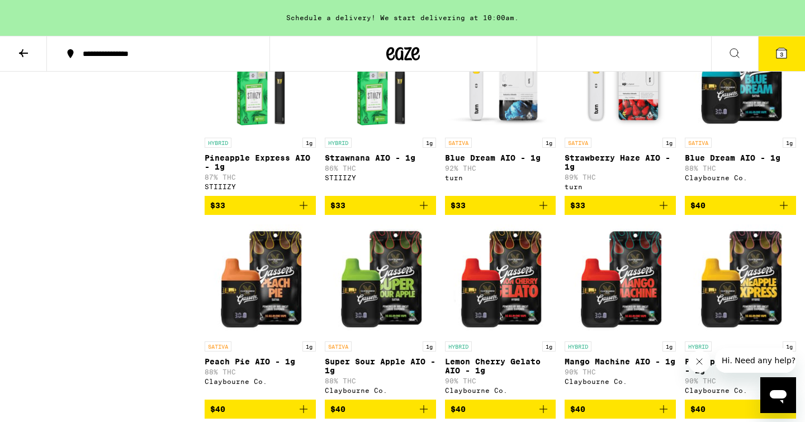
click at [267, 323] on img "Open page for Peach Pie AIO - 1g from Claybourne Co." at bounding box center [260, 280] width 111 height 112
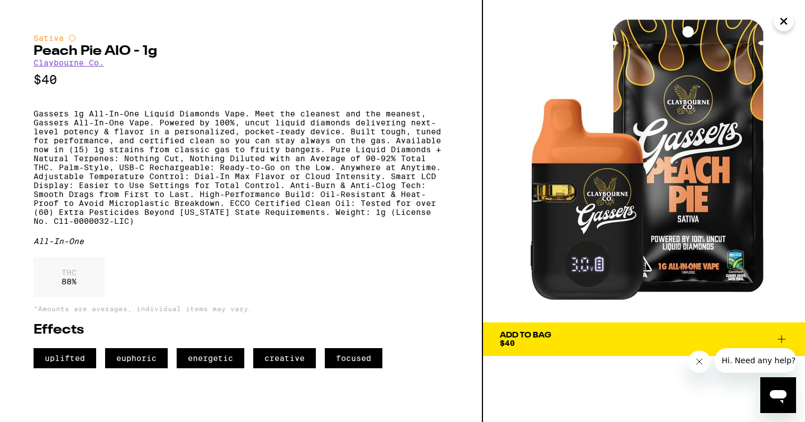
click at [787, 22] on icon "Close" at bounding box center [783, 21] width 13 height 17
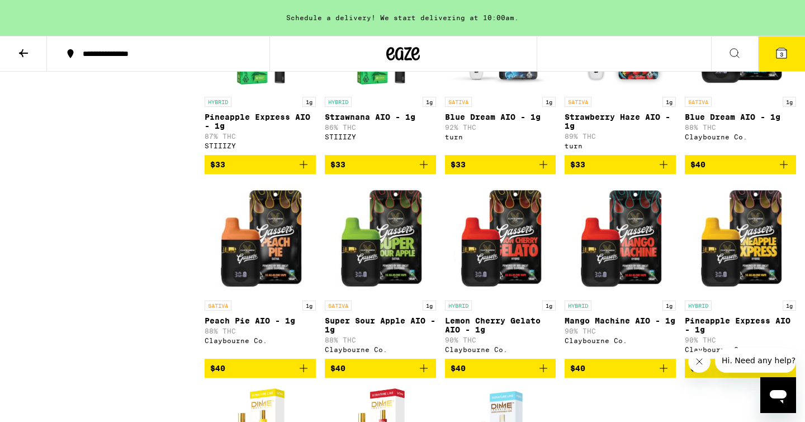
scroll to position [813, 0]
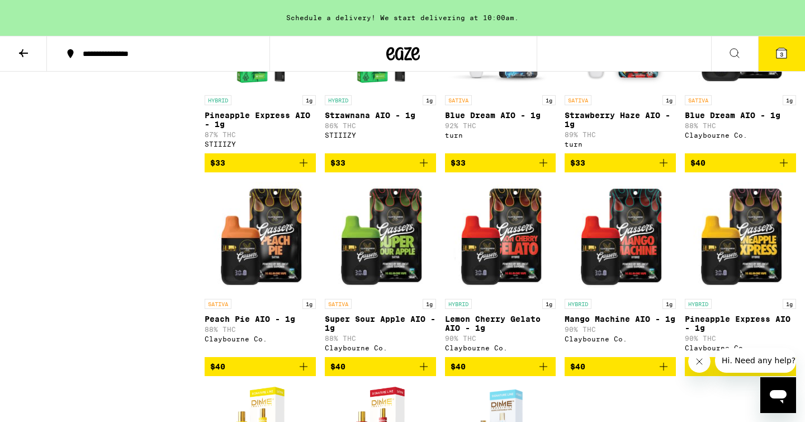
click at [404, 285] on img "Open page for Super Sour Apple AIO - 1g from Claybourne Co." at bounding box center [380, 237] width 111 height 112
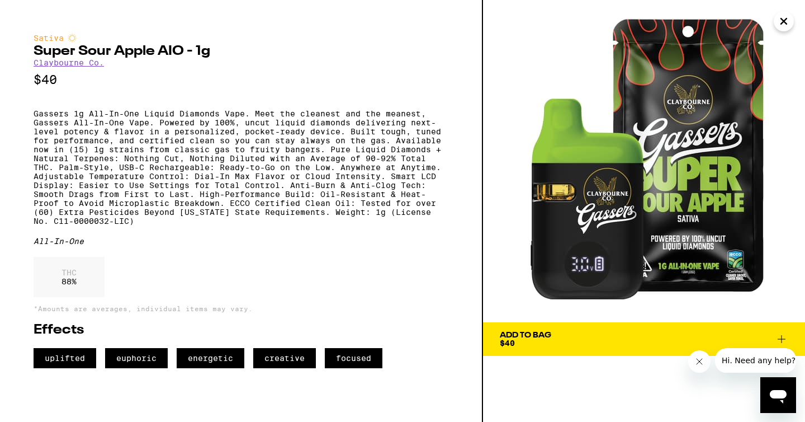
click at [781, 24] on icon "Close" at bounding box center [784, 21] width 6 height 6
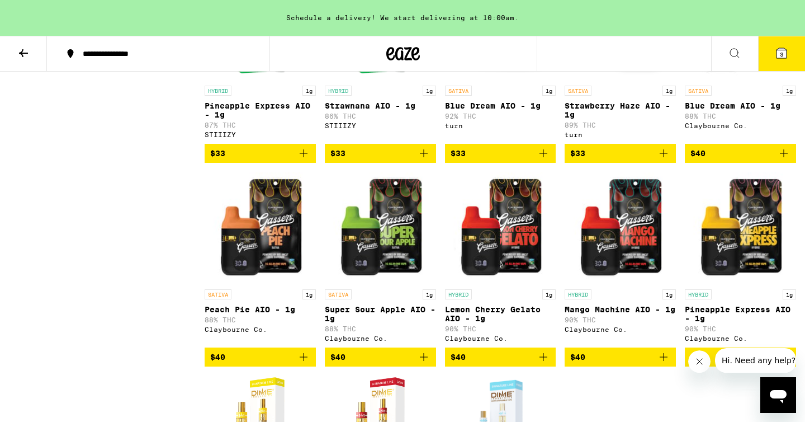
scroll to position [818, 0]
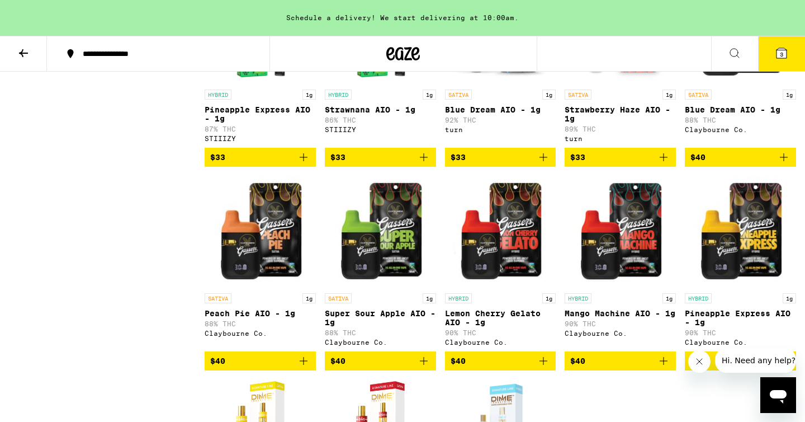
click at [719, 164] on span "$40" at bounding box center [741, 156] width 100 height 13
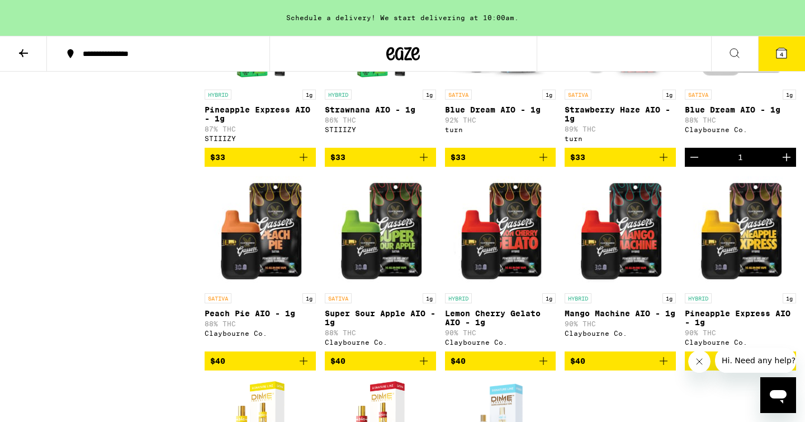
click at [788, 58] on icon at bounding box center [781, 52] width 13 height 13
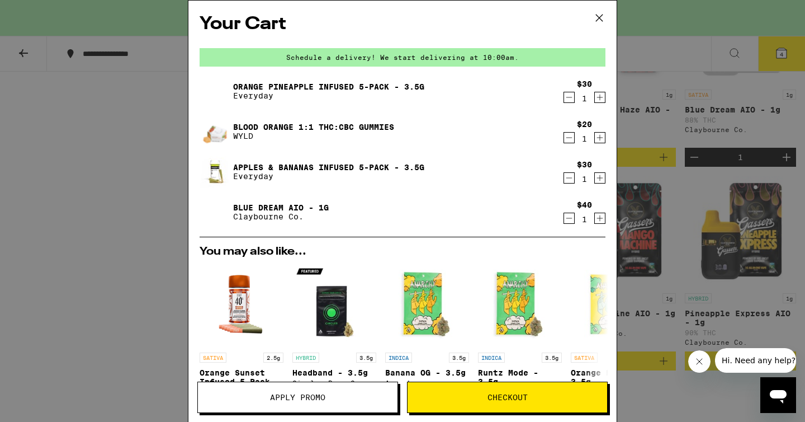
click at [568, 139] on icon "Decrement" at bounding box center [569, 137] width 10 height 13
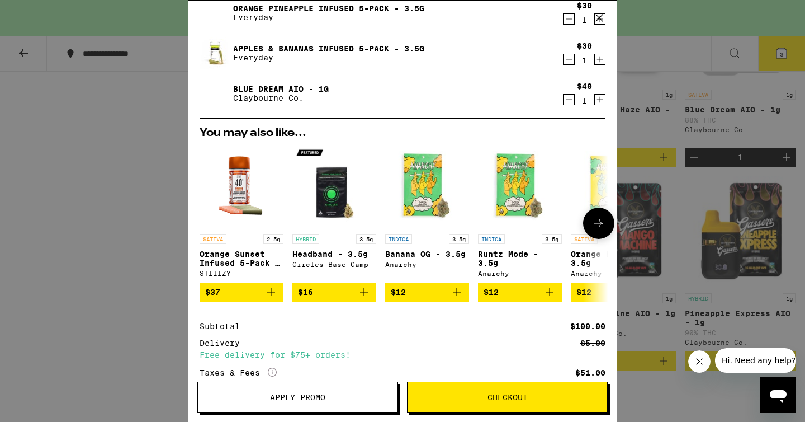
scroll to position [162, 0]
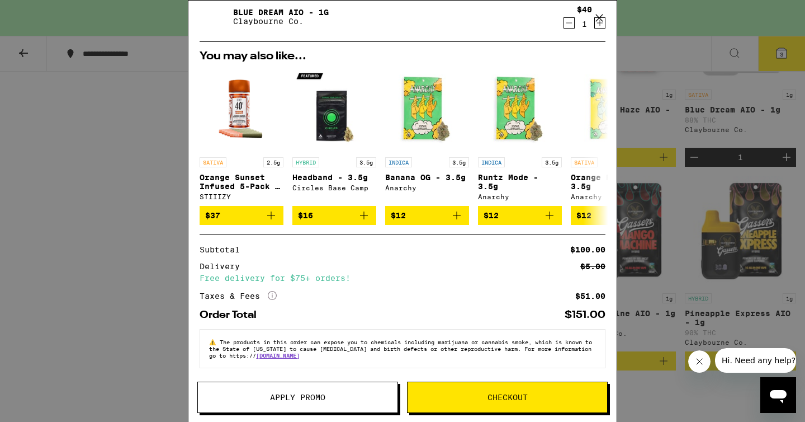
click at [343, 403] on button "Apply Promo" at bounding box center [297, 396] width 201 height 31
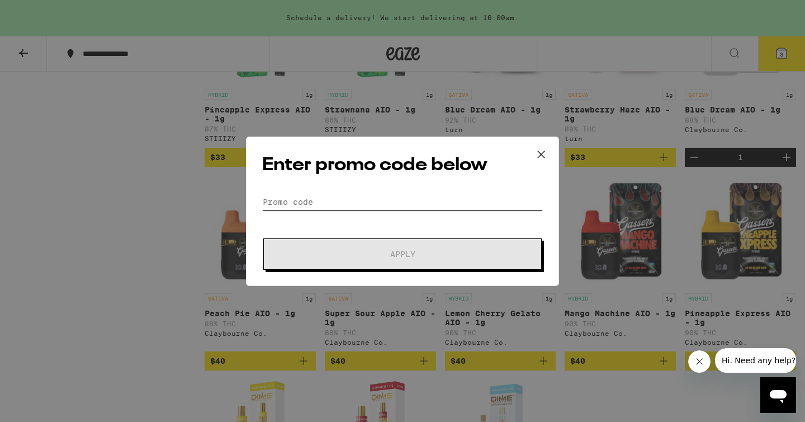
click at [335, 204] on input "Promo Code" at bounding box center [402, 202] width 281 height 17
paste input "GREEN30"
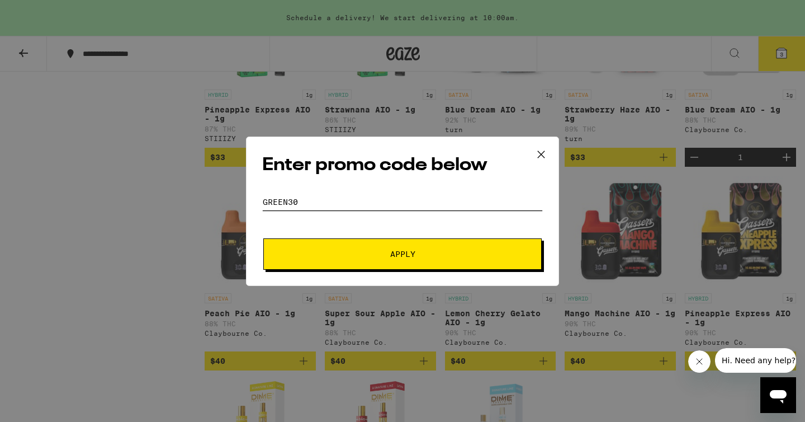
type input "GREEN30"
click at [395, 257] on span "Apply" at bounding box center [402, 254] width 25 height 8
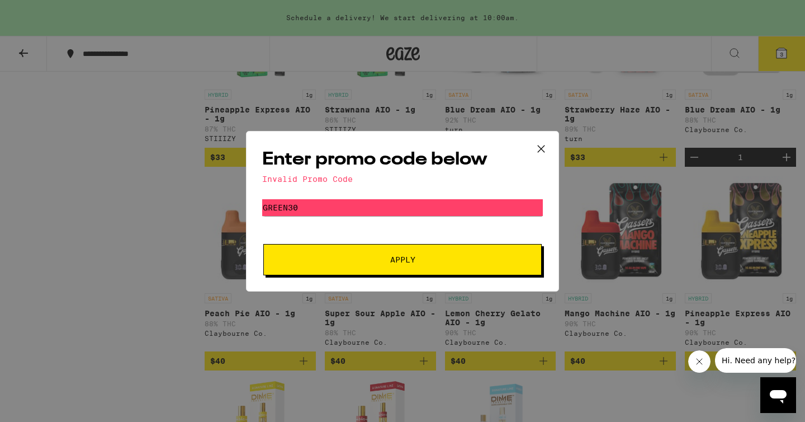
click at [328, 175] on div "Invalid Promo Code" at bounding box center [402, 179] width 281 height 9
click at [440, 262] on span "Apply" at bounding box center [402, 260] width 201 height 8
click at [538, 151] on icon at bounding box center [541, 148] width 17 height 17
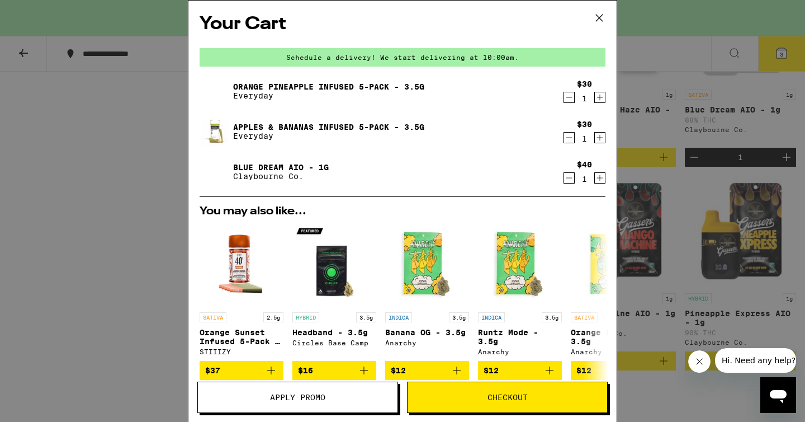
click at [372, 128] on link "Apples & Bananas Infused 5-Pack - 3.5g" at bounding box center [328, 126] width 191 height 9
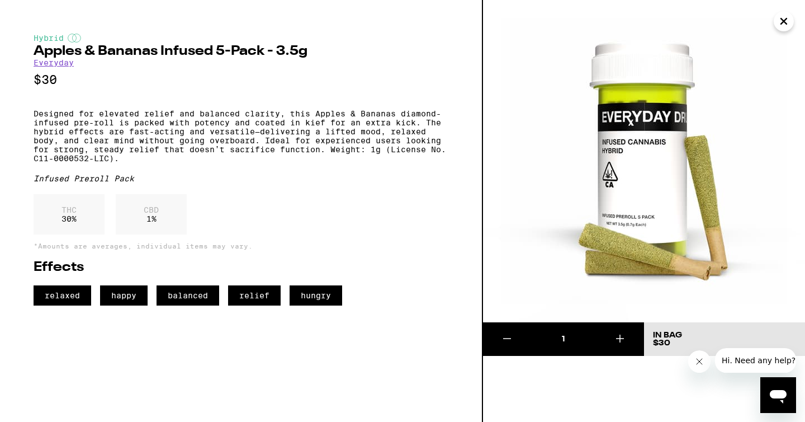
click at [781, 23] on icon "Close" at bounding box center [784, 21] width 6 height 6
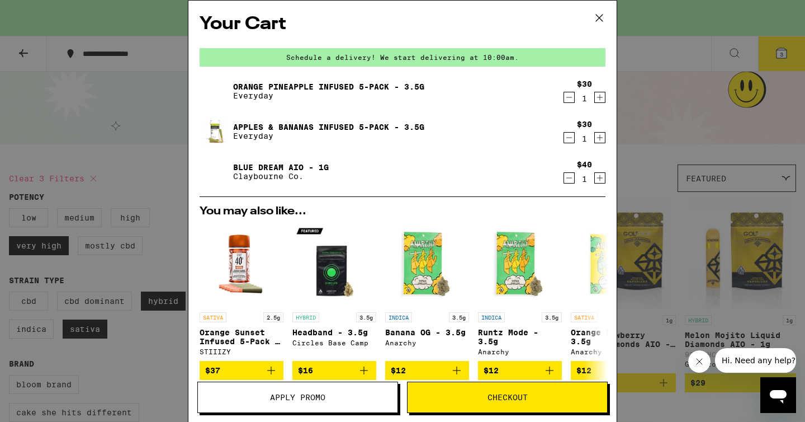
click at [336, 88] on link "Orange Pineapple Infused 5-Pack - 3.5g" at bounding box center [328, 86] width 191 height 9
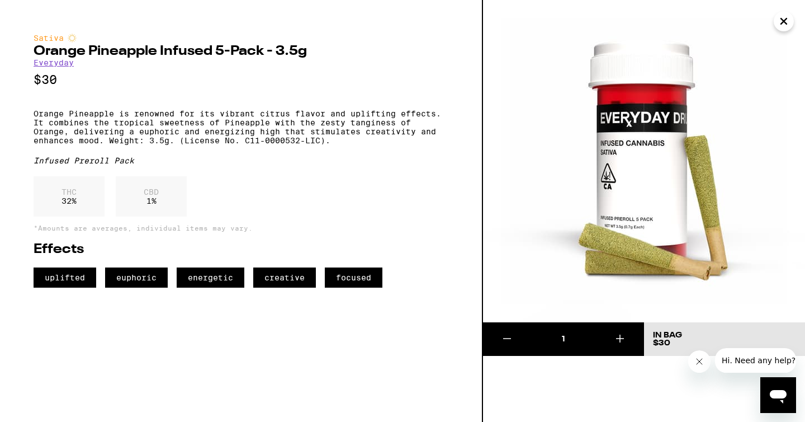
click at [788, 25] on icon "Close" at bounding box center [783, 21] width 13 height 17
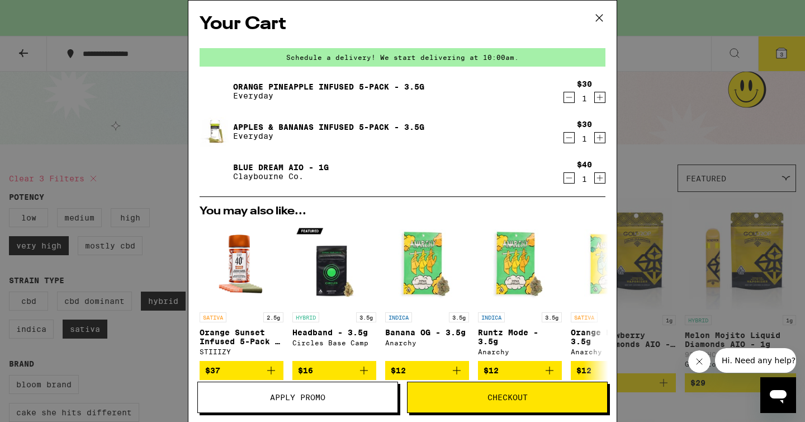
click at [331, 129] on link "Apples & Bananas Infused 5-Pack - 3.5g" at bounding box center [328, 126] width 191 height 9
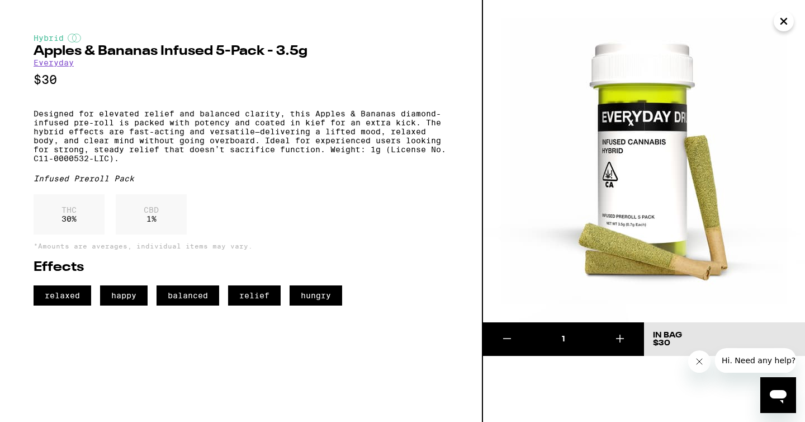
click at [782, 22] on icon "Close" at bounding box center [784, 21] width 6 height 6
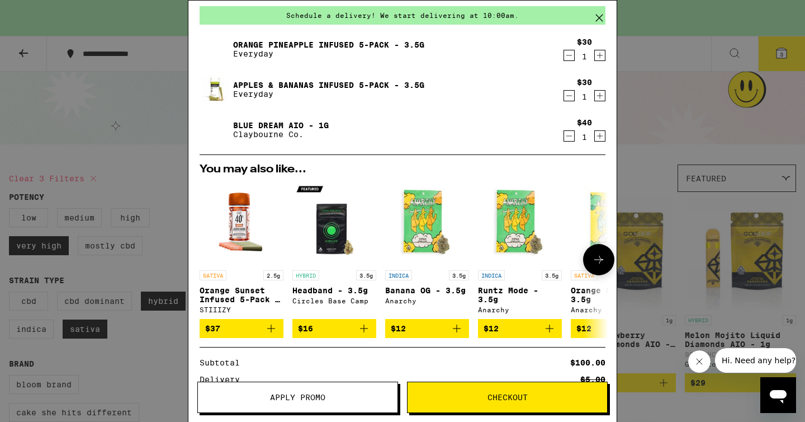
scroll to position [35, 0]
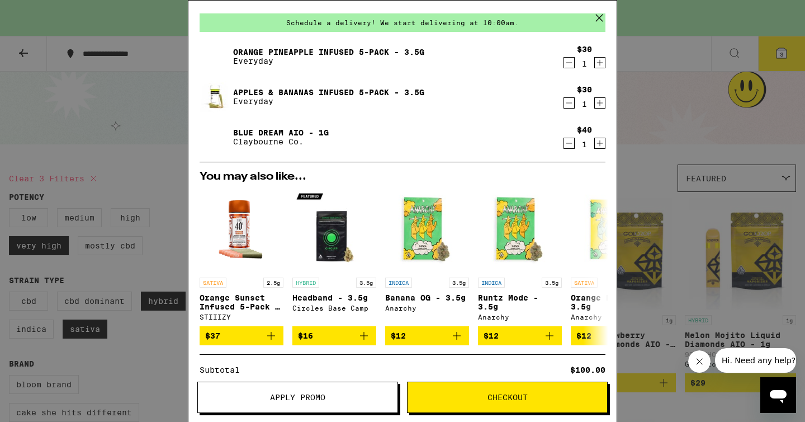
click at [568, 143] on icon "Decrement" at bounding box center [569, 142] width 10 height 13
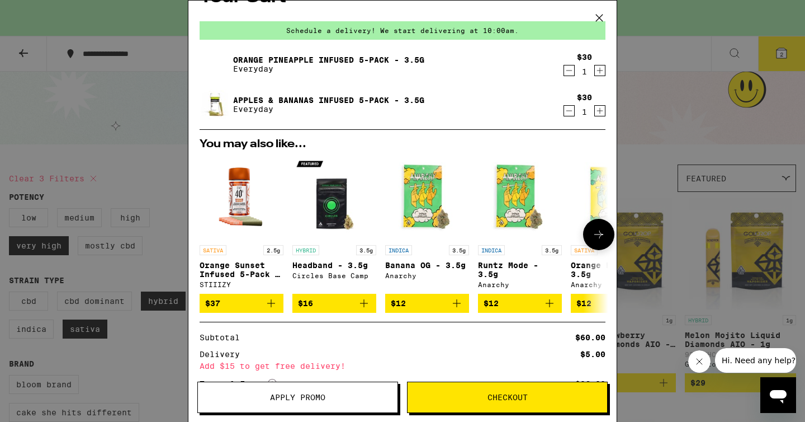
scroll to position [0, 0]
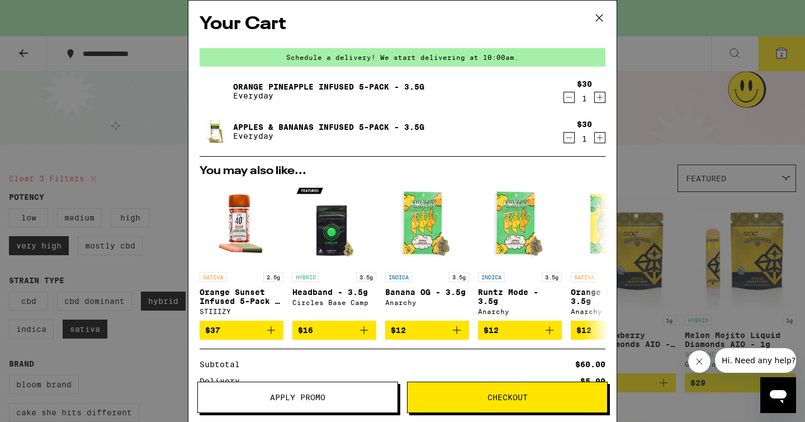
click at [663, 86] on div "Your Cart Schedule a delivery! We start delivering at 10:00am. Orange Pineapple…" at bounding box center [402, 211] width 805 height 422
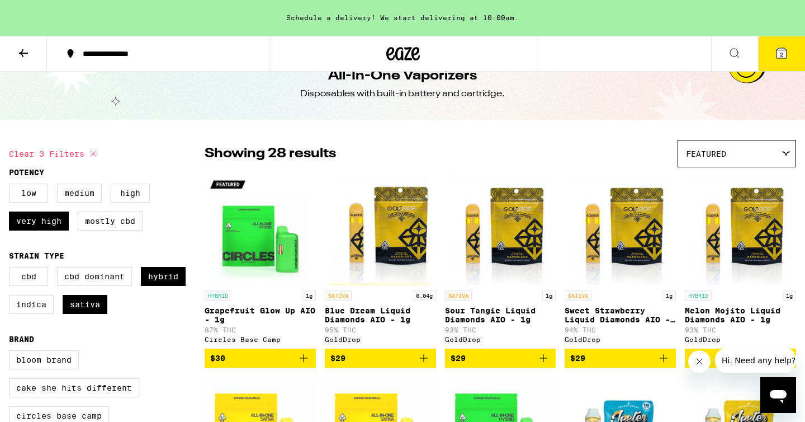
scroll to position [26, 0]
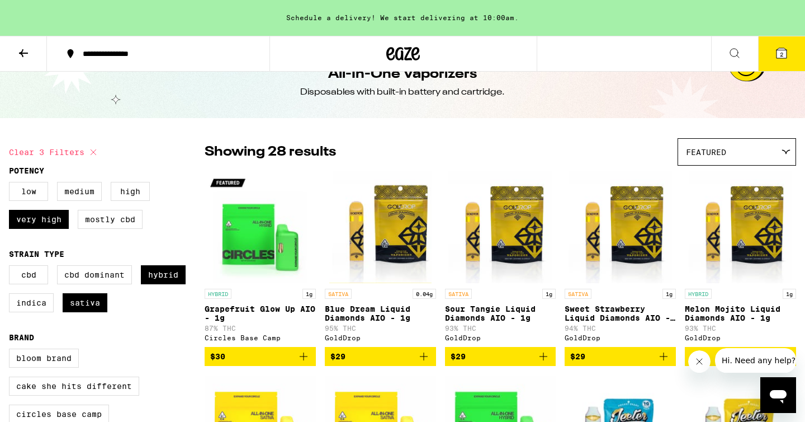
click at [260, 258] on img "Open page for Grapefruit Glow Up AIO - 1g from Circles Base Camp" at bounding box center [260, 227] width 111 height 112
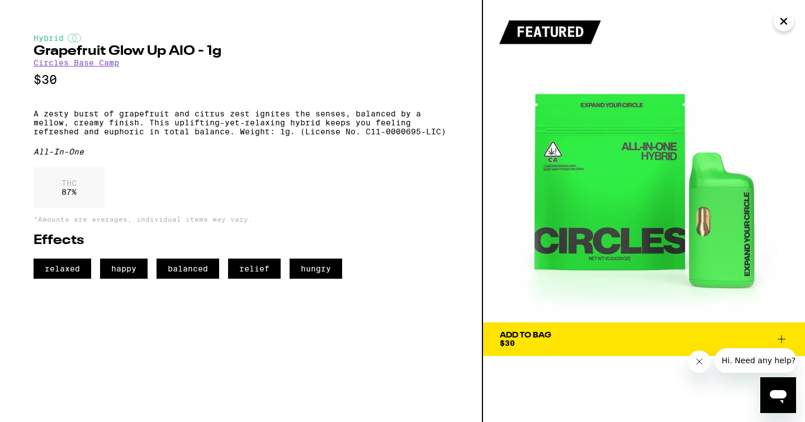
click at [789, 16] on icon "Close" at bounding box center [783, 21] width 13 height 17
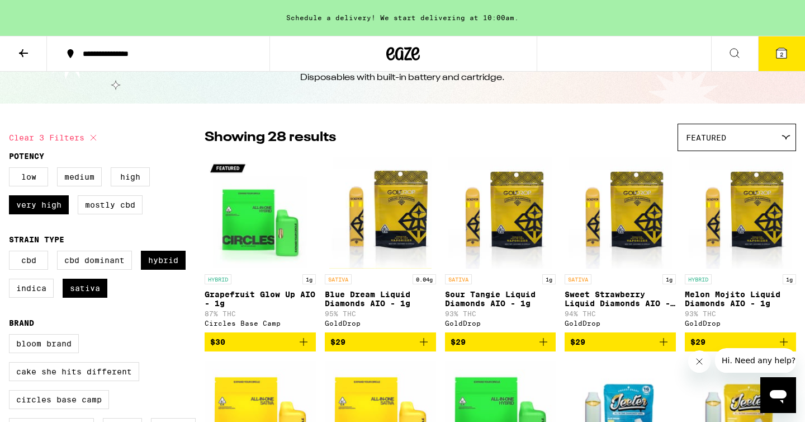
scroll to position [51, 0]
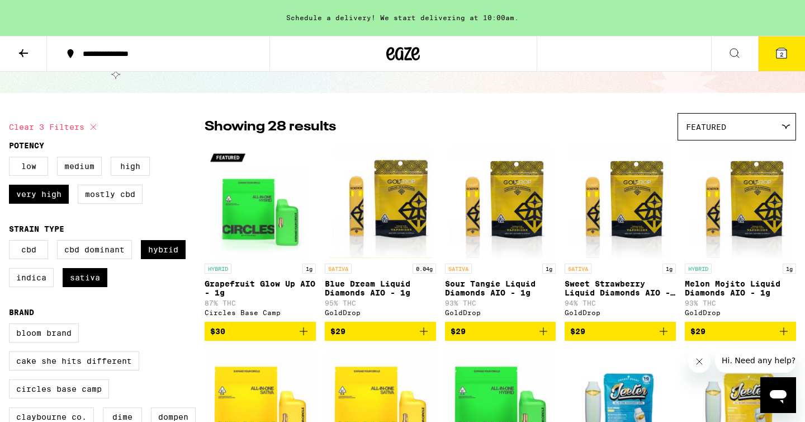
click at [404, 201] on img "Open page for Blue Dream Liquid Diamonds AIO - 1g from GoldDrop" at bounding box center [380, 202] width 102 height 112
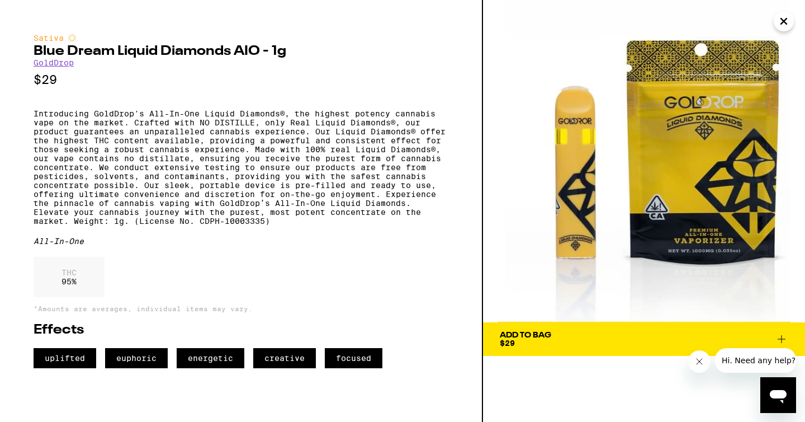
click at [791, 20] on button "Close" at bounding box center [784, 21] width 20 height 20
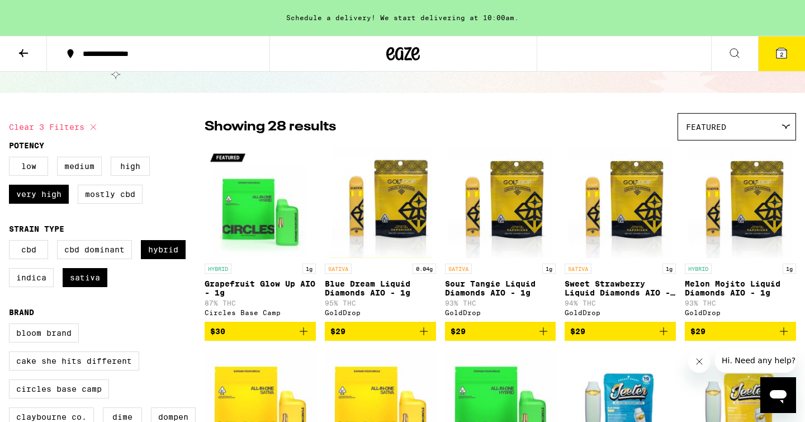
click at [513, 231] on img "Open page for Sour Tangie Liquid Diamonds AIO - 1g from GoldDrop" at bounding box center [500, 202] width 103 height 112
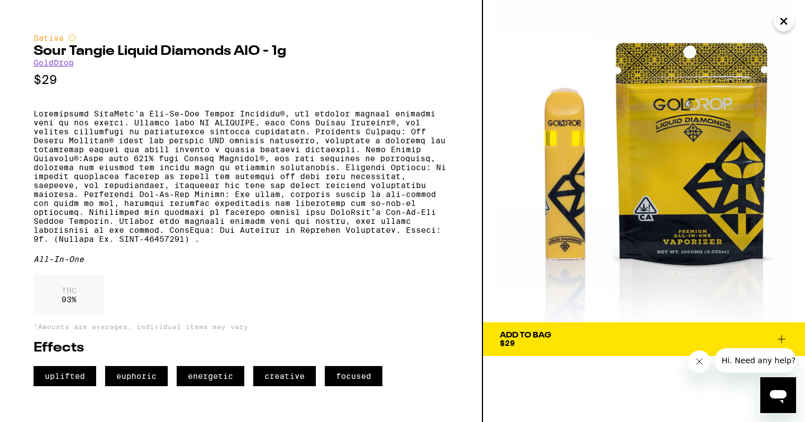
click at [56, 67] on link "GoldDrop" at bounding box center [54, 62] width 40 height 9
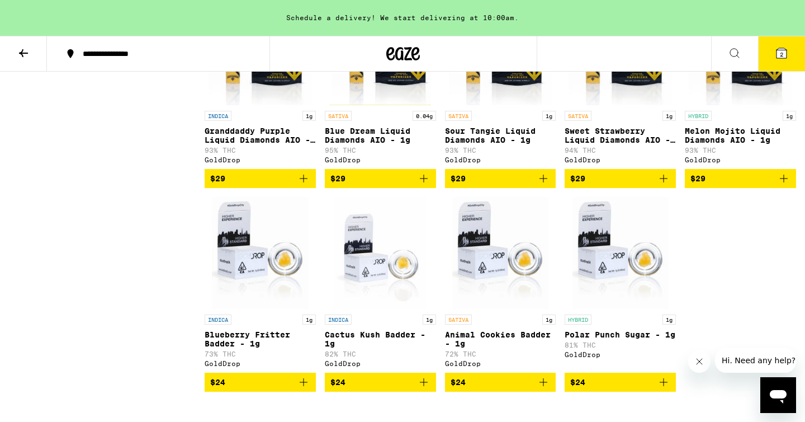
scroll to position [584, 0]
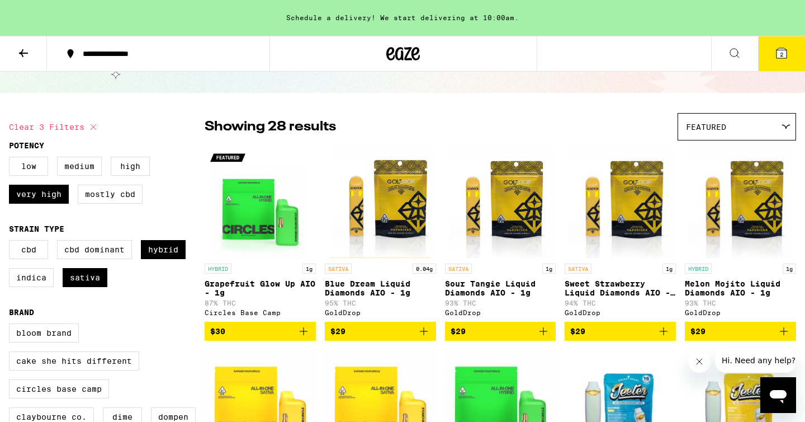
scroll to position [204, 0]
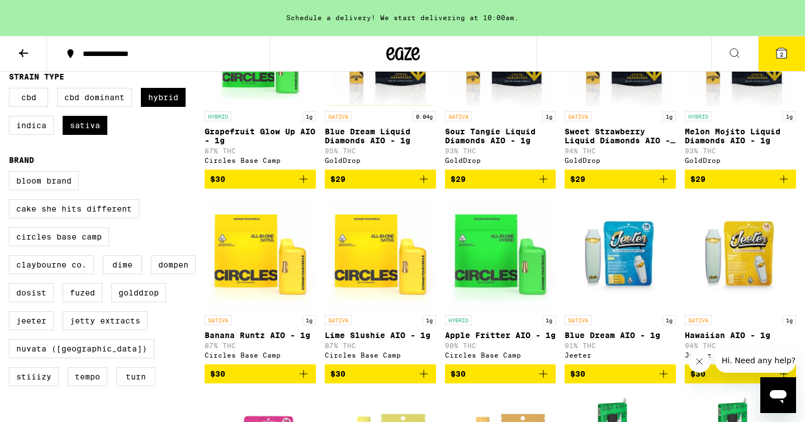
click at [615, 254] on img "Open page for Blue Dream AIO - 1g from Jeeter" at bounding box center [620, 253] width 111 height 112
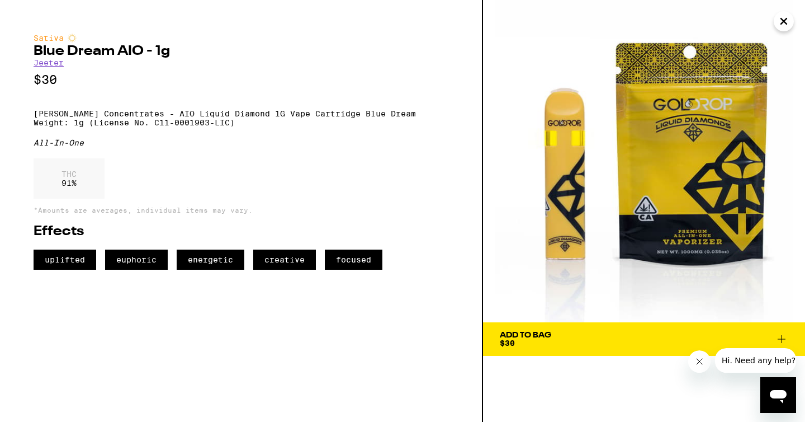
click at [784, 27] on icon "Close" at bounding box center [783, 21] width 13 height 17
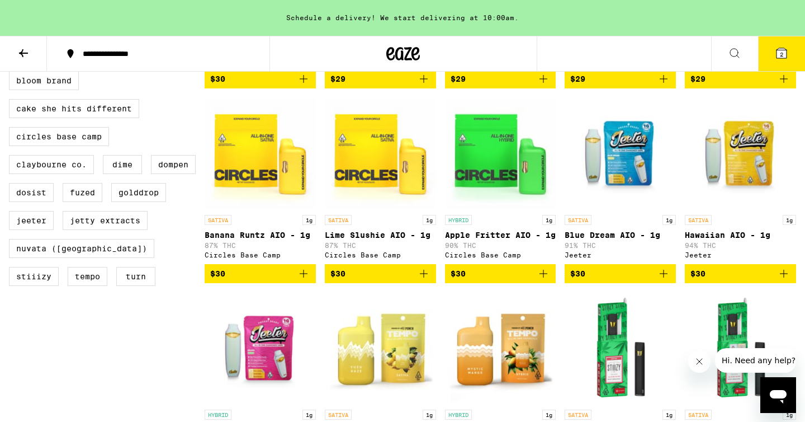
scroll to position [319, 0]
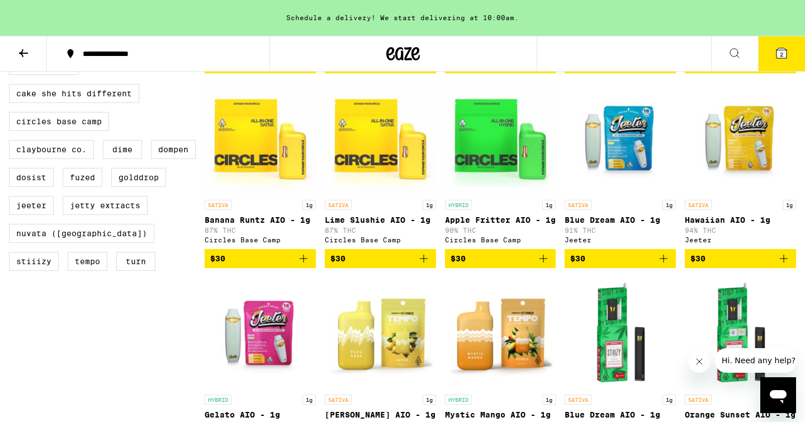
click at [626, 159] on img "Open page for Blue Dream AIO - 1g from Jeeter" at bounding box center [620, 138] width 111 height 112
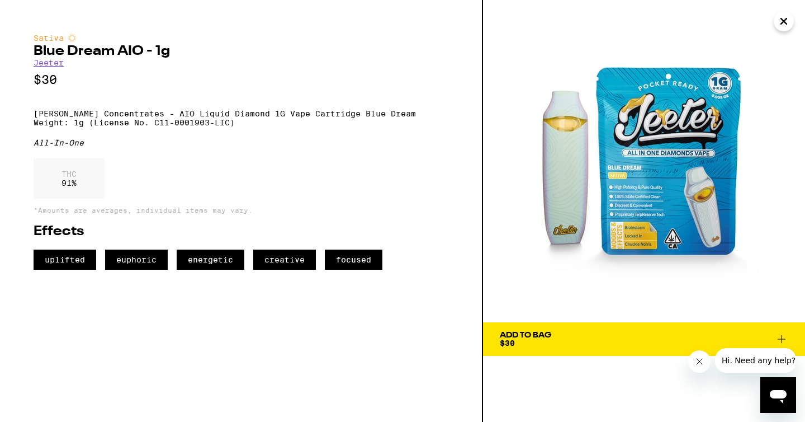
click at [782, 22] on icon "Close" at bounding box center [784, 21] width 6 height 6
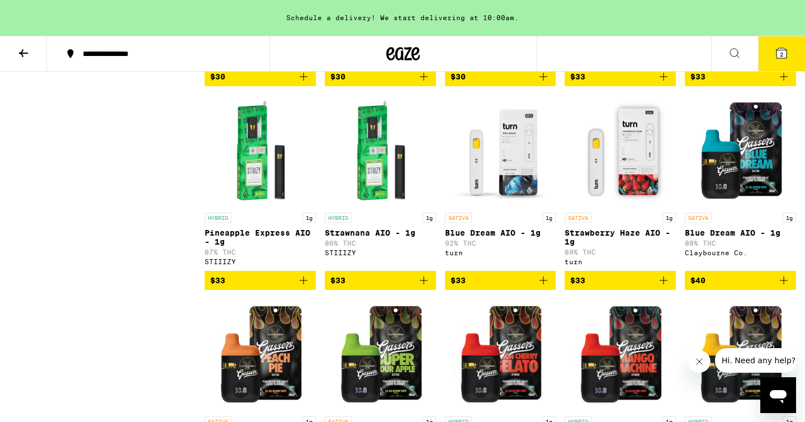
scroll to position [752, 0]
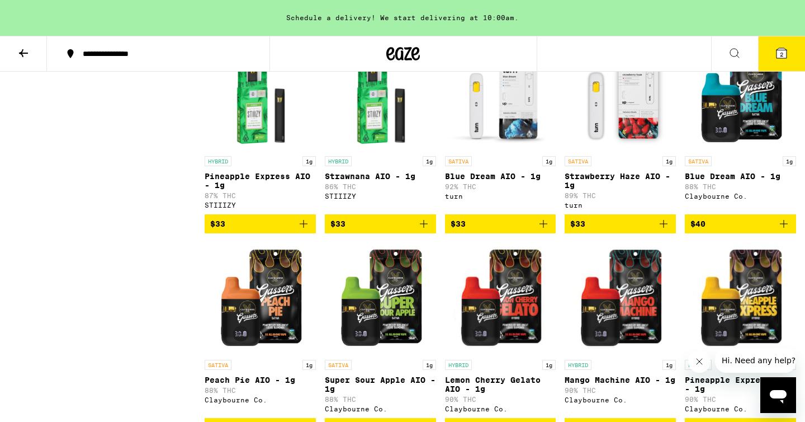
click at [515, 150] on img "Open page for Blue Dream AIO - 1g from turn" at bounding box center [500, 95] width 111 height 112
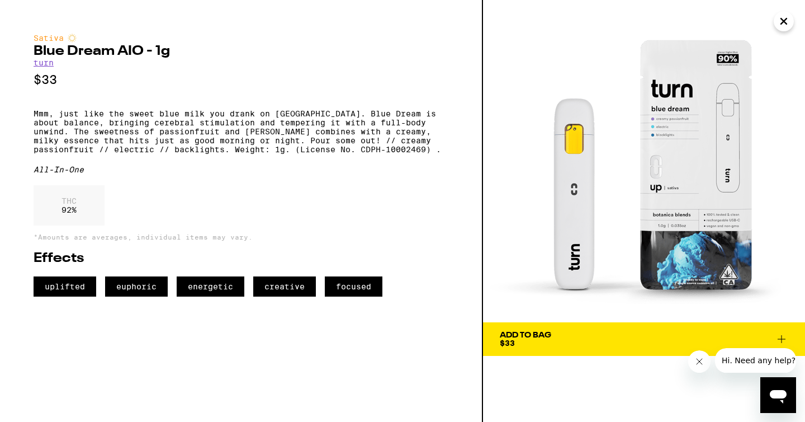
click at [781, 23] on icon "Close" at bounding box center [784, 21] width 6 height 6
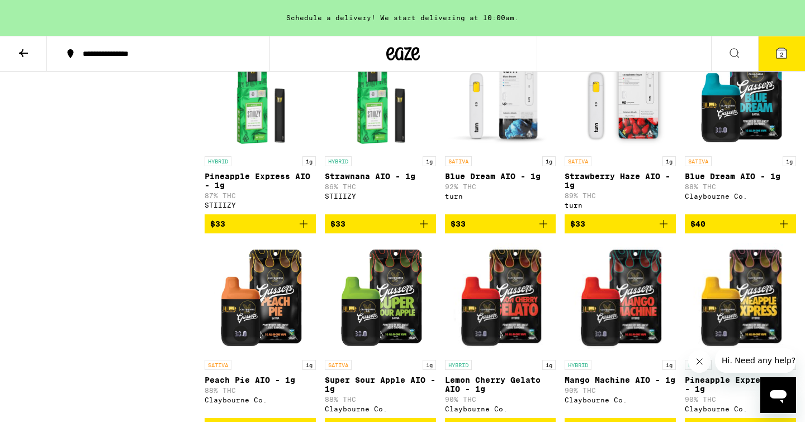
click at [634, 150] on img "Open page for Strawberry Haze AIO - 1g from turn" at bounding box center [620, 95] width 111 height 112
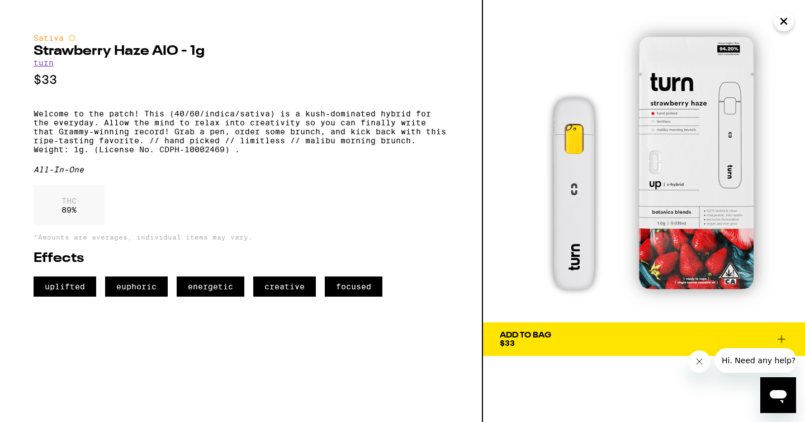
click at [543, 341] on div "Add To Bag $33" at bounding box center [525, 339] width 51 height 16
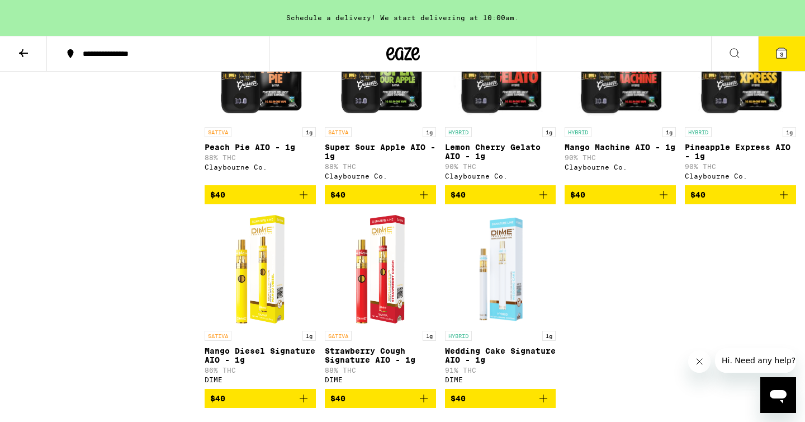
scroll to position [986, 0]
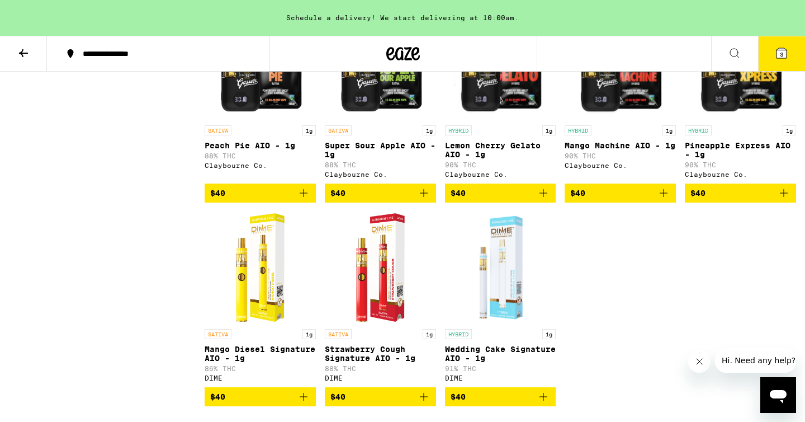
click at [774, 54] on button "3" at bounding box center [781, 53] width 47 height 35
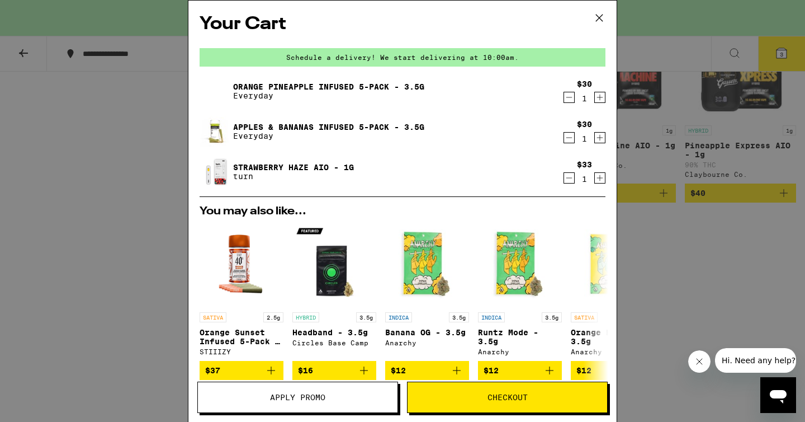
click at [571, 181] on icon "Decrement" at bounding box center [569, 177] width 10 height 13
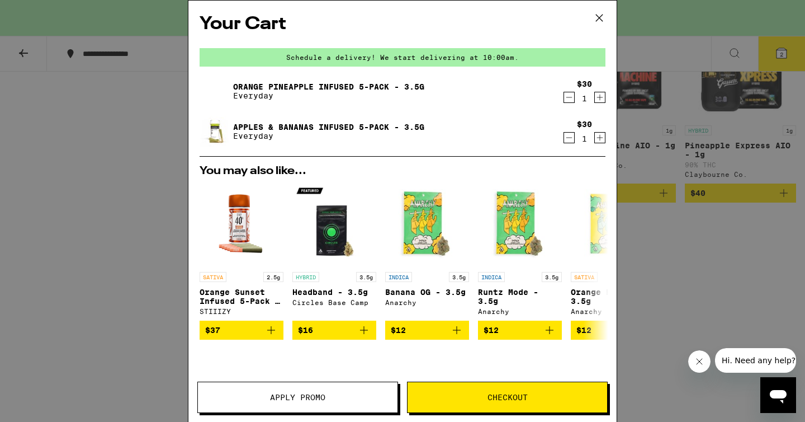
click at [668, 272] on div "Your Cart Schedule a delivery! We start delivering at 10:00am. Orange Pineapple…" at bounding box center [402, 211] width 805 height 422
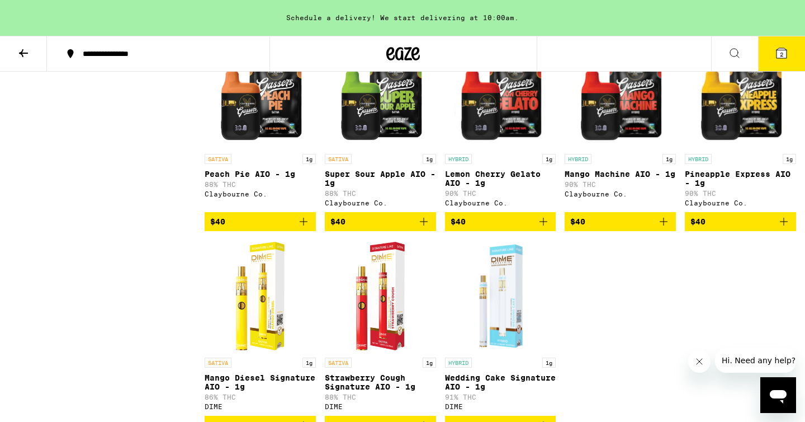
scroll to position [957, 0]
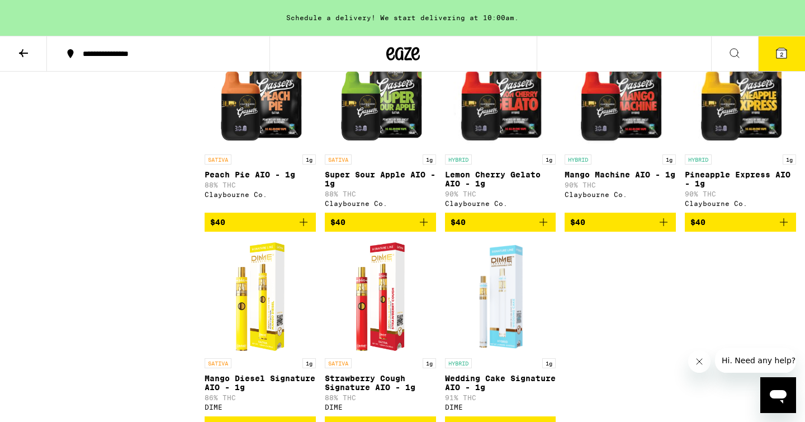
click at [742, 141] on img "Open page for Pineapple Express AIO - 1g from Claybourne Co." at bounding box center [740, 93] width 111 height 112
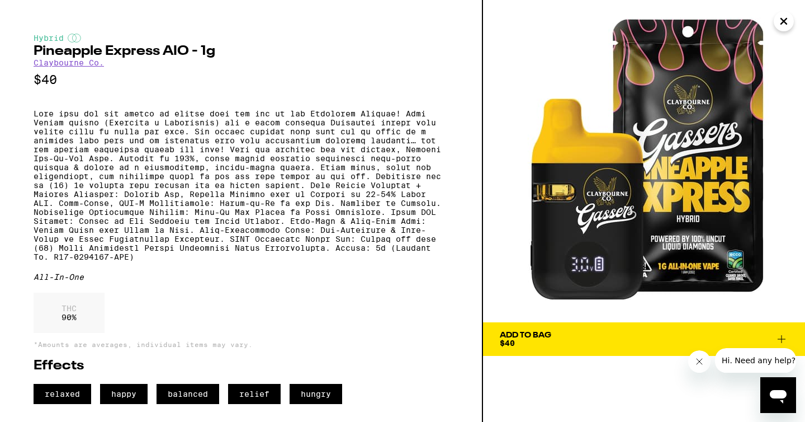
click at [785, 24] on icon "Close" at bounding box center [783, 21] width 13 height 17
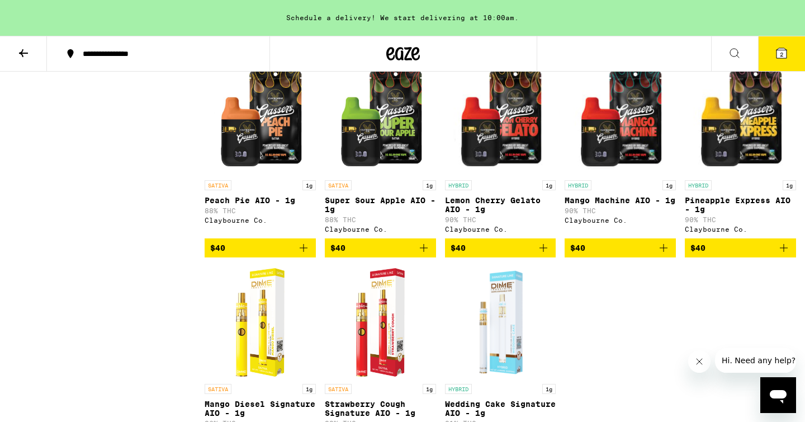
scroll to position [930, 0]
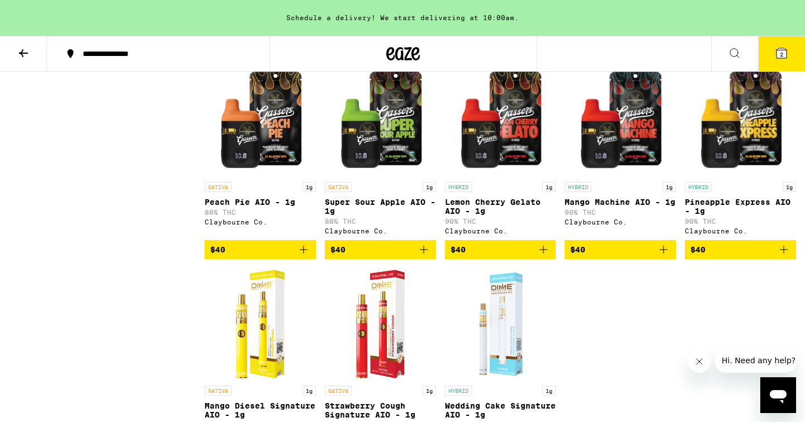
click at [508, 176] on img "Open page for Lemon Cherry Gelato AIO - 1g from Claybourne Co." at bounding box center [500, 120] width 111 height 112
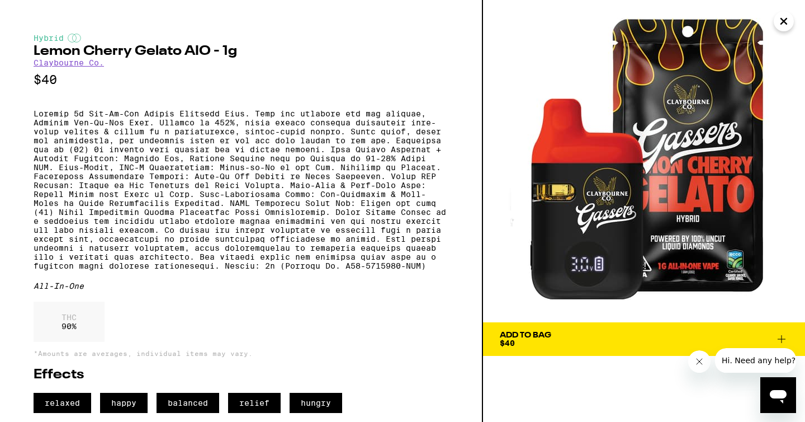
scroll to position [28, 0]
click at [782, 24] on icon "Close" at bounding box center [783, 21] width 13 height 17
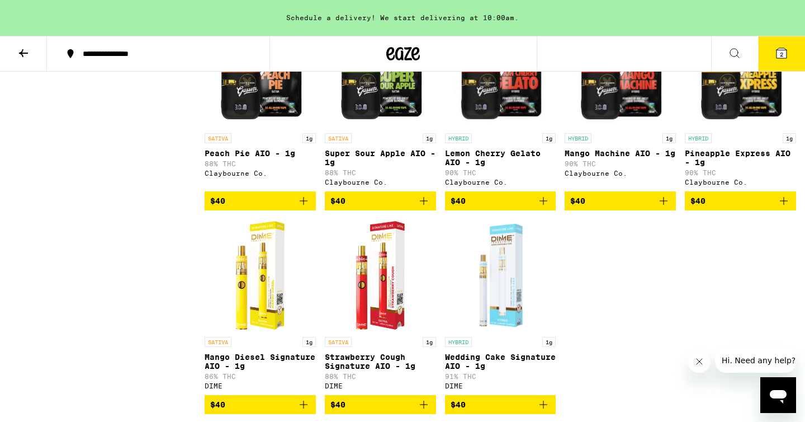
scroll to position [977, 0]
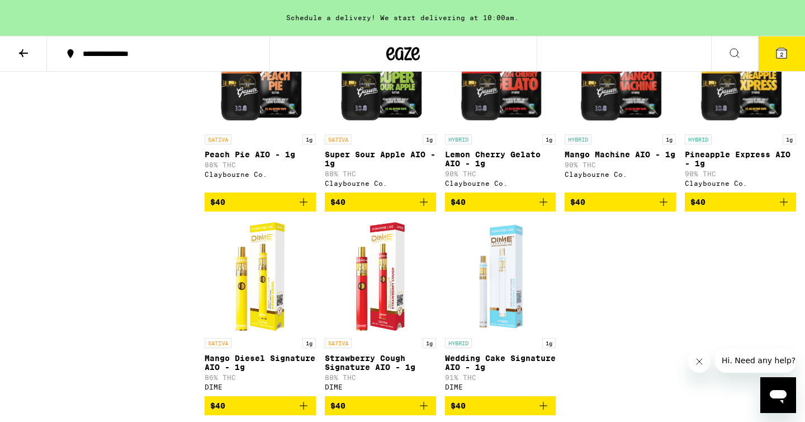
click at [609, 129] on img "Open page for Mango Machine AIO - 1g from Claybourne Co." at bounding box center [620, 73] width 111 height 112
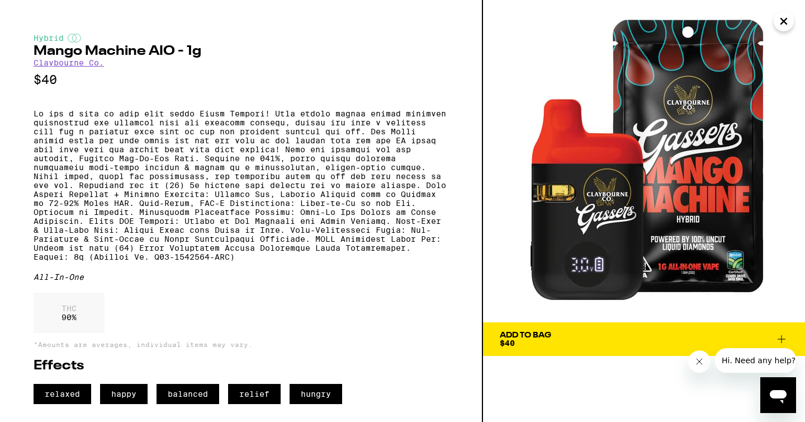
click at [785, 19] on icon "Close" at bounding box center [784, 21] width 6 height 6
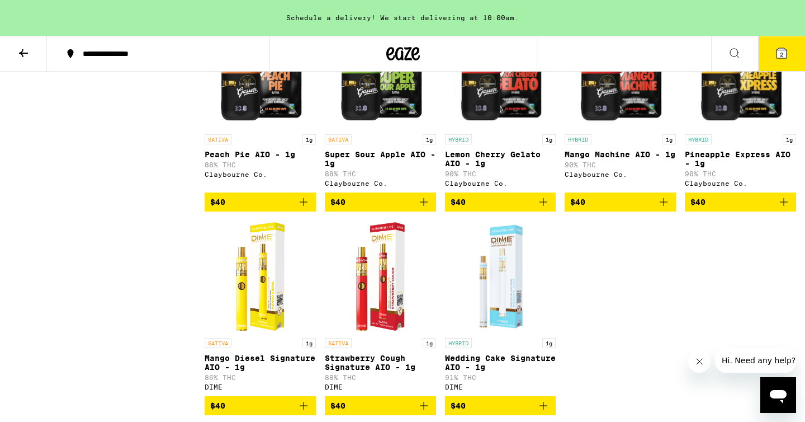
click at [607, 129] on img "Open page for Mango Machine AIO - 1g from Claybourne Co." at bounding box center [620, 73] width 111 height 112
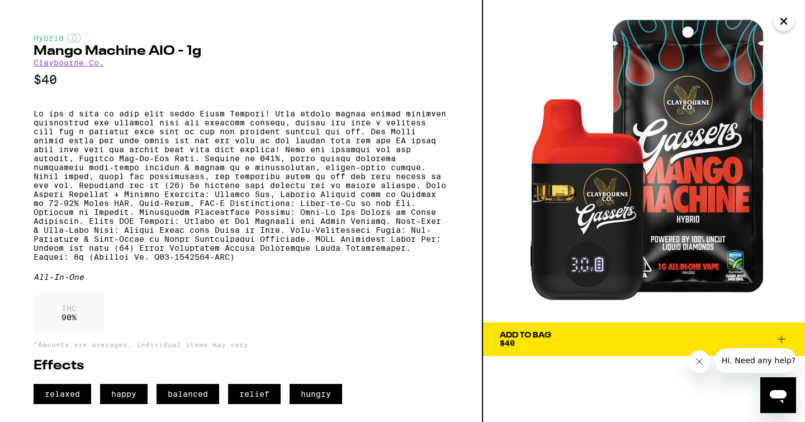
click at [782, 22] on icon "Close" at bounding box center [784, 21] width 6 height 6
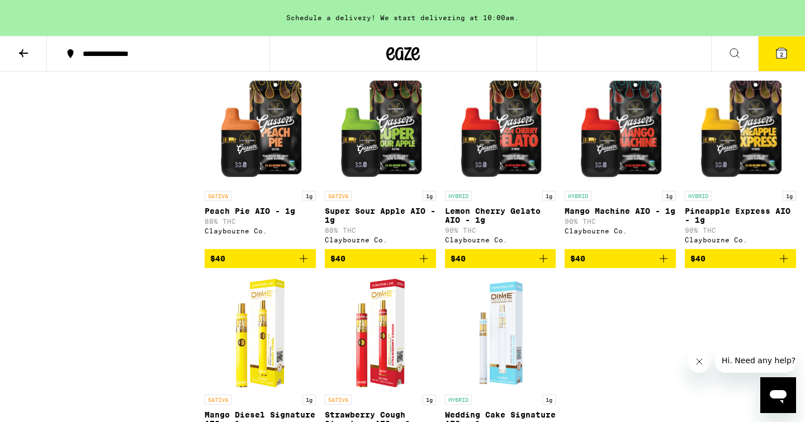
scroll to position [922, 0]
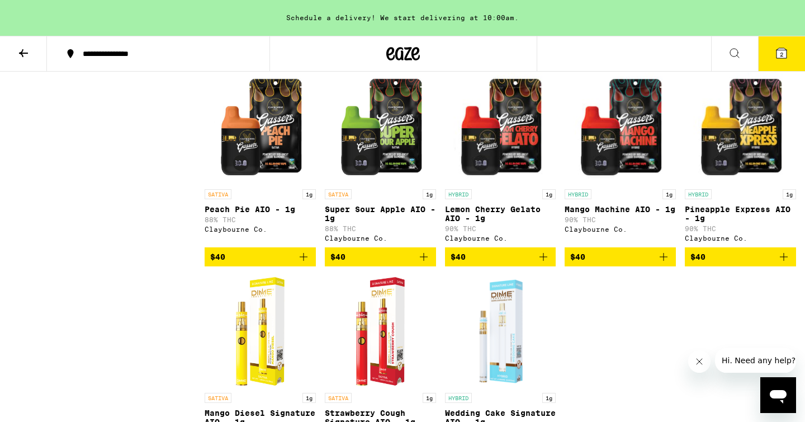
click at [271, 183] on img "Open page for Peach Pie AIO - 1g from Claybourne Co." at bounding box center [260, 128] width 111 height 112
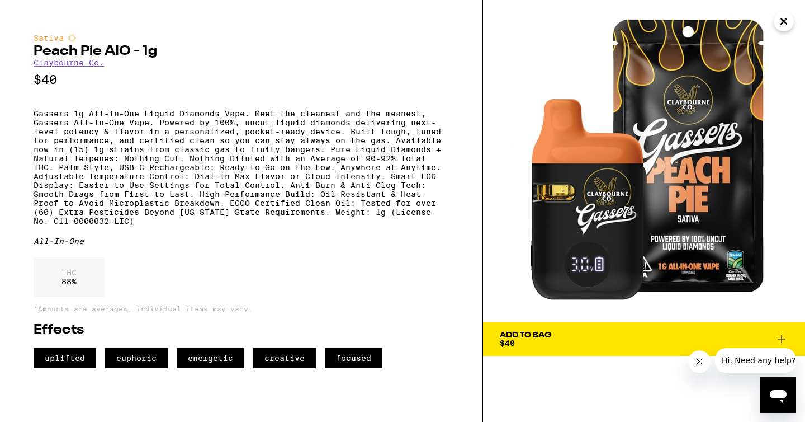
click at [784, 20] on icon "Close" at bounding box center [783, 21] width 13 height 17
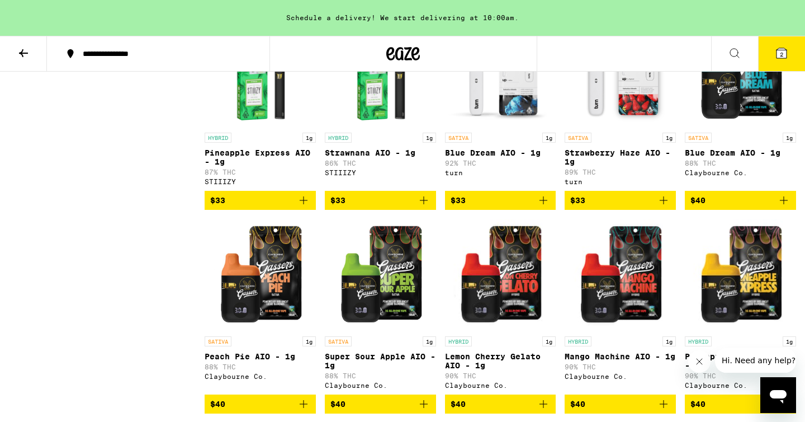
scroll to position [774, 0]
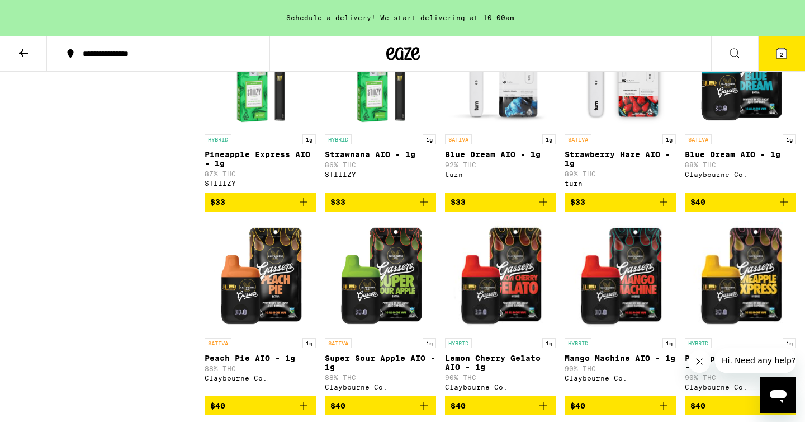
click at [748, 117] on img "Open page for Blue Dream AIO - 1g from Claybourne Co." at bounding box center [740, 73] width 111 height 112
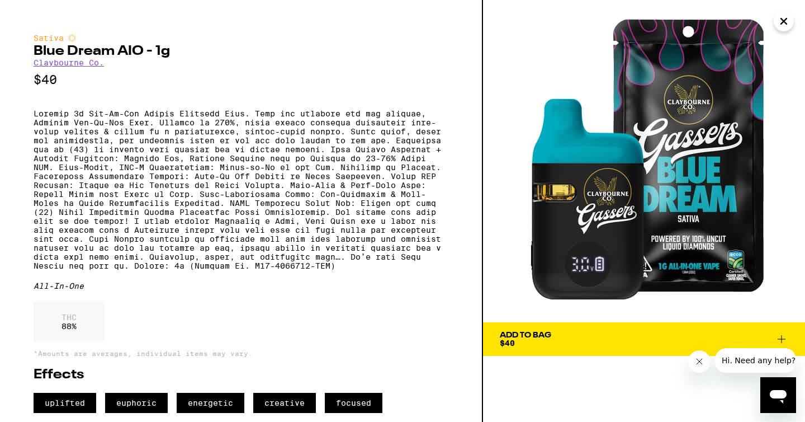
click at [784, 25] on icon "Close" at bounding box center [783, 21] width 13 height 17
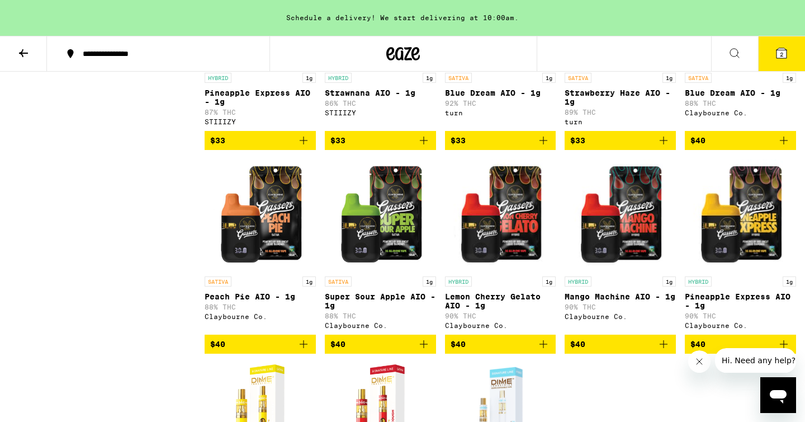
scroll to position [837, 0]
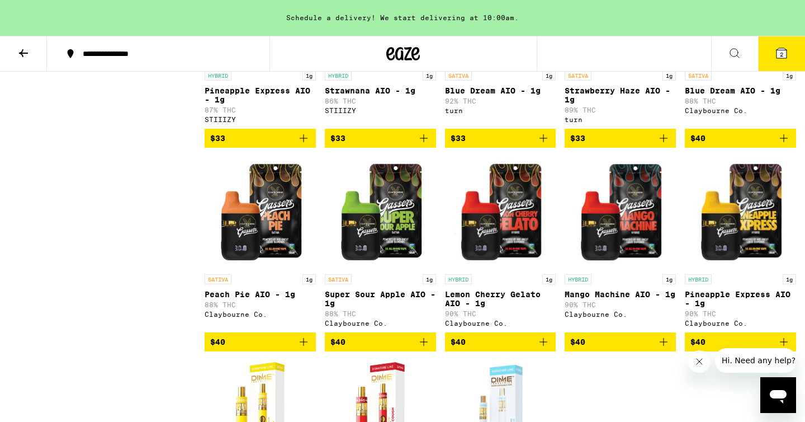
click at [752, 256] on img "Open page for Pineapple Express AIO - 1g from Claybourne Co." at bounding box center [740, 213] width 111 height 112
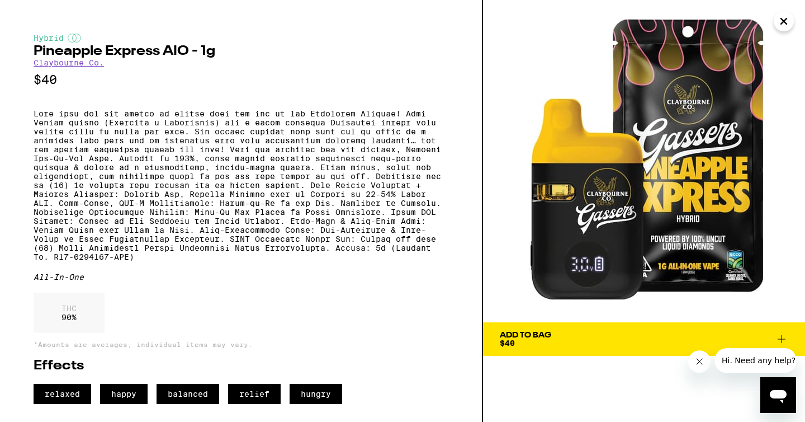
click at [781, 22] on icon "Close" at bounding box center [783, 21] width 13 height 17
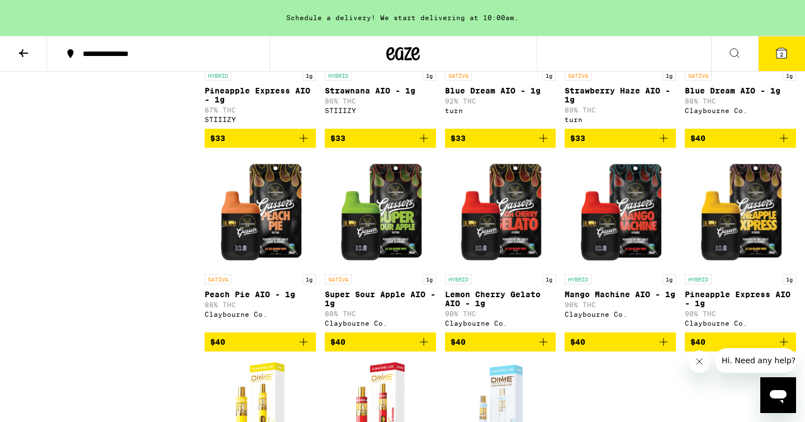
scroll to position [794, 0]
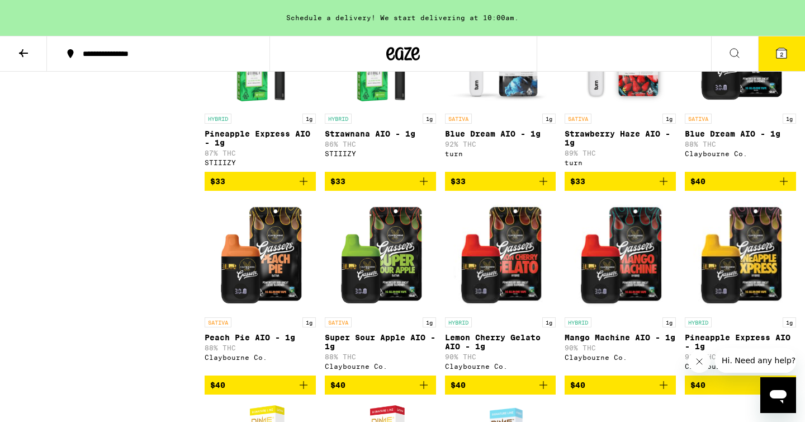
click at [748, 188] on span "$40" at bounding box center [741, 181] width 100 height 13
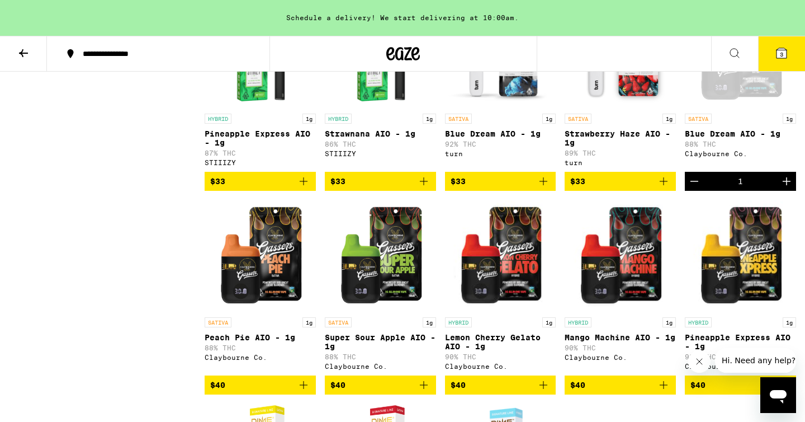
click at [777, 58] on icon at bounding box center [781, 52] width 13 height 13
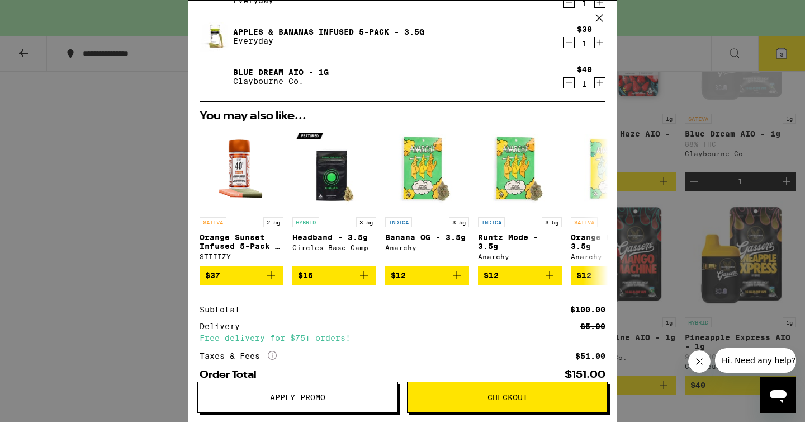
scroll to position [34, 0]
